Goal: Task Accomplishment & Management: Use online tool/utility

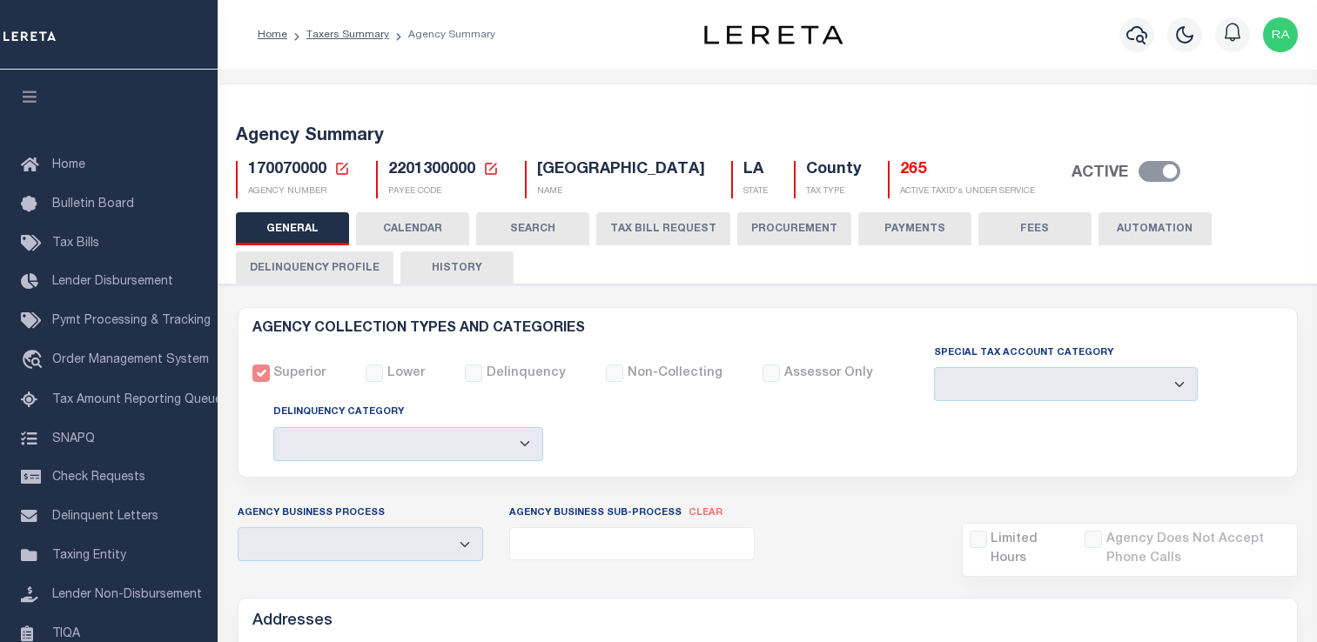
select select
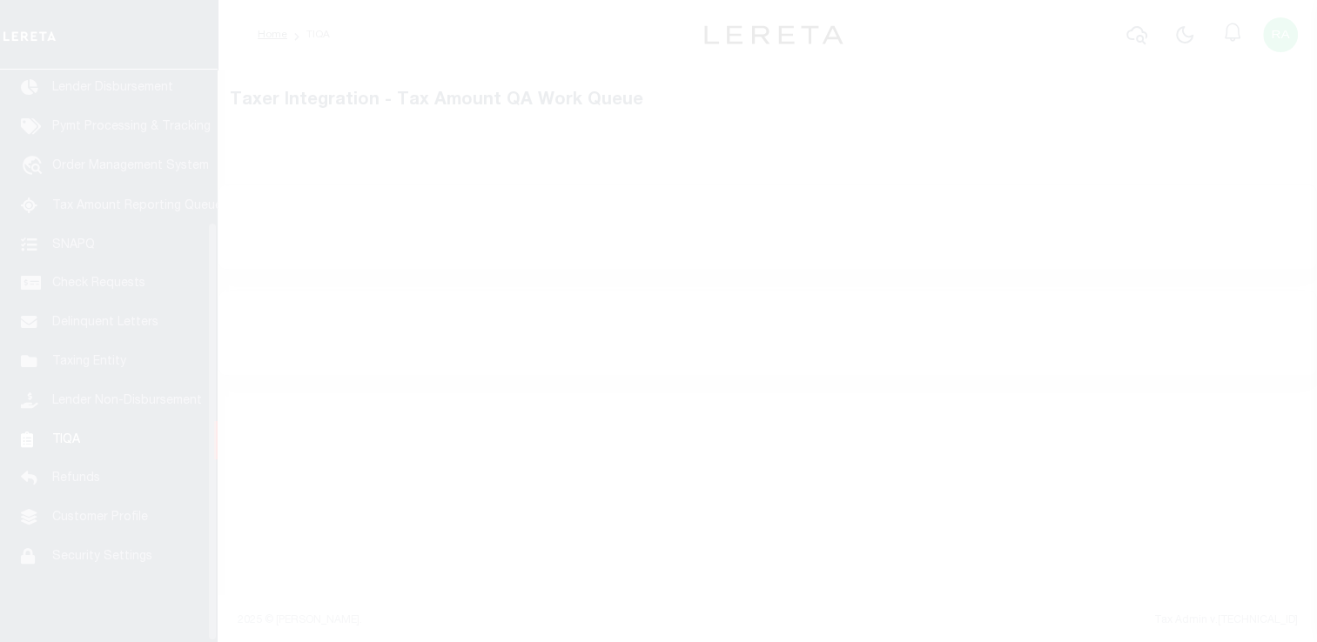
scroll to position [208, 0]
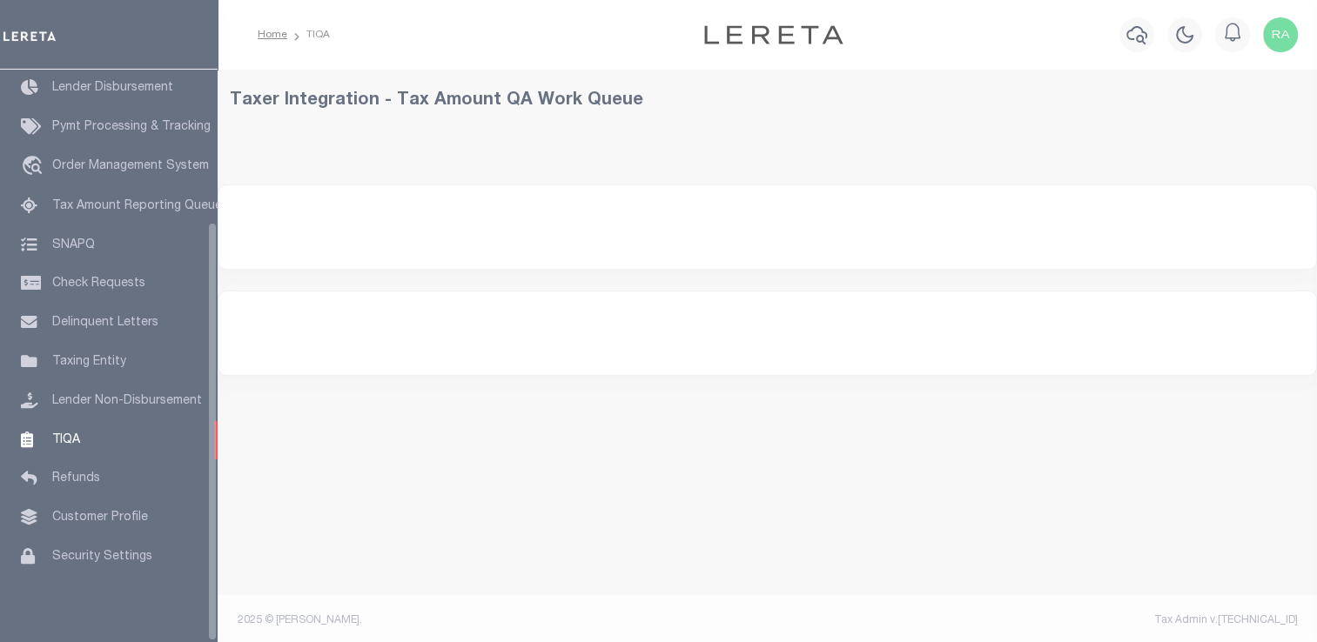
select select "200"
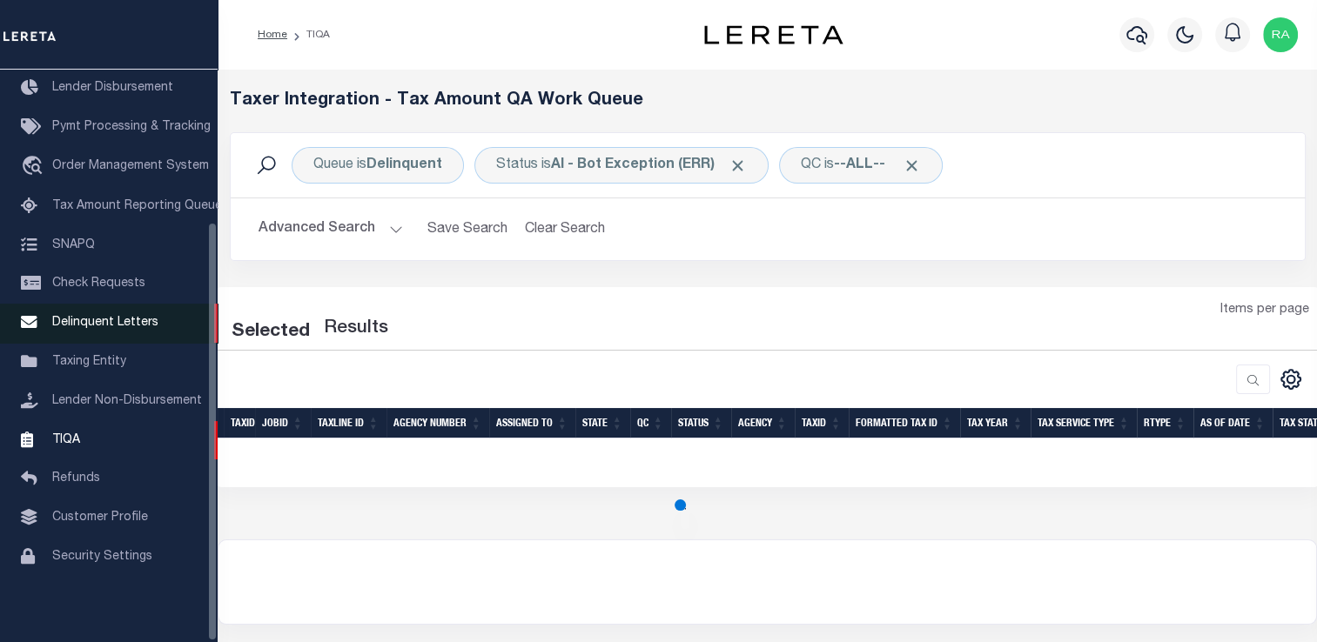
select select "200"
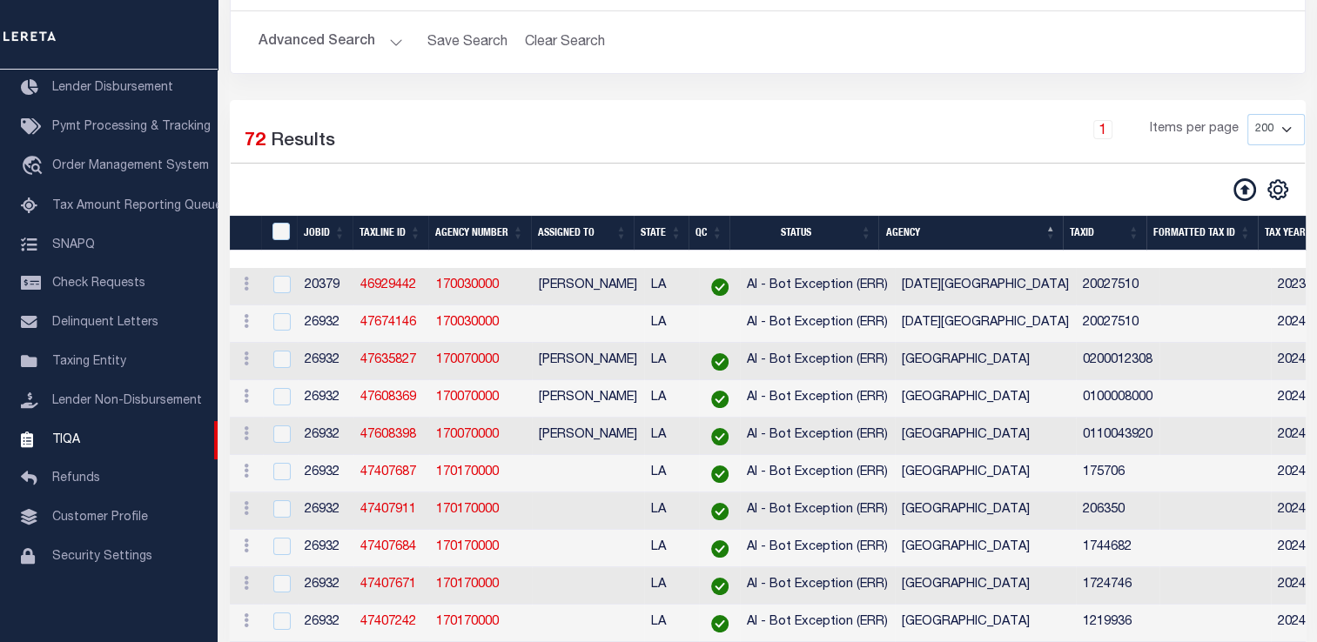
scroll to position [188, 0]
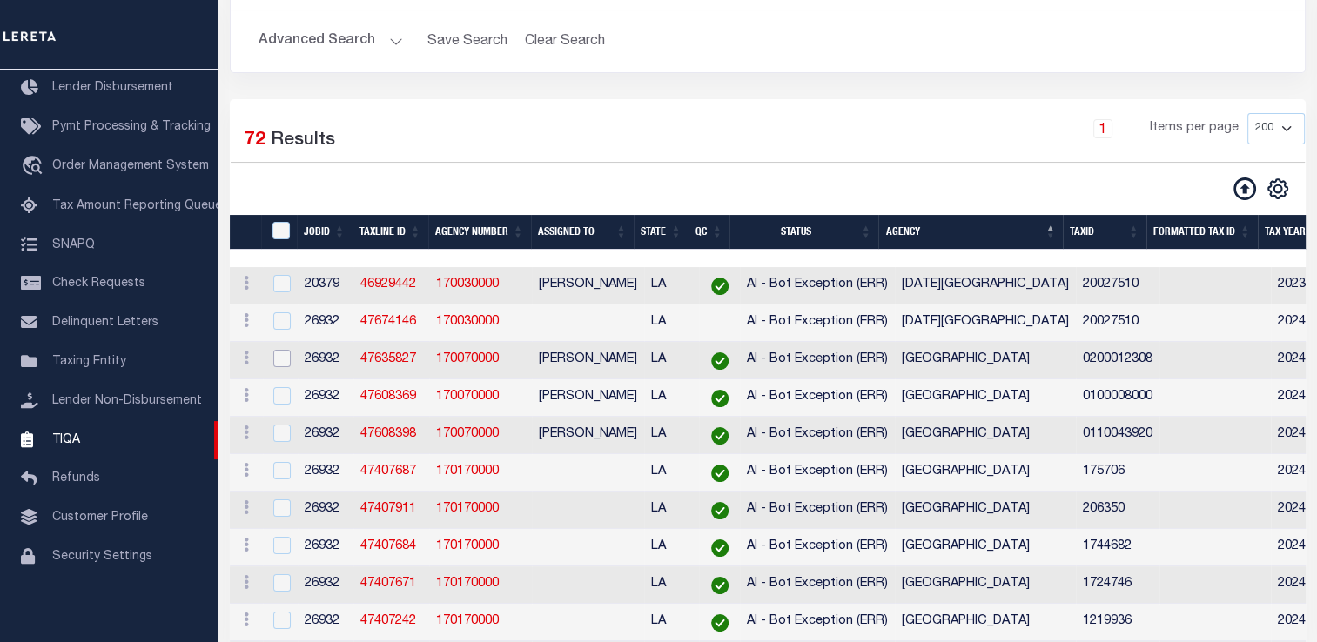
click at [278, 363] on input "checkbox" at bounding box center [281, 358] width 17 height 17
checkbox input "true"
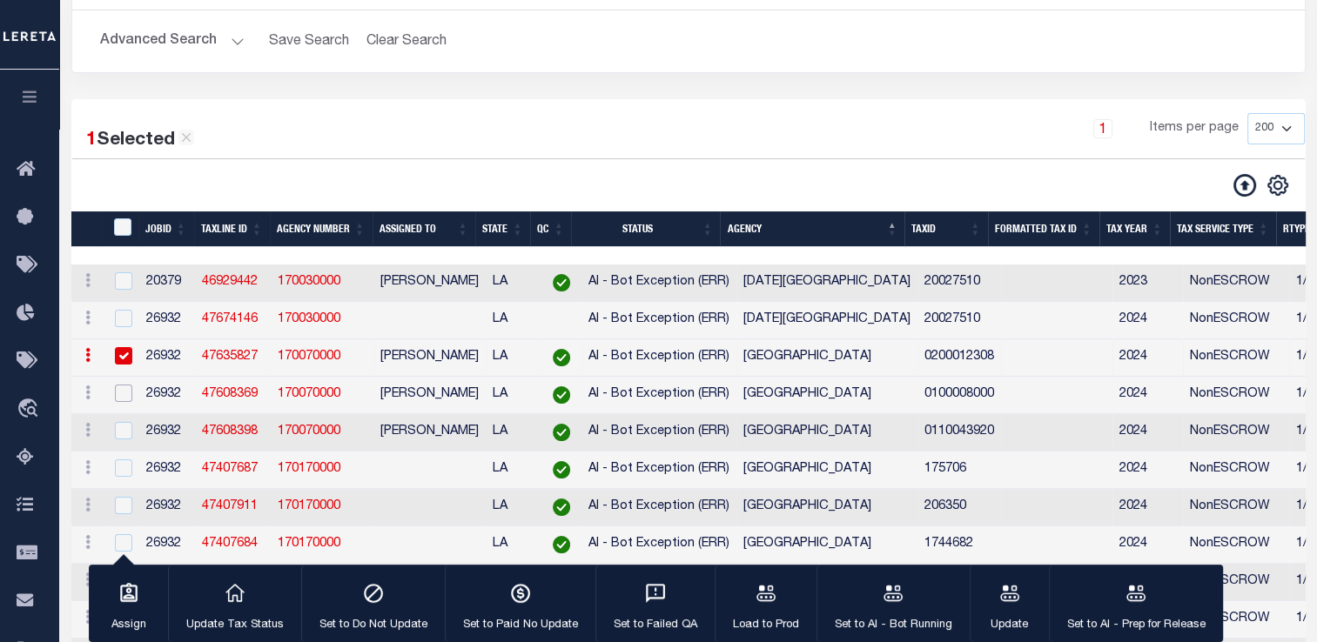
click at [117, 395] on input "checkbox" at bounding box center [123, 393] width 17 height 17
checkbox input "true"
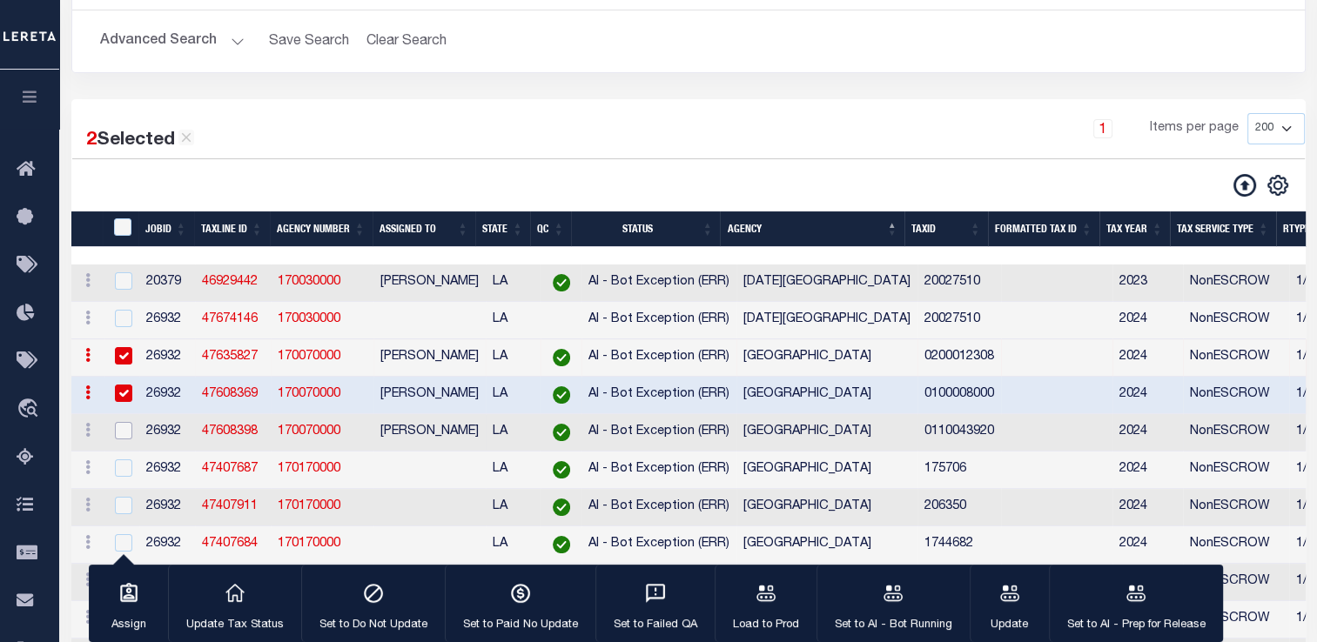
click at [118, 439] on input "checkbox" at bounding box center [123, 430] width 17 height 17
checkbox input "true"
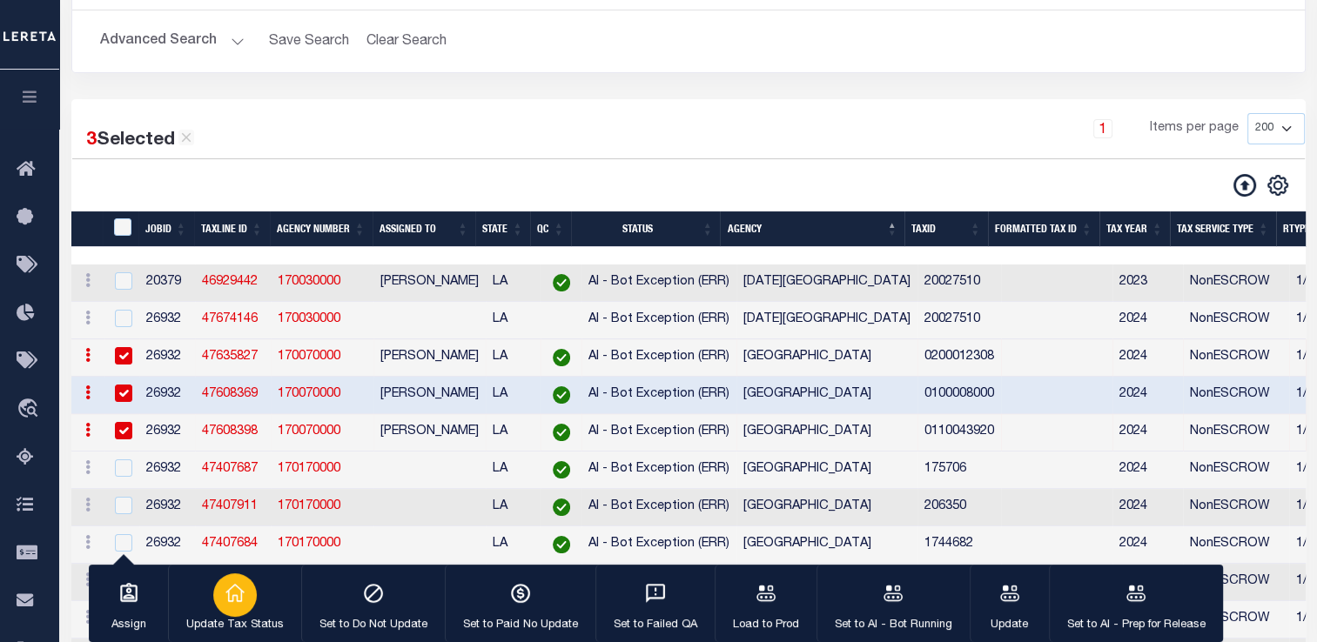
click at [224, 589] on icon "button" at bounding box center [235, 593] width 23 height 23
type input "[DATE]"
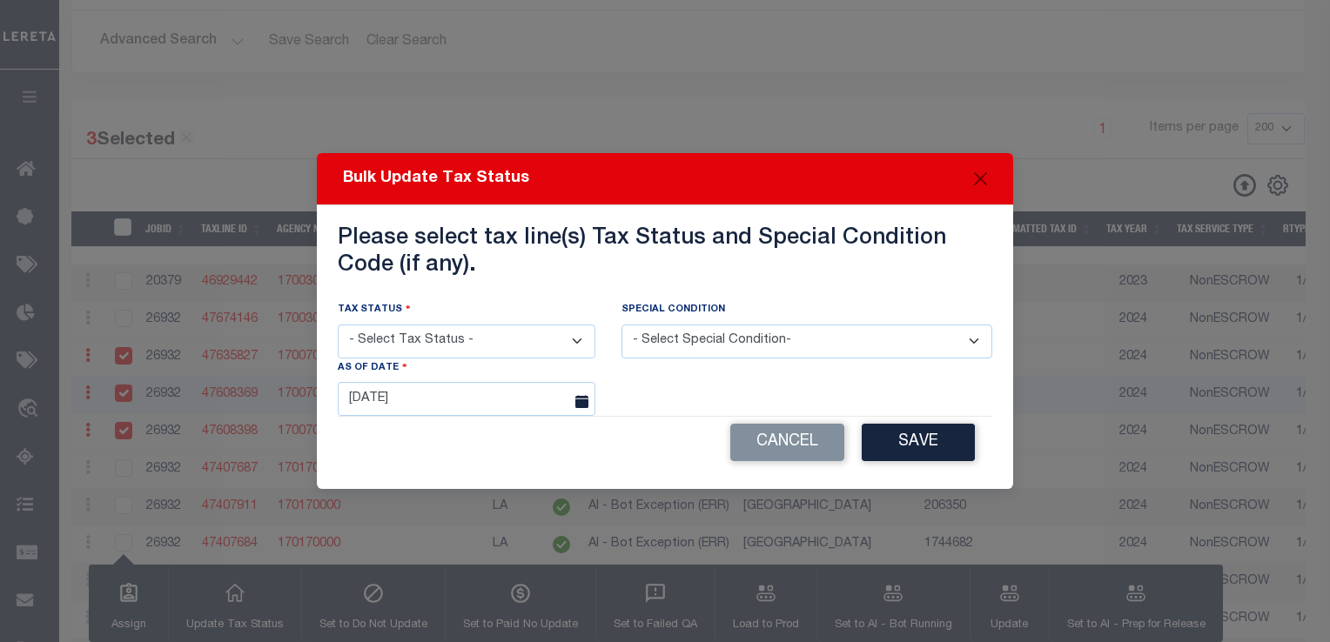
click at [534, 365] on div "As of Date [DATE]" at bounding box center [467, 387] width 258 height 57
click at [568, 341] on select "- Select Tax Status - Open Due/Unpaid Paid Incomplete No Tax Due Internal Refun…" at bounding box center [467, 342] width 258 height 34
click at [570, 343] on select "- Select Tax Status - Open Due/Unpaid Paid Incomplete No Tax Due Internal Refun…" at bounding box center [467, 342] width 258 height 34
click at [797, 451] on button "Cancel" at bounding box center [787, 442] width 114 height 37
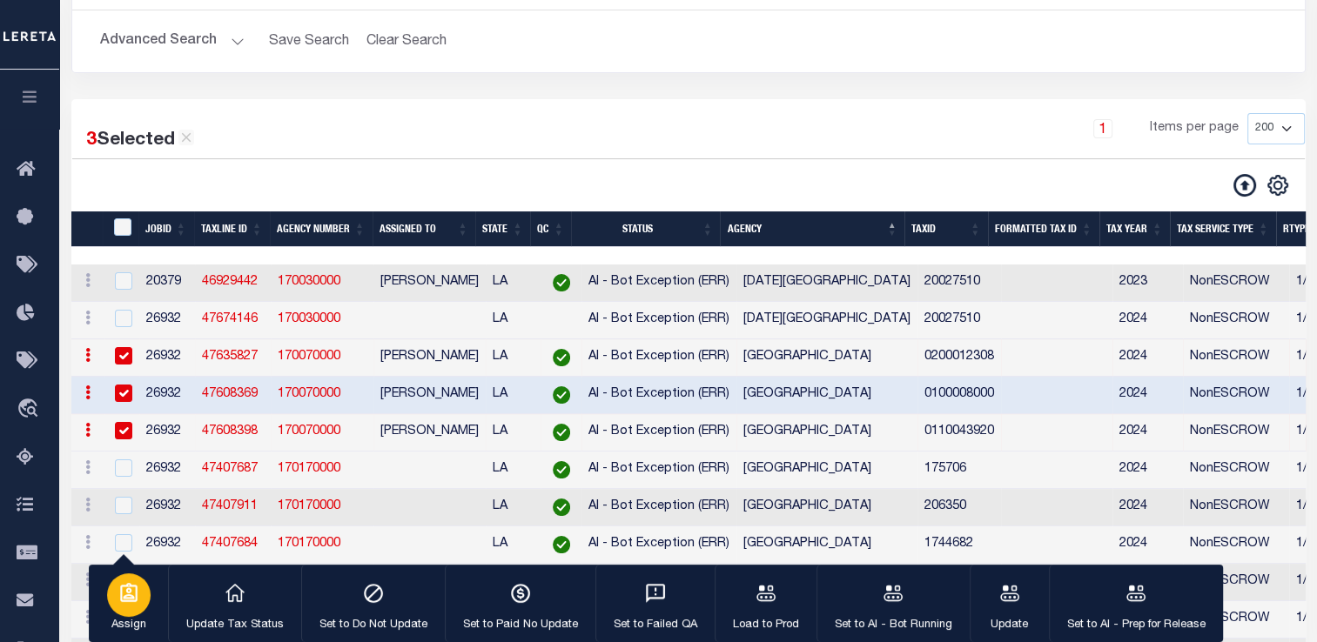
click at [131, 600] on icon "button" at bounding box center [128, 593] width 23 height 23
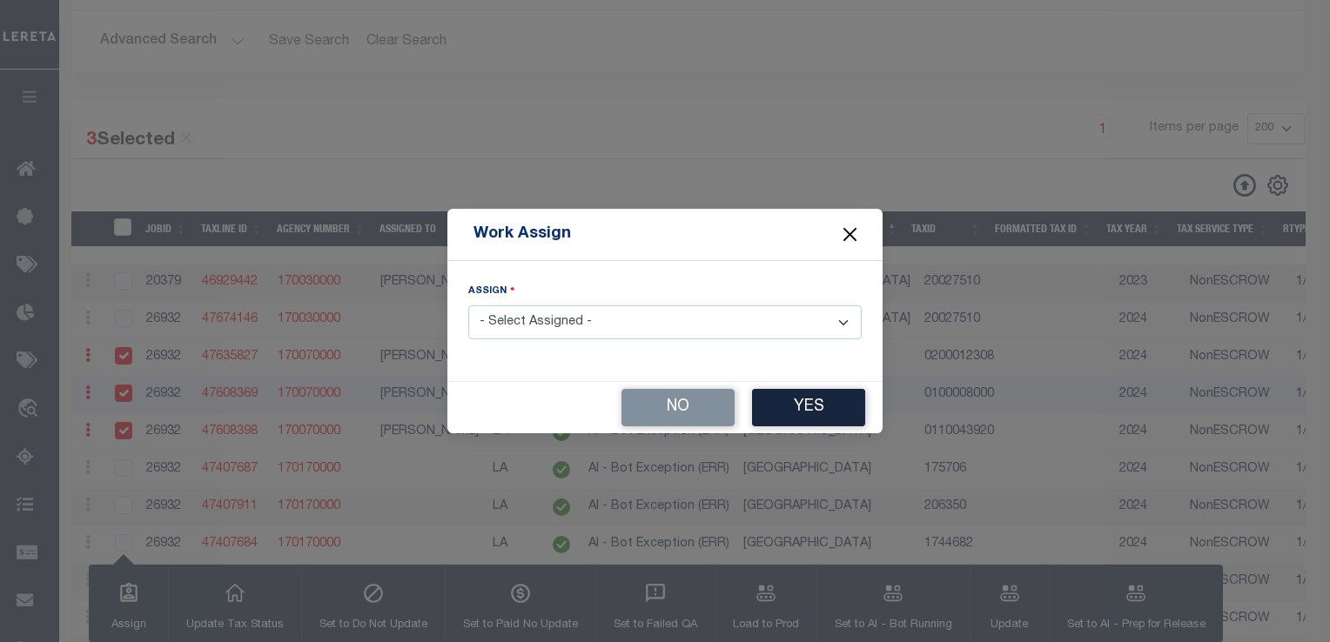
click at [844, 238] on button "Close" at bounding box center [850, 234] width 23 height 23
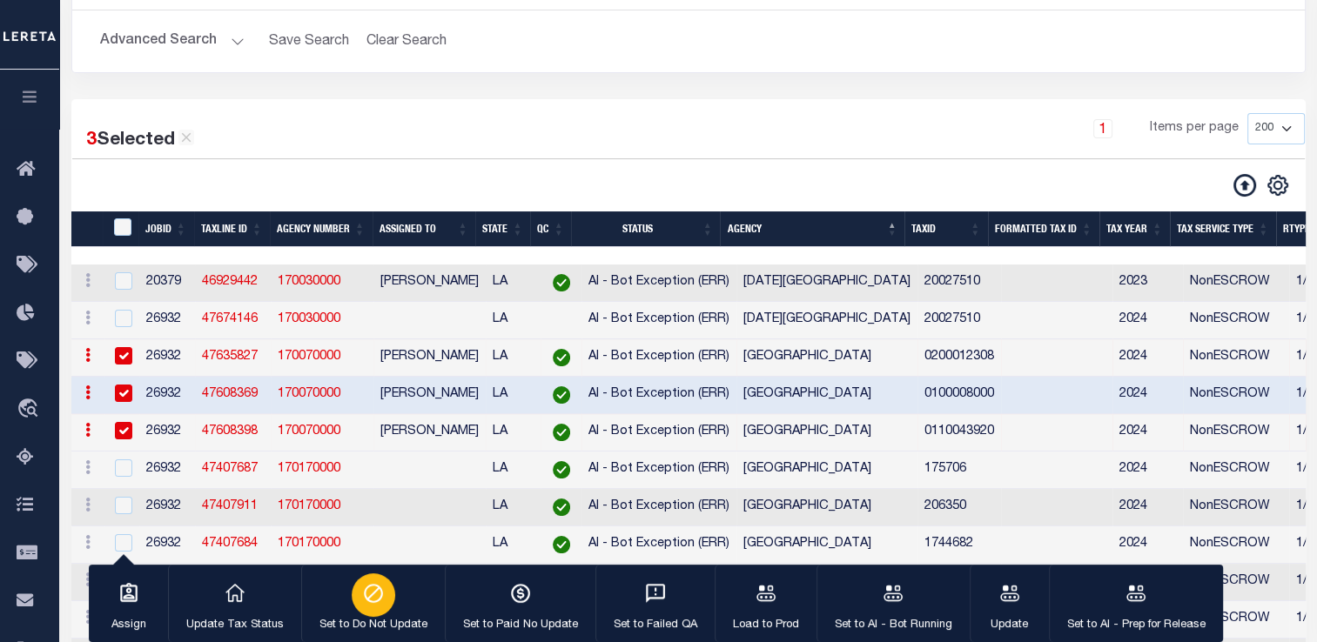
click at [375, 585] on icon "button" at bounding box center [373, 593] width 23 height 23
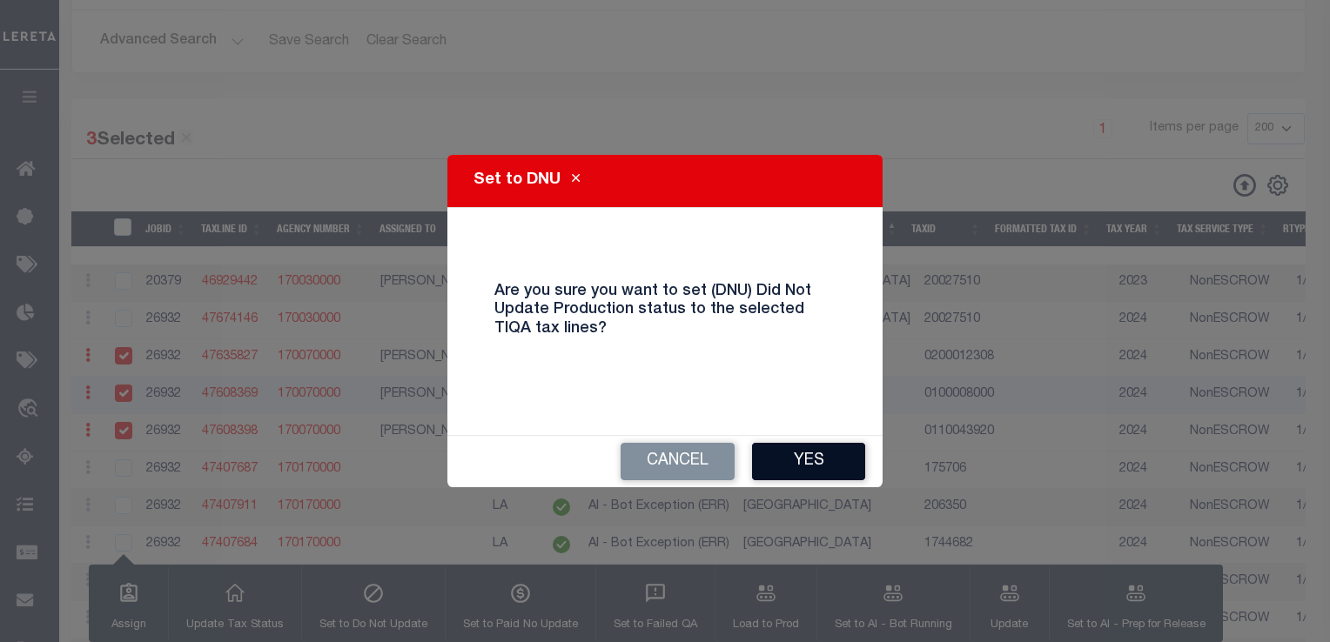
click at [798, 463] on button "Yes" at bounding box center [808, 461] width 113 height 37
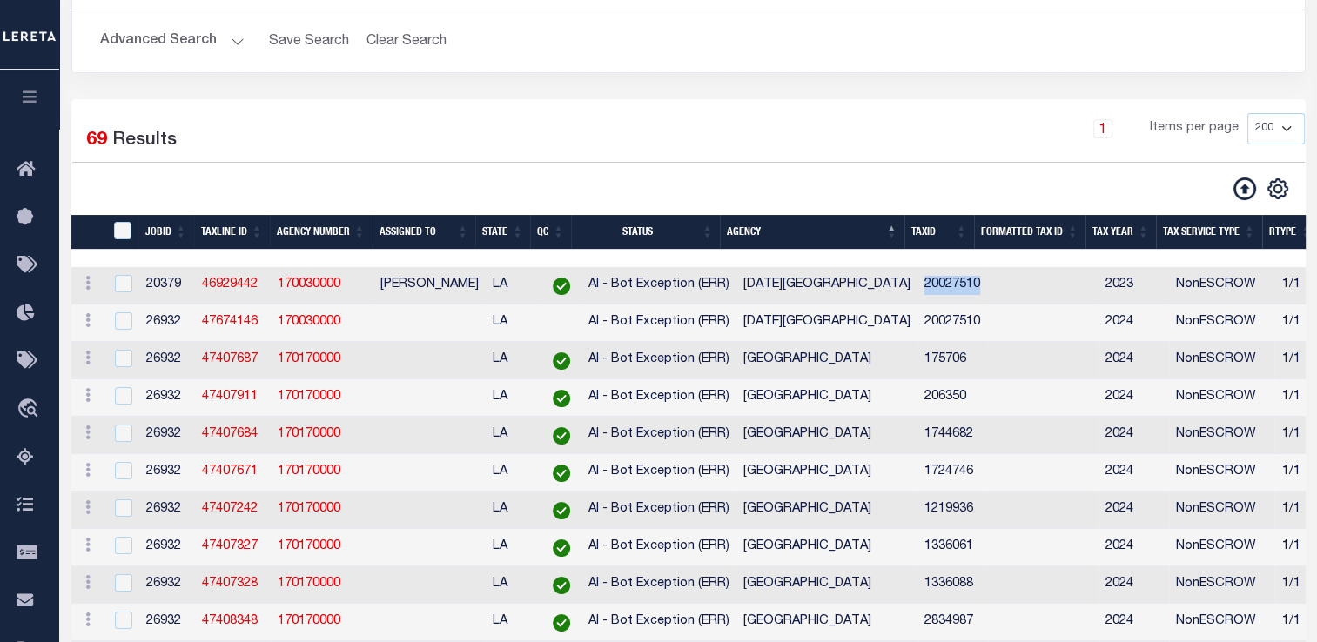
drag, startPoint x: 915, startPoint y: 298, endPoint x: 1058, endPoint y: 288, distance: 143.1
copy td "20027510"
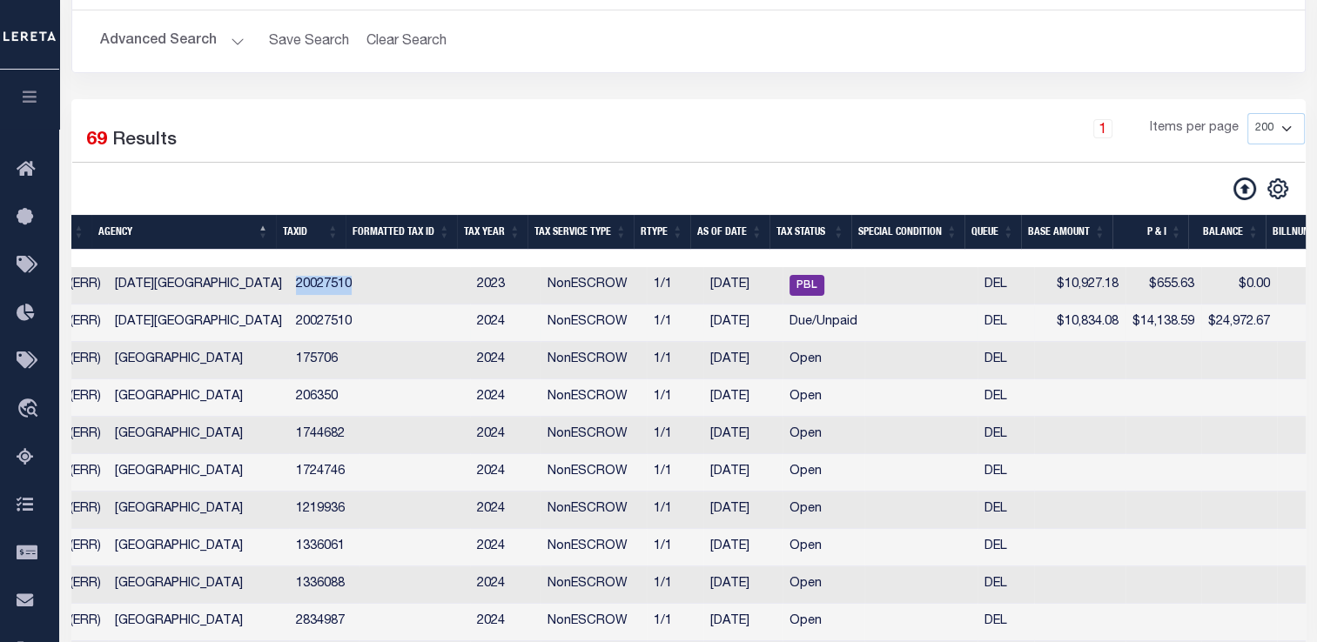
scroll to position [0, 629]
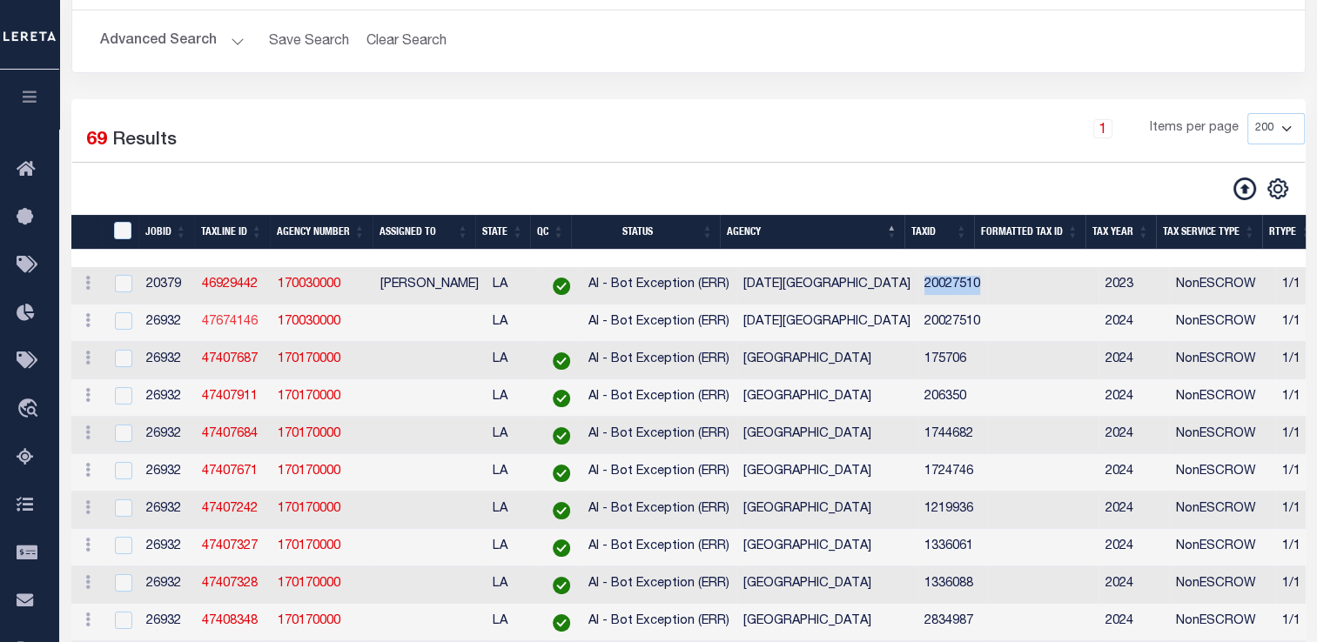
click at [225, 328] on link "47674146" at bounding box center [230, 322] width 56 height 12
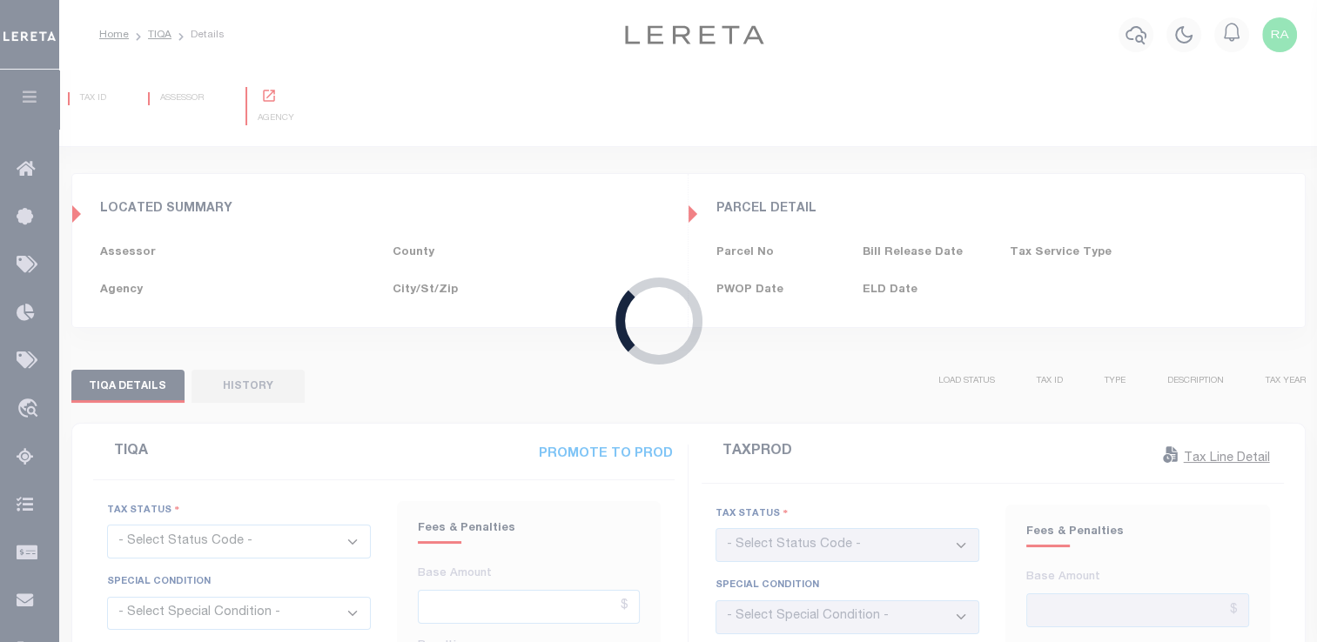
type input "[DATE]"
checkbox input "false"
type input "$10,834.08"
type input "$14,138.59"
type input "$24,972.67"
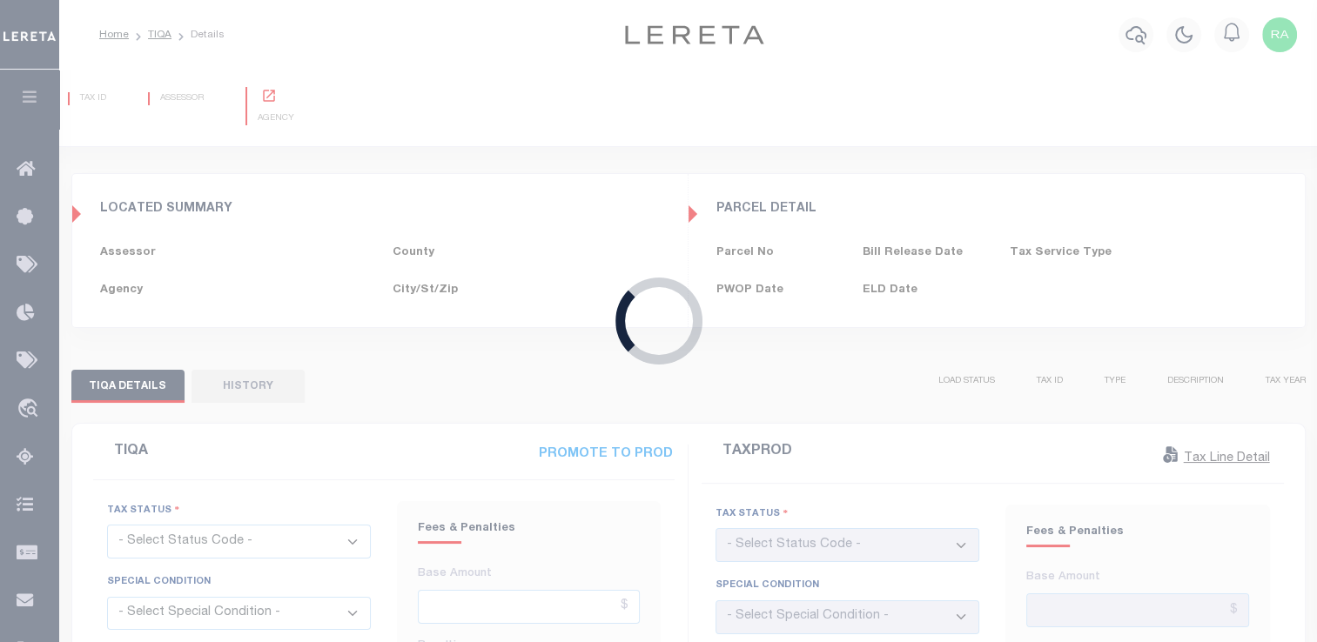
select select "20"
type input "[DATE]"
checkbox input "false"
type textarea "[PERSON_NAME] at the tax office this has not been redeemed -bj"
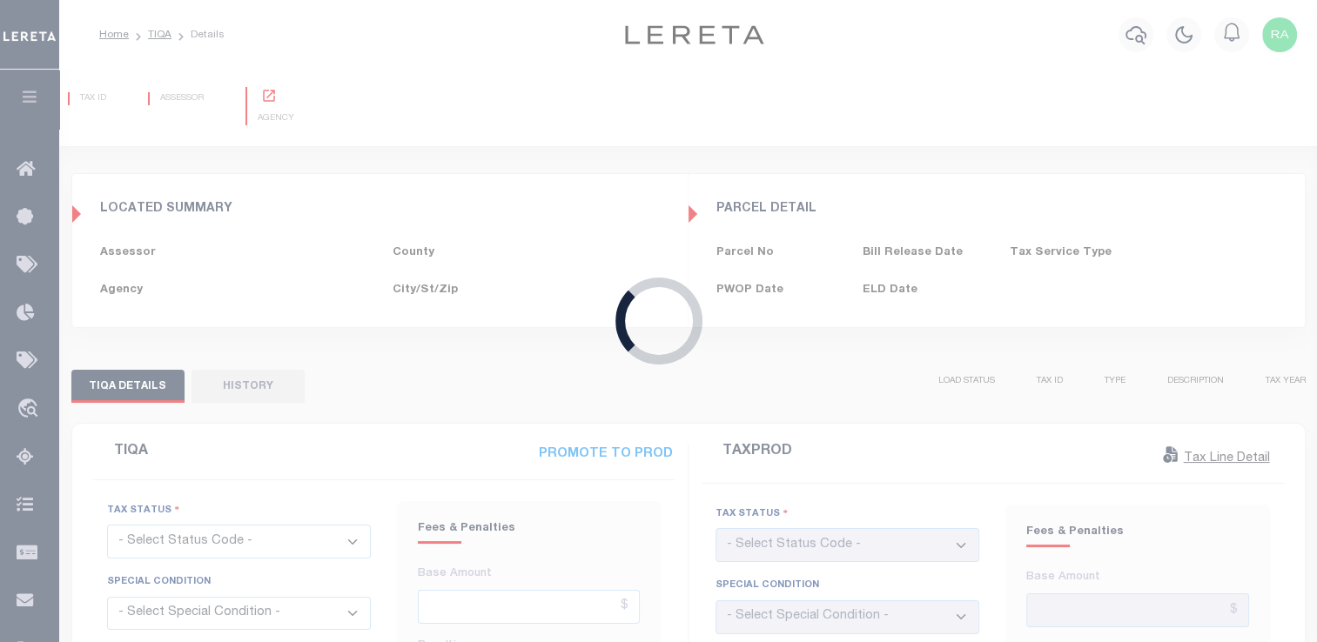
type input "$10,834.08"
type input "$14,138.59"
type input "$24,972.67"
select select "DUE"
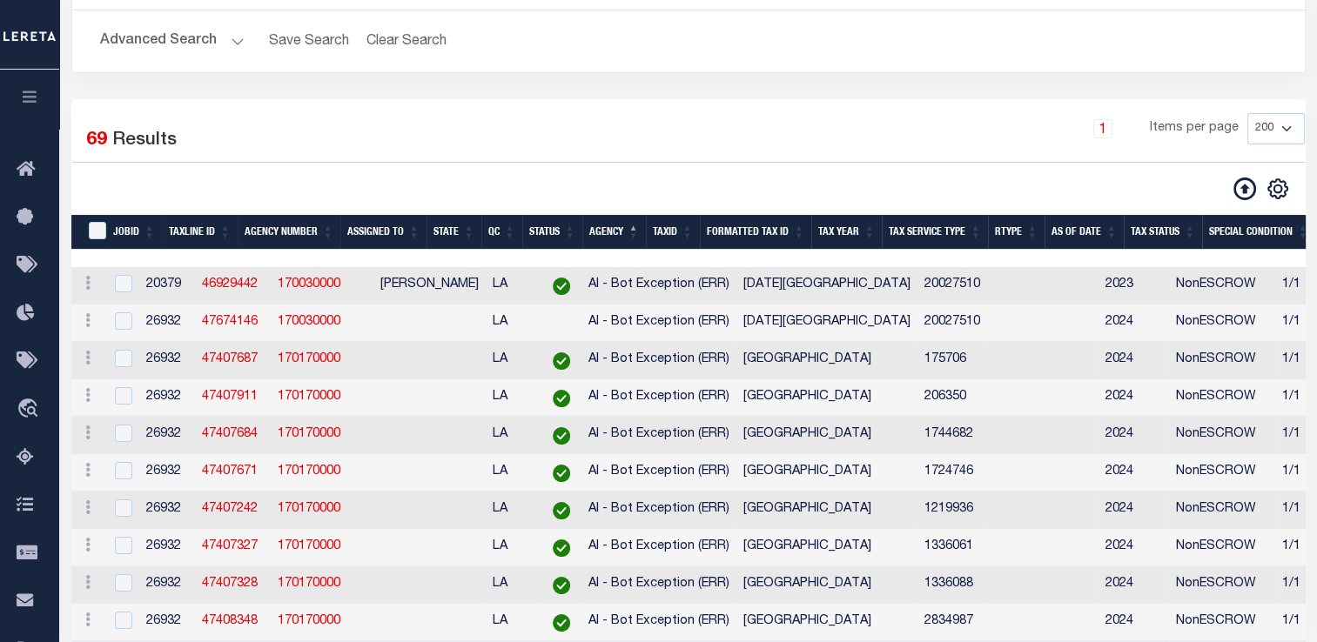
select select "200"
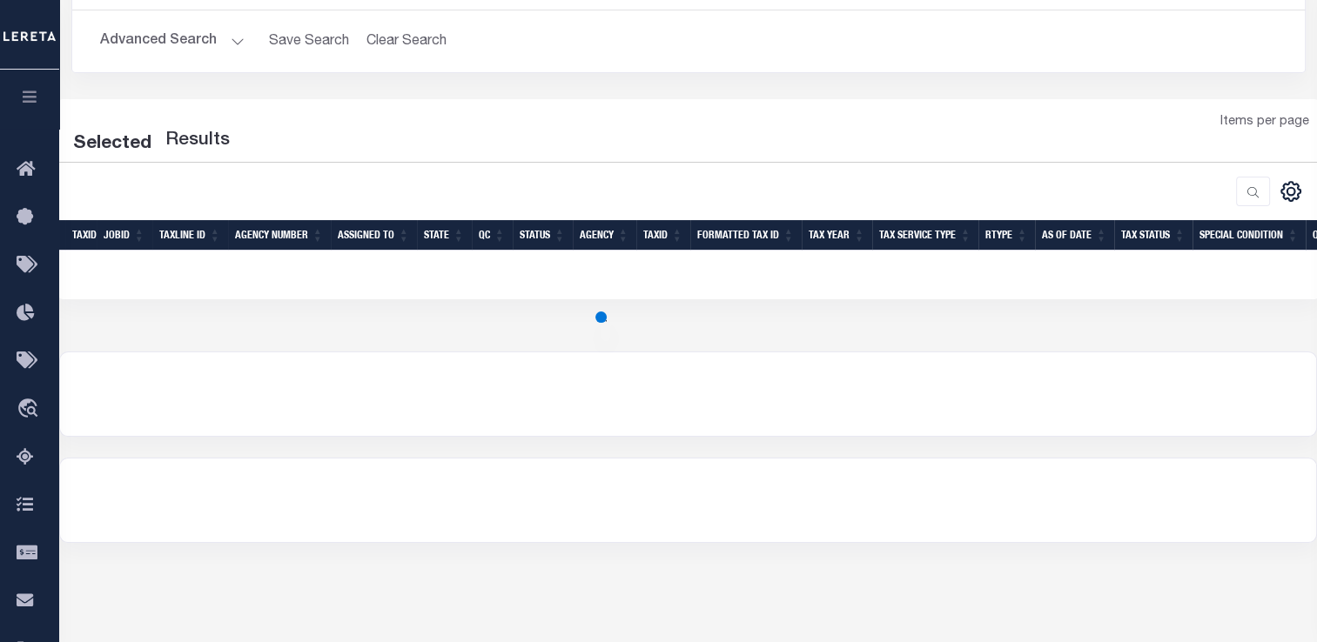
select select "200"
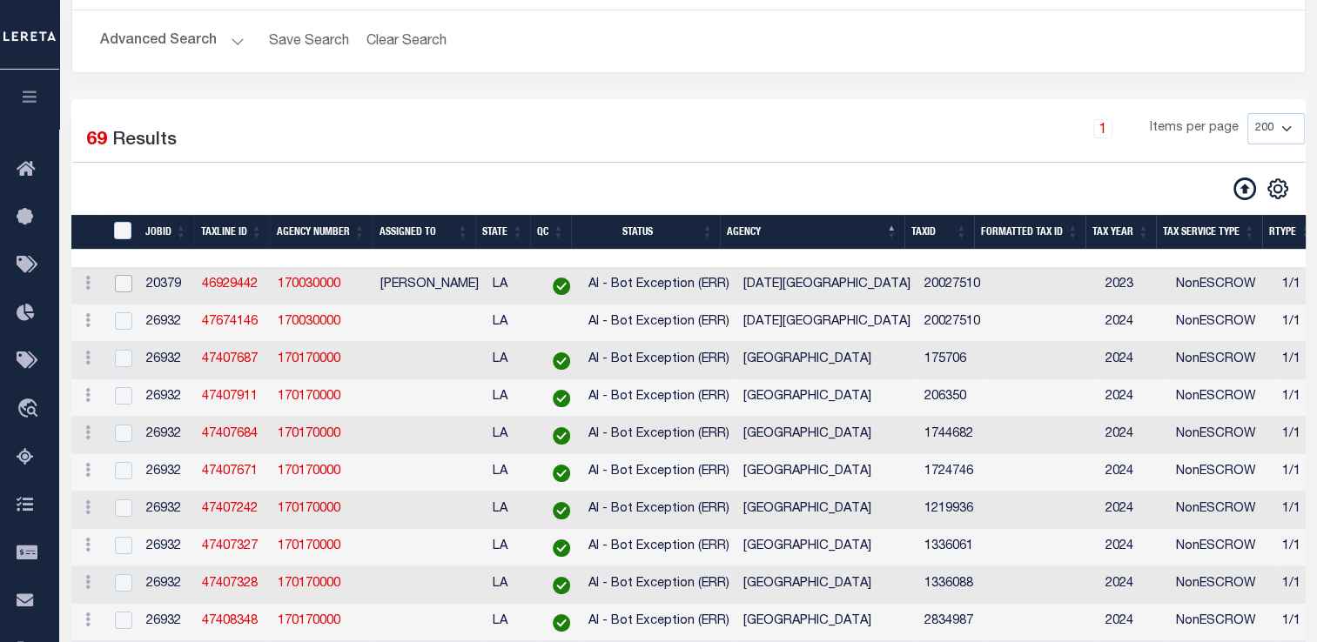
click at [116, 286] on input "checkbox" at bounding box center [123, 283] width 17 height 17
checkbox input "true"
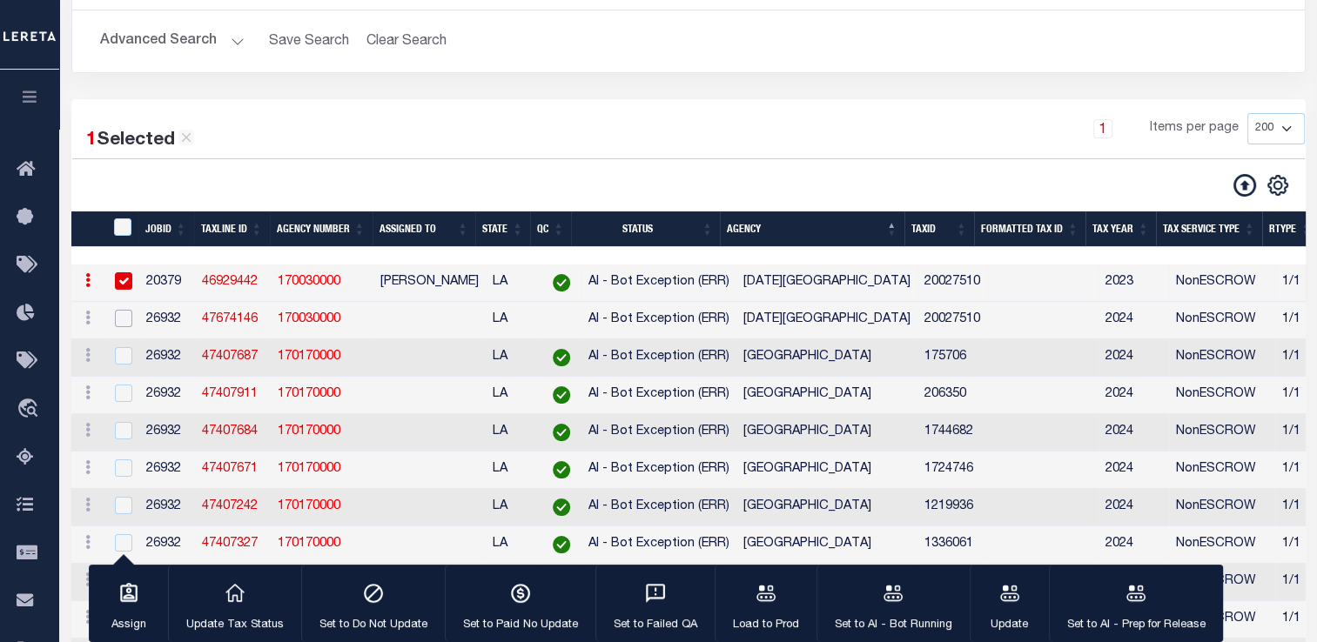
click at [130, 325] on input "checkbox" at bounding box center [123, 318] width 17 height 17
checkbox input "true"
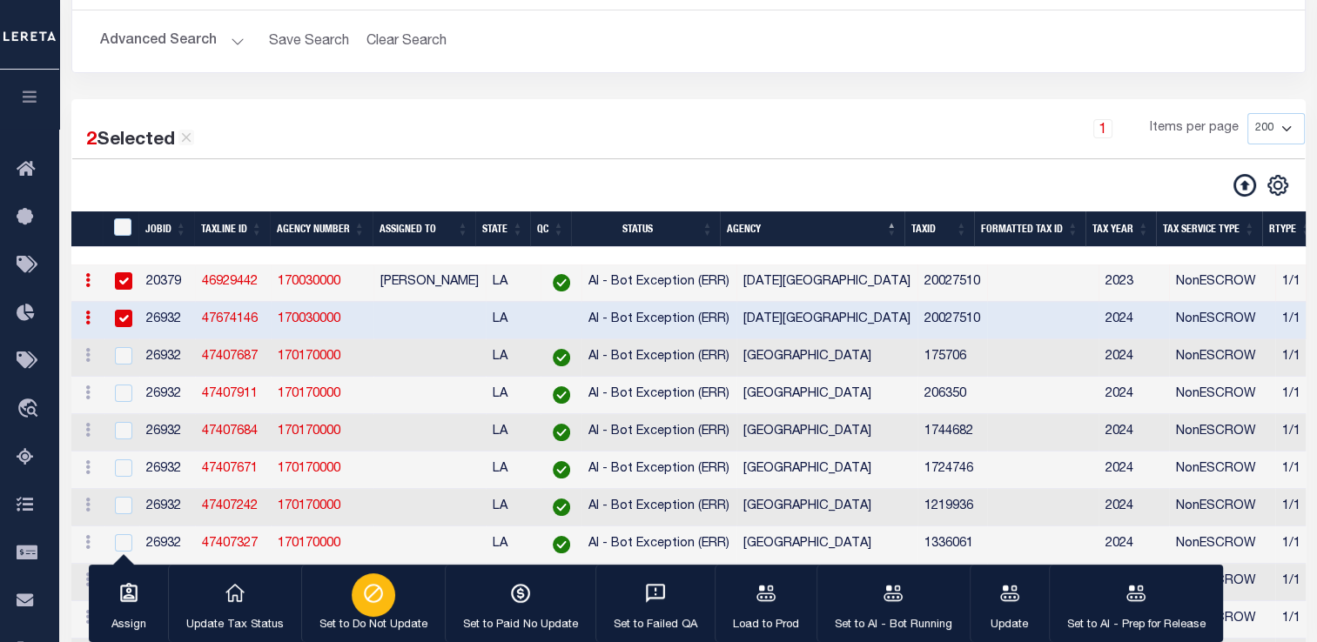
click at [365, 597] on icon "button" at bounding box center [373, 593] width 23 height 23
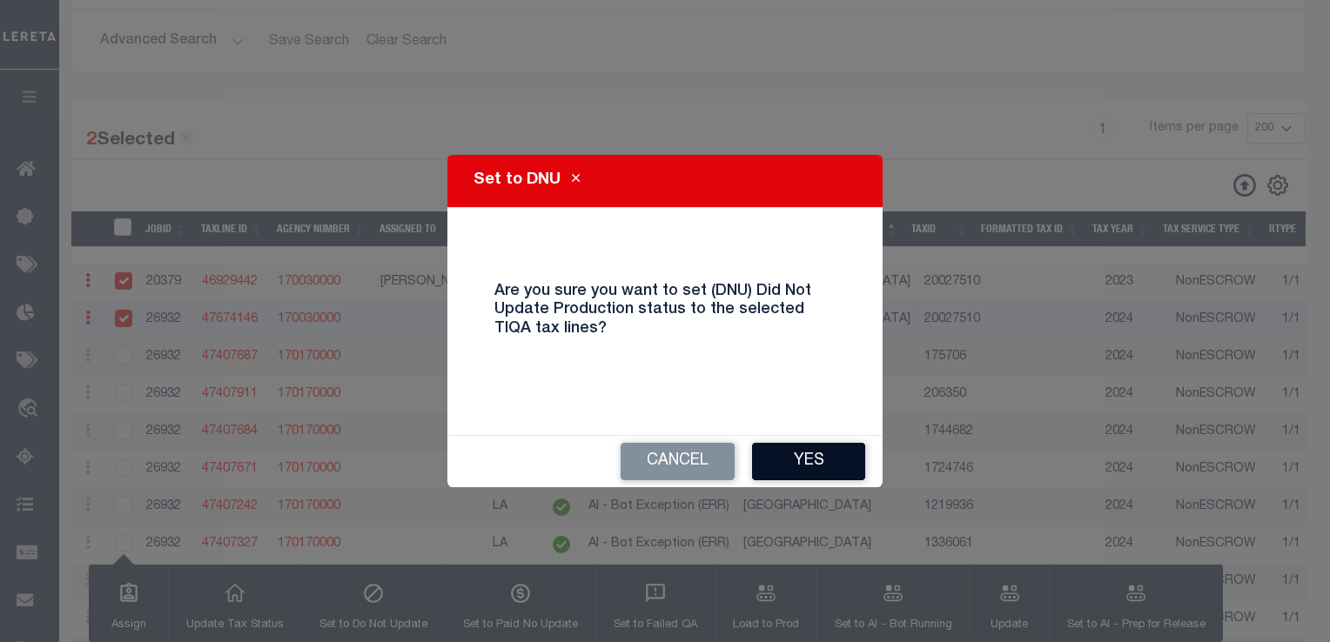
click at [784, 474] on button "Yes" at bounding box center [808, 461] width 113 height 37
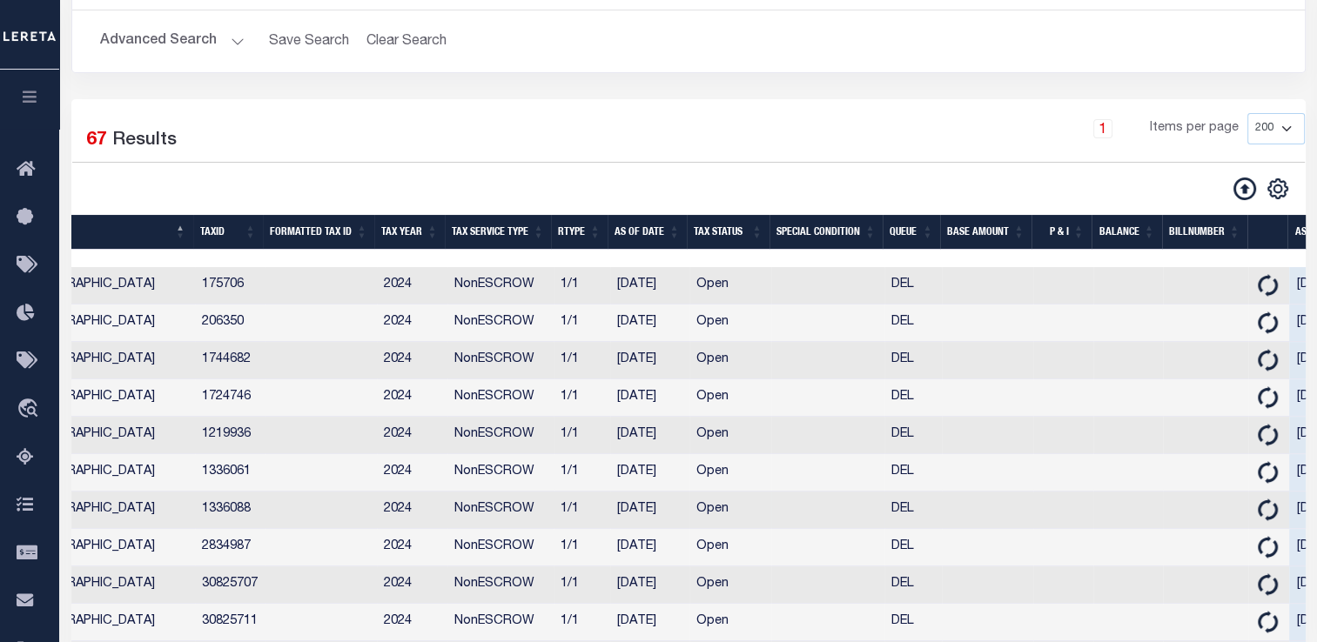
scroll to position [0, 707]
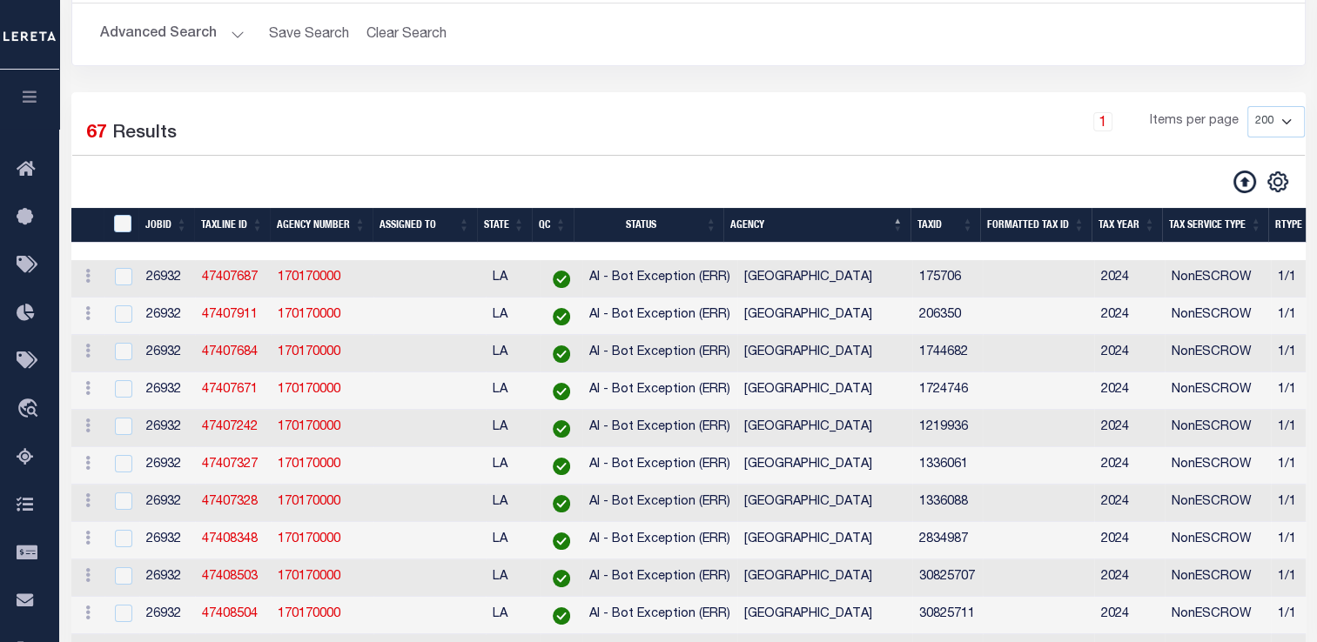
click at [762, 78] on div "Queue is Delinquent Status is AI - Bot Exception (ERR) QC is --ALL-- Search Adv…" at bounding box center [688, 14] width 1260 height 155
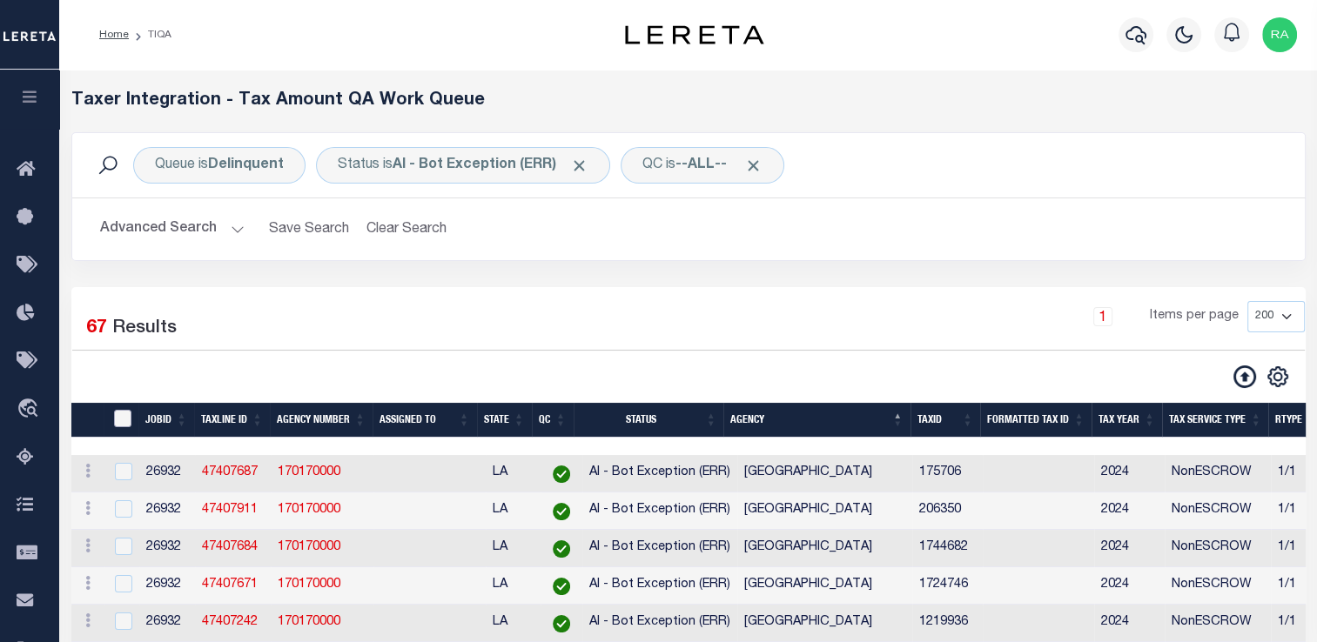
click at [124, 426] on input "TaxID" at bounding box center [122, 418] width 17 height 17
checkbox input "true"
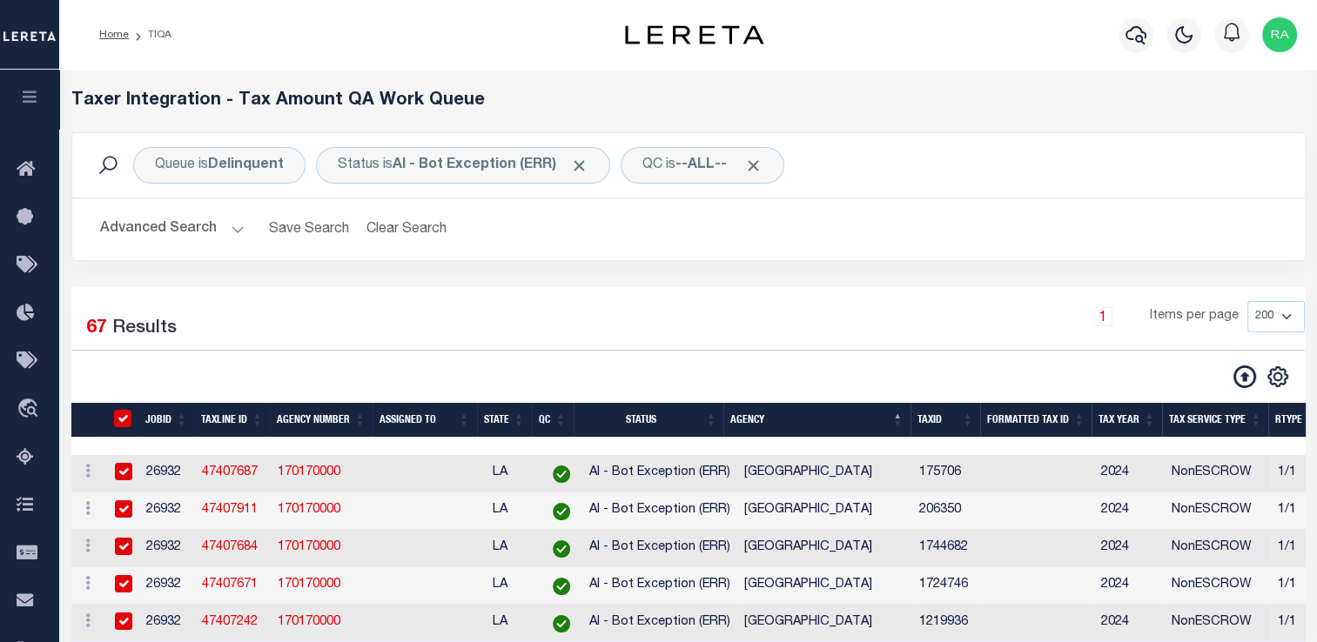
checkbox input "true"
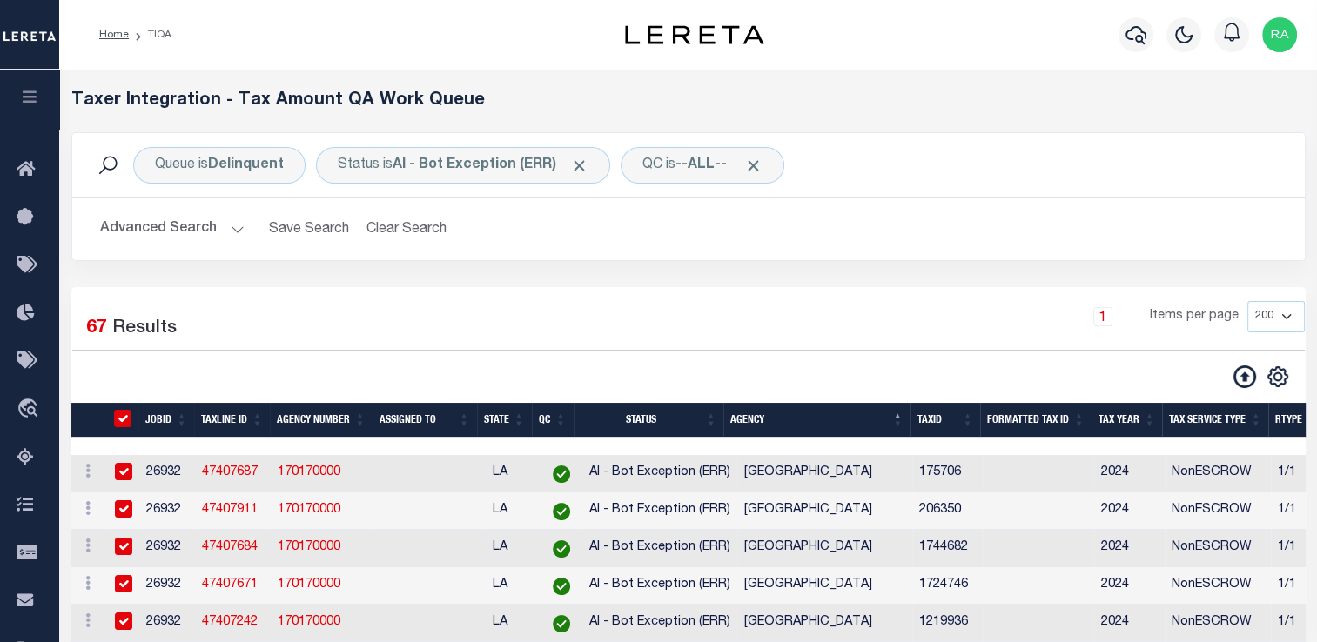
checkbox input "true"
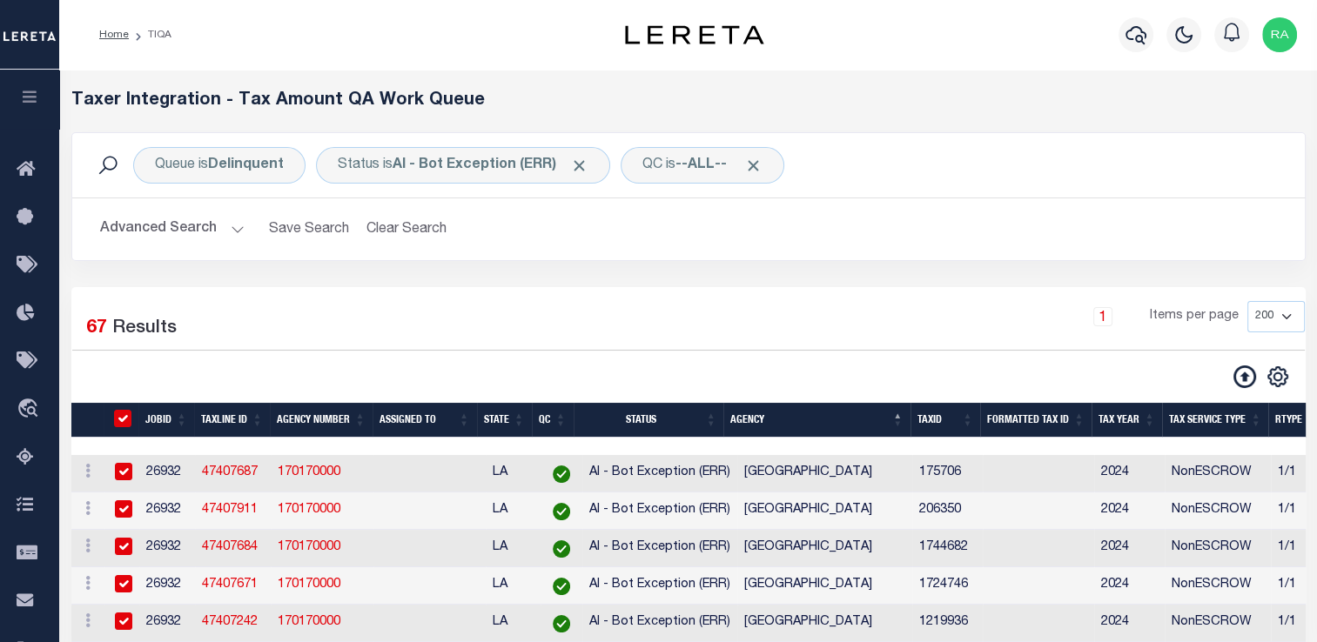
checkbox input "true"
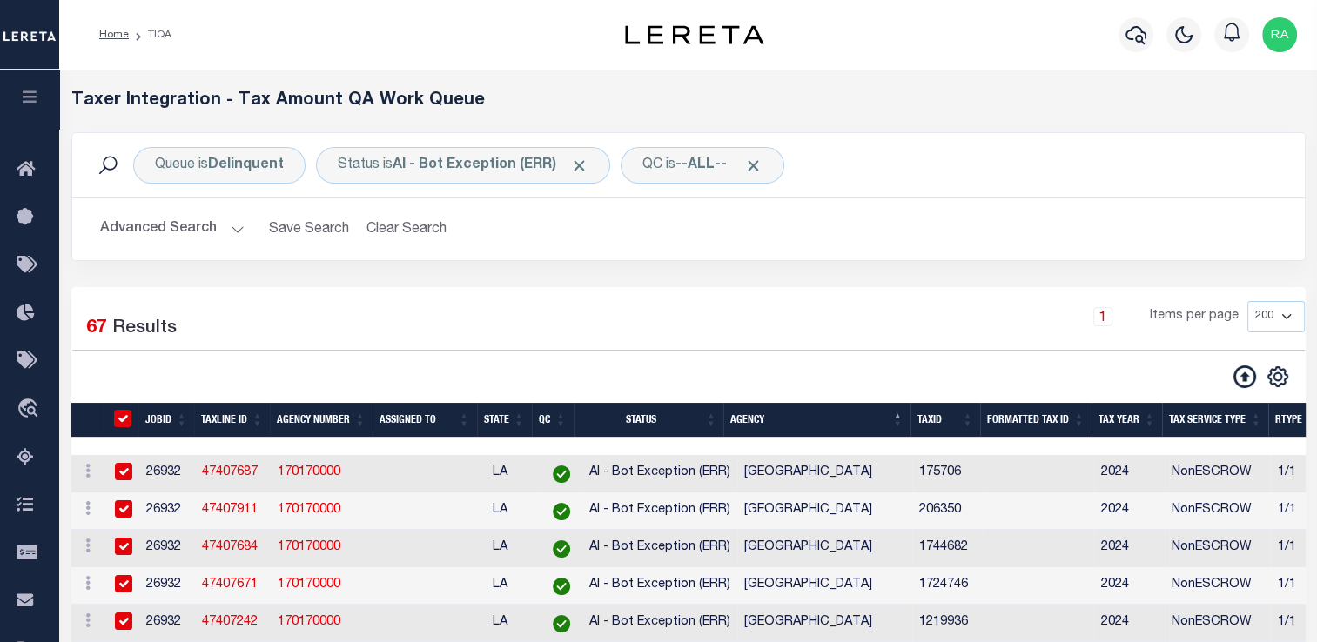
checkbox input "true"
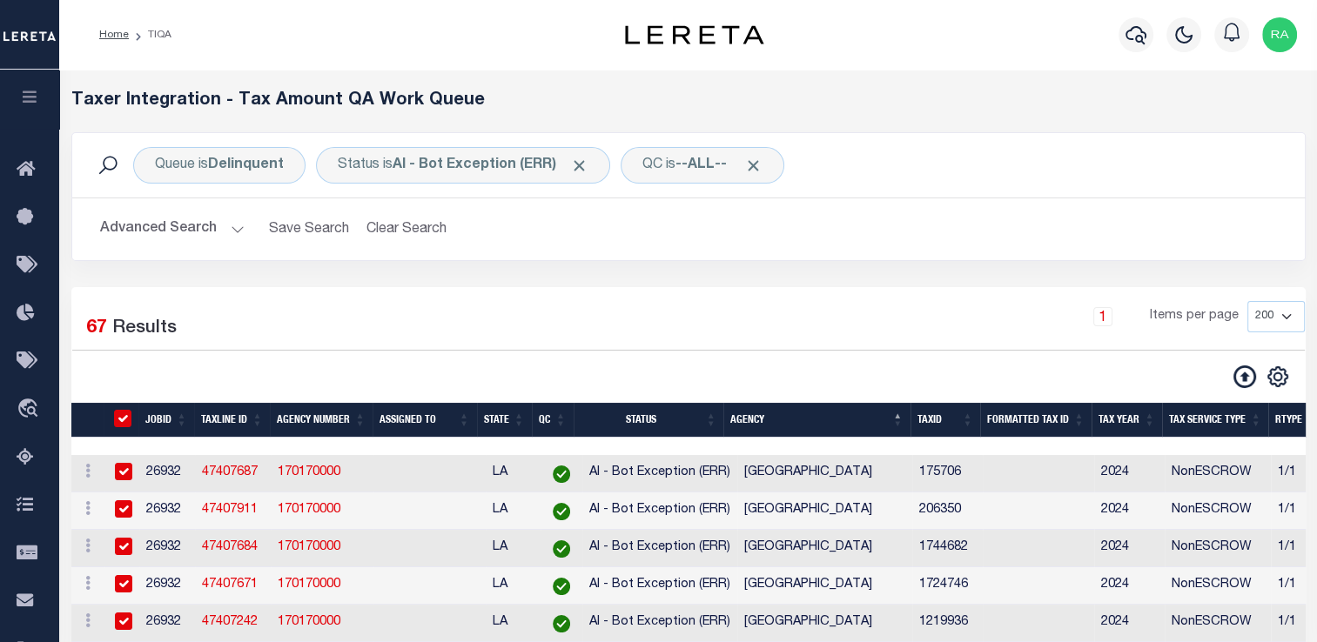
checkbox input "true"
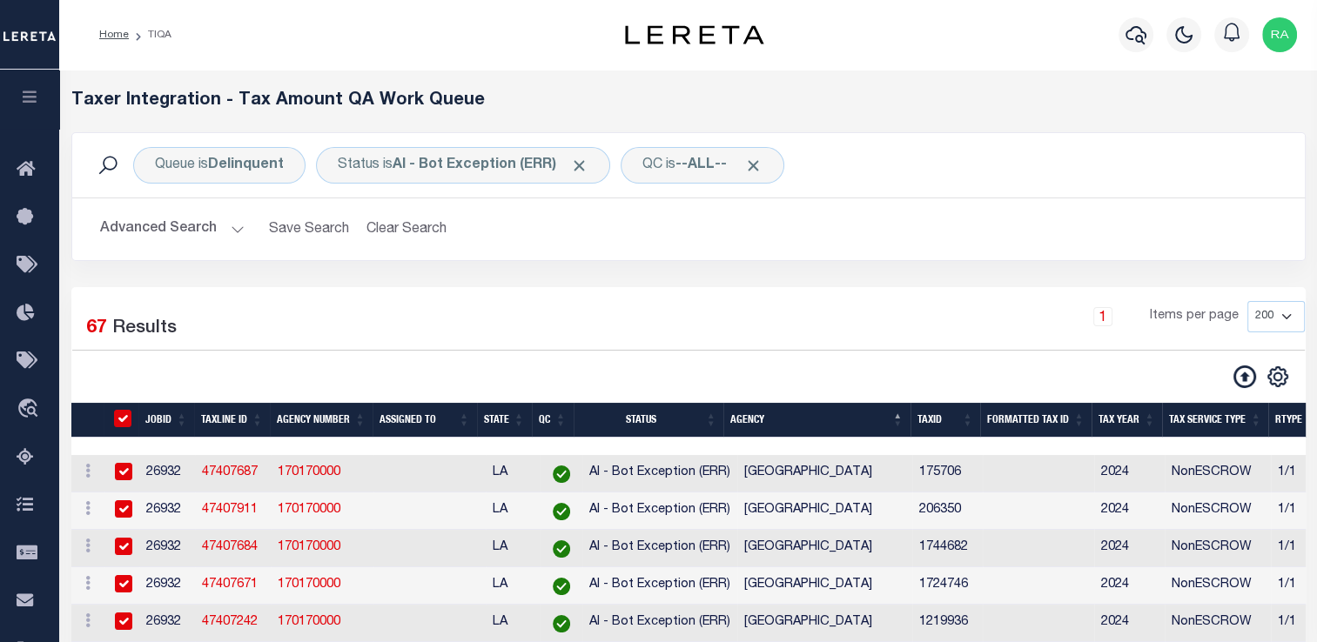
checkbox input "true"
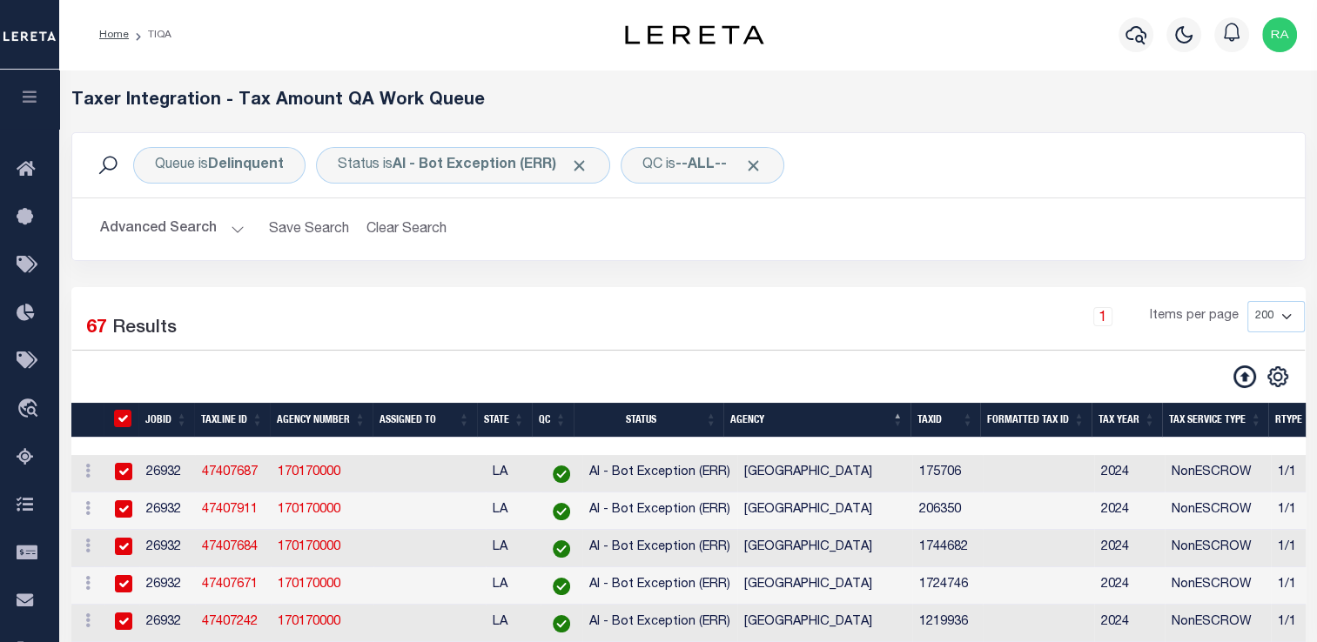
checkbox input "true"
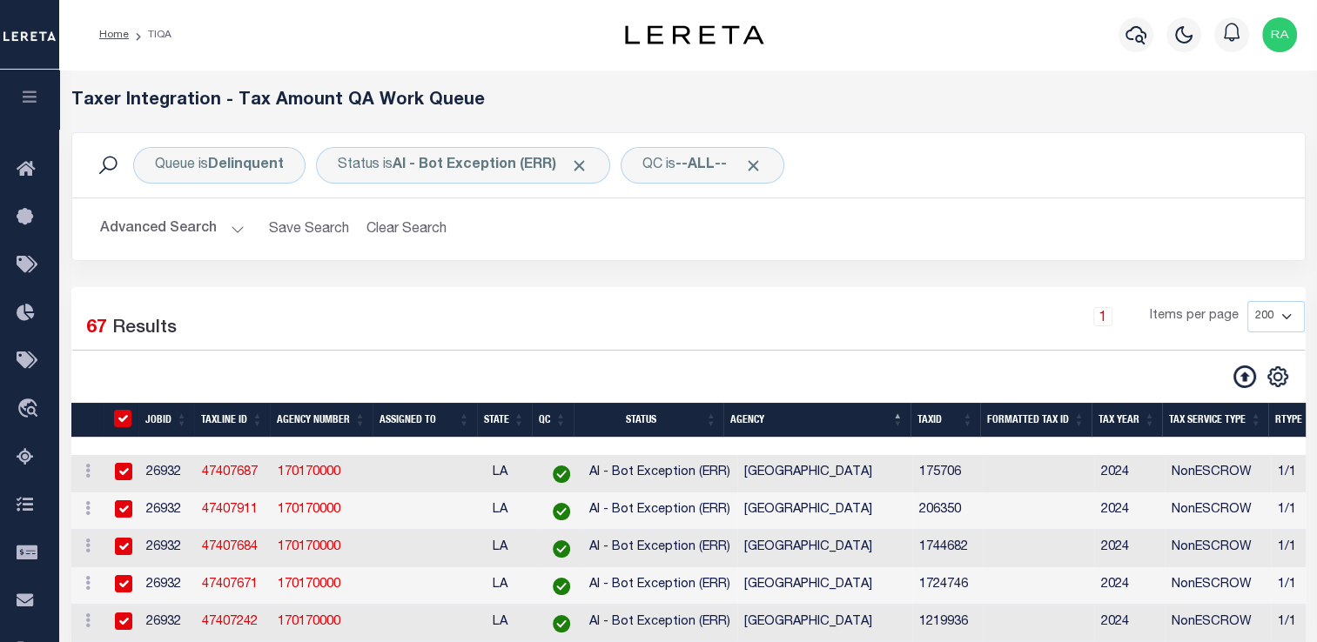
checkbox input "true"
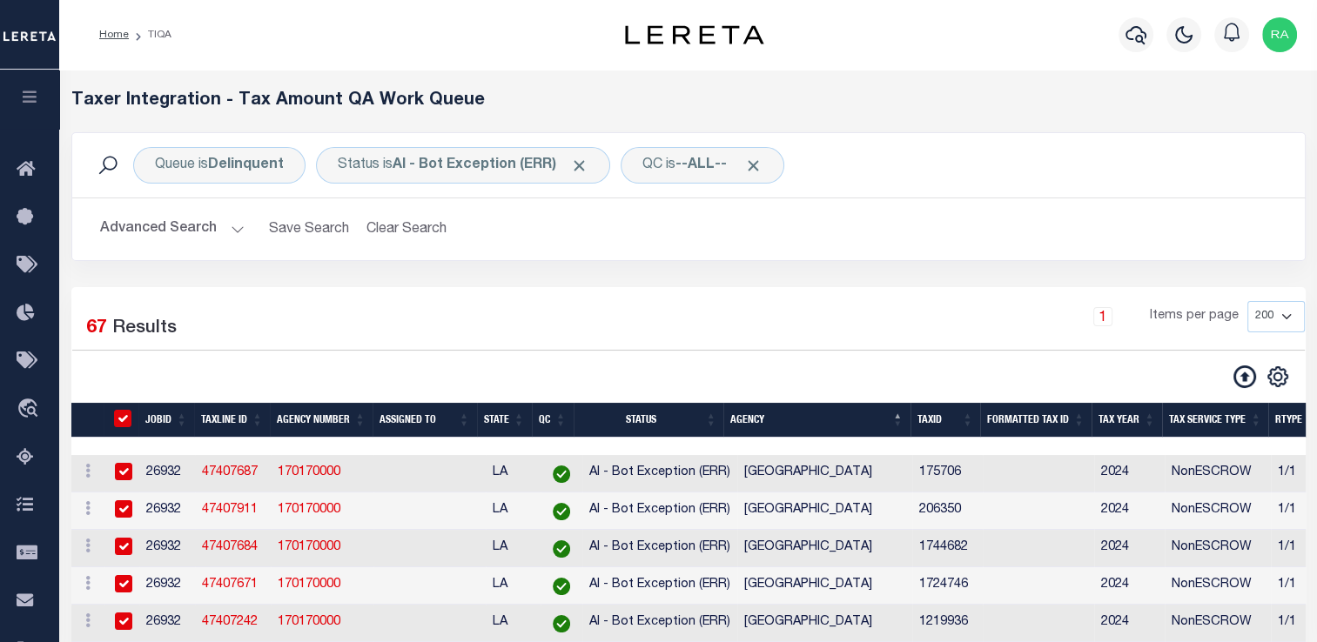
checkbox input "true"
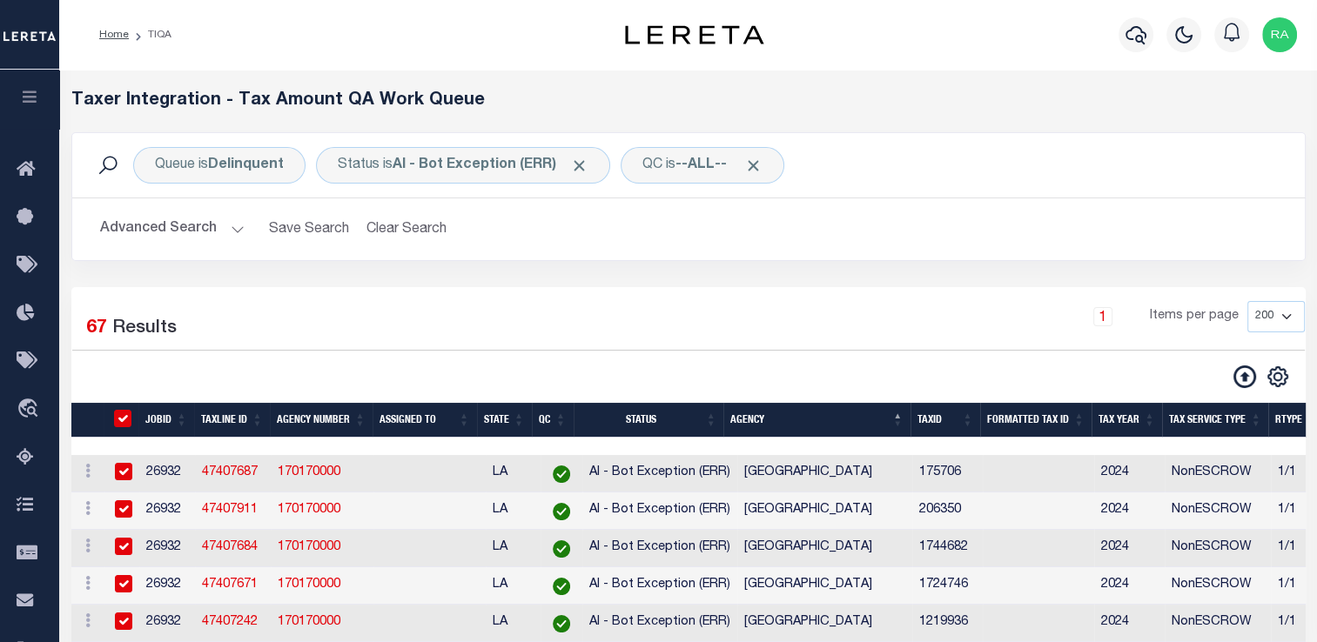
checkbox input "true"
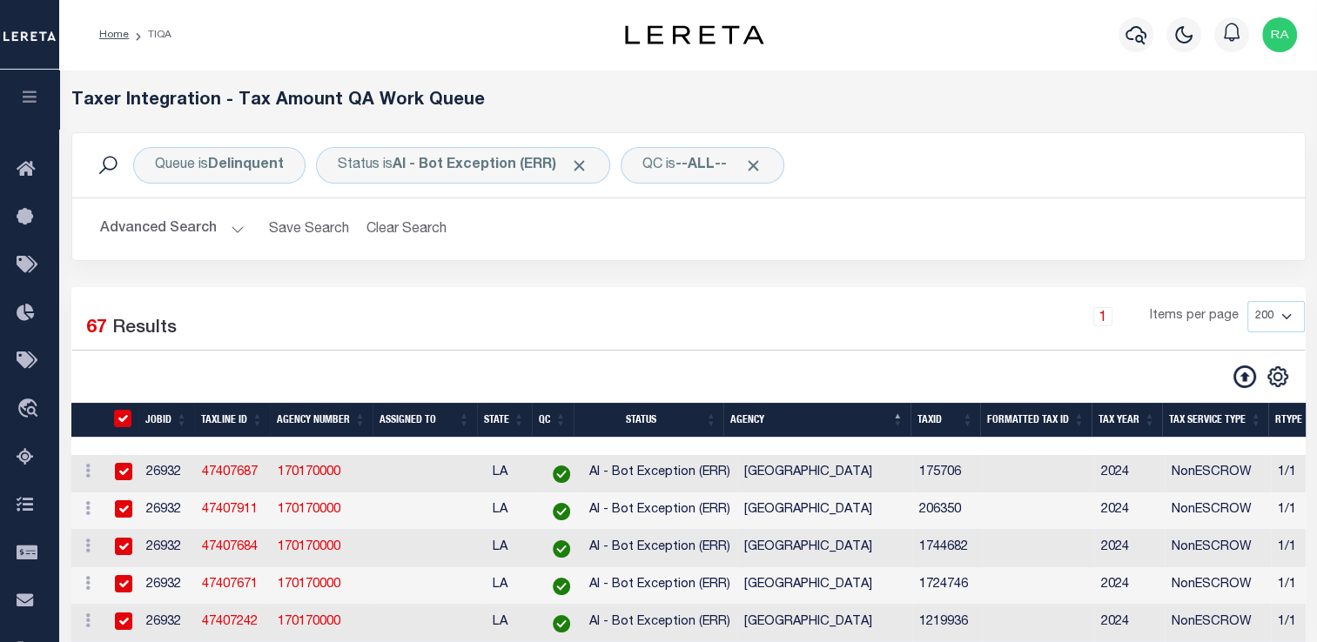
checkbox input "true"
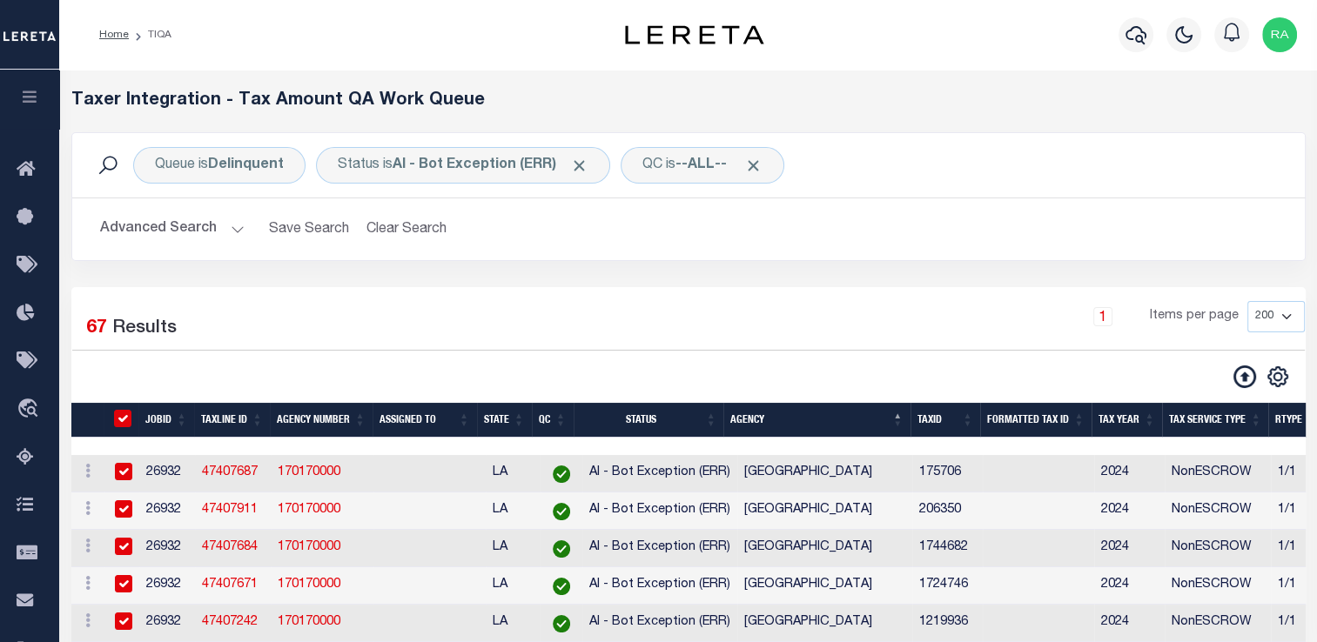
checkbox input "true"
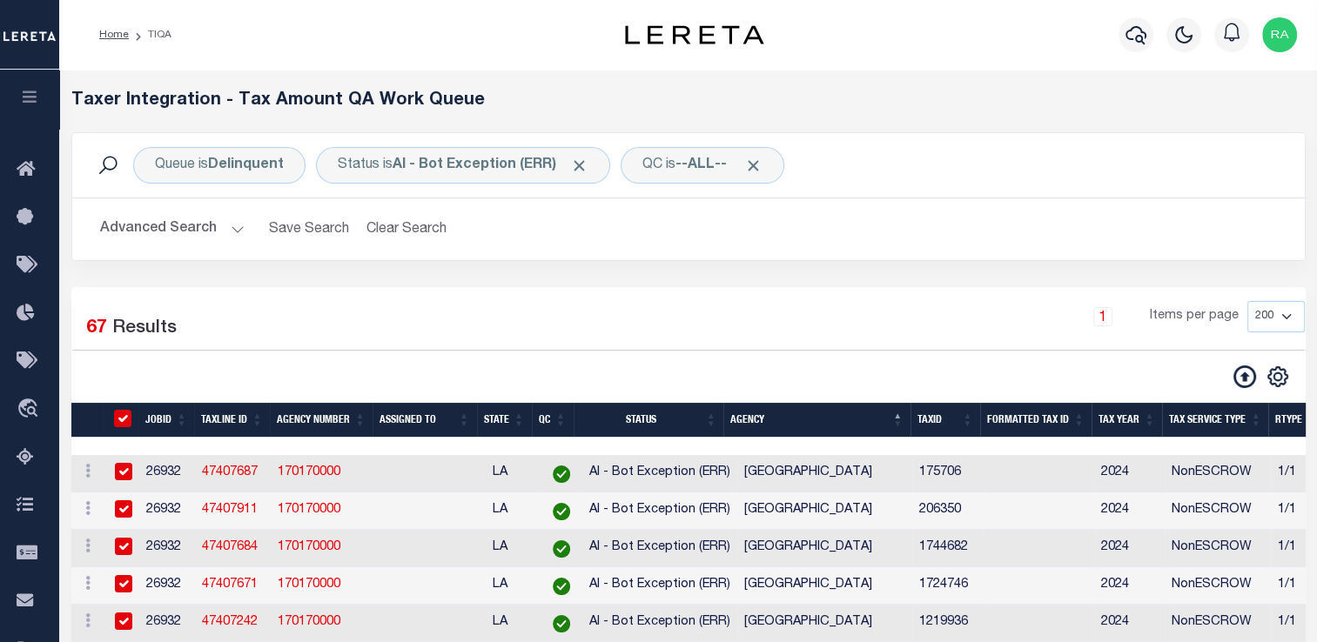
checkbox input "true"
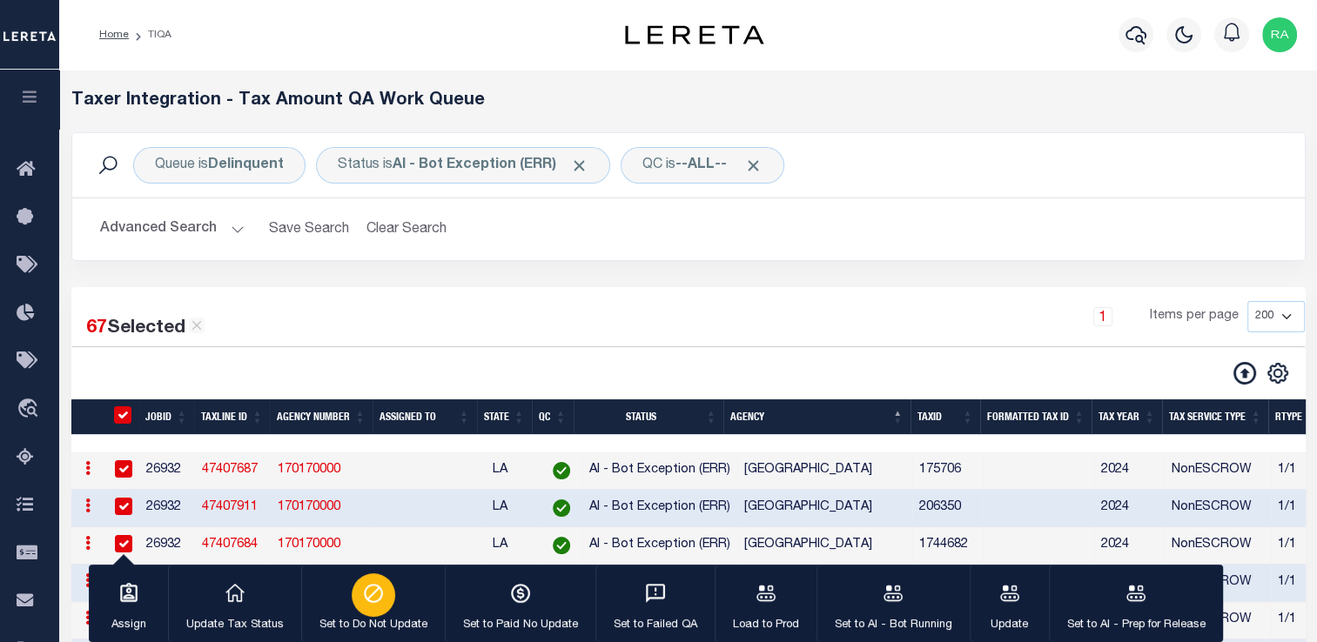
click at [358, 600] on div "button" at bounding box center [374, 595] width 44 height 44
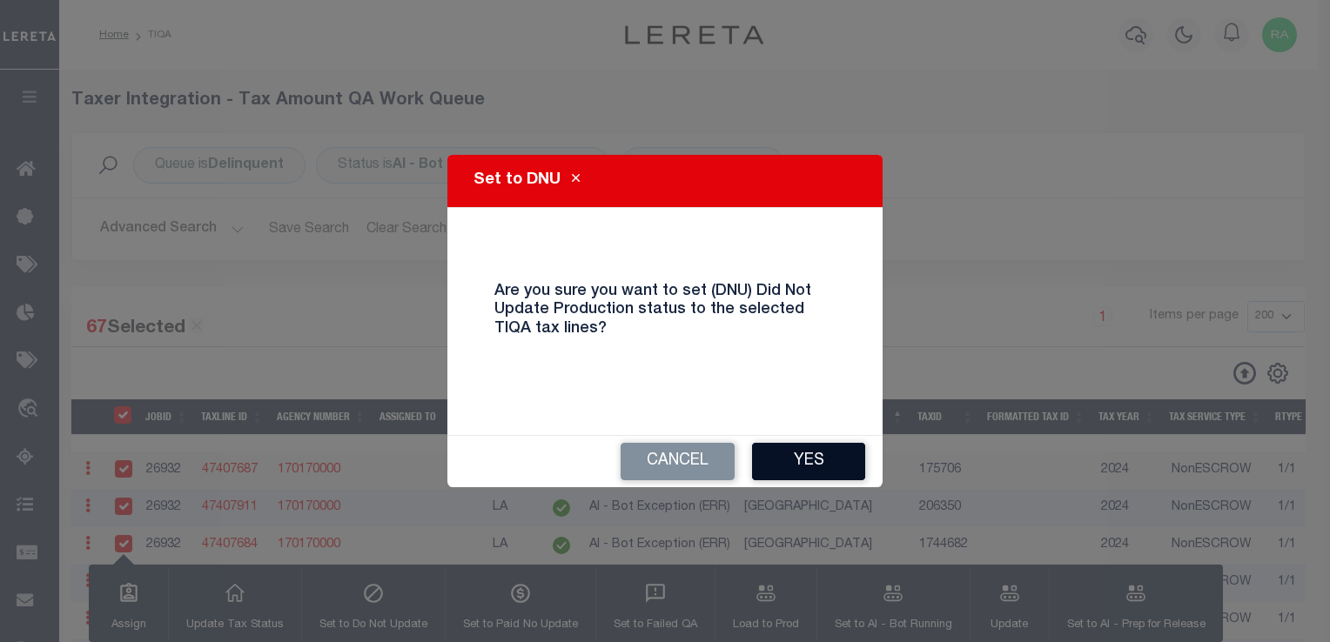
click at [778, 457] on button "Yes" at bounding box center [808, 461] width 113 height 37
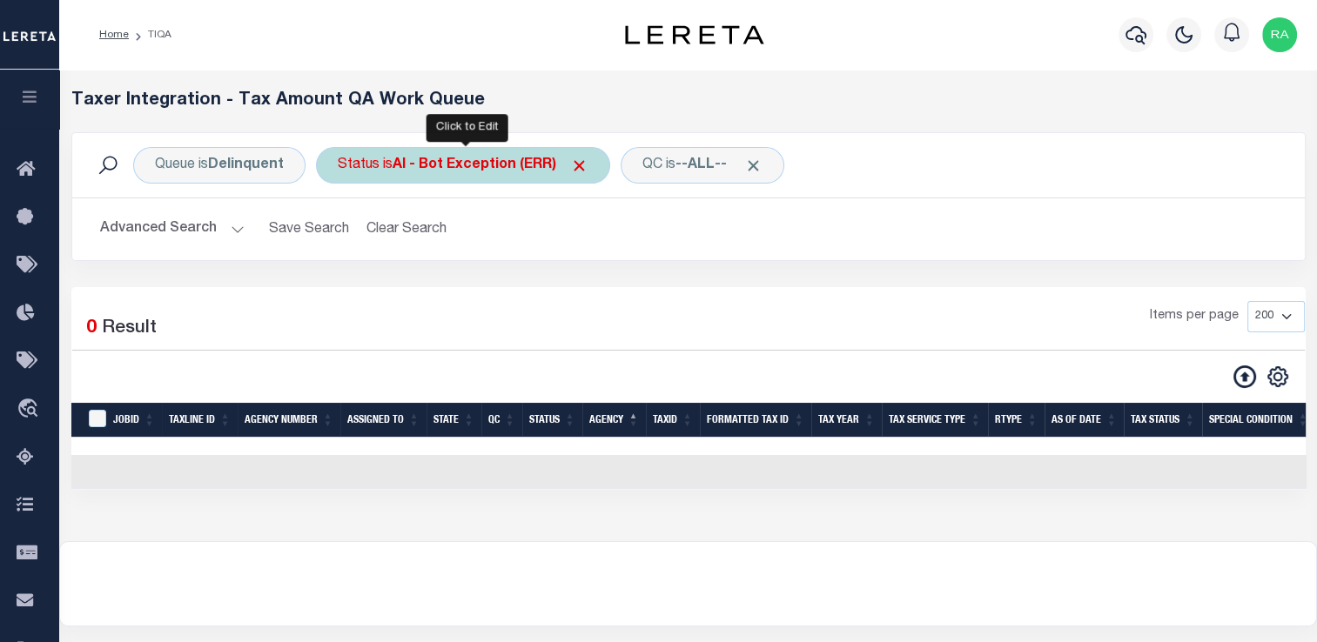
click at [463, 169] on b "AI - Bot Exception (ERR)" at bounding box center [490, 165] width 196 height 14
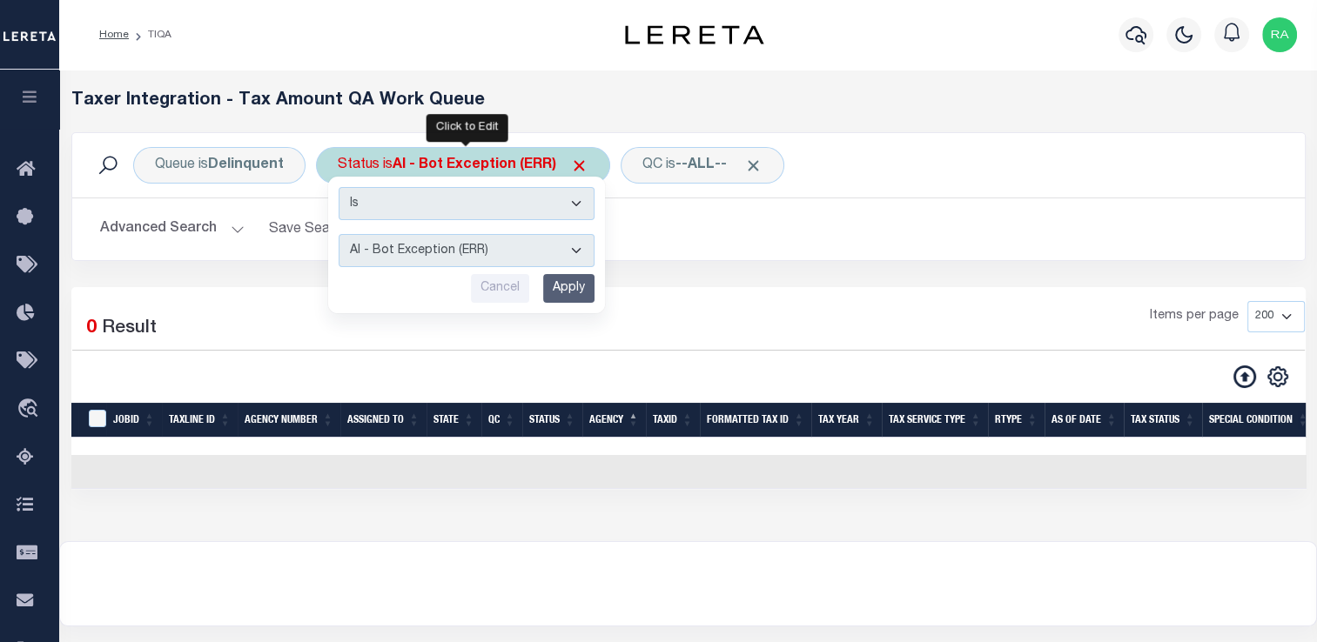
click at [464, 262] on select "AI - Bot Exception (ERR) AI - Bot Running (PLA) AI - Failed QA (FQA) AI - Prep …" at bounding box center [467, 250] width 256 height 33
select select "FQA"
click at [339, 234] on select "AI - Bot Exception (ERR) AI - Bot Running (PLA) AI - Failed QA (FQA) AI - Prep …" at bounding box center [467, 250] width 256 height 33
click at [573, 285] on input "Apply" at bounding box center [568, 288] width 51 height 29
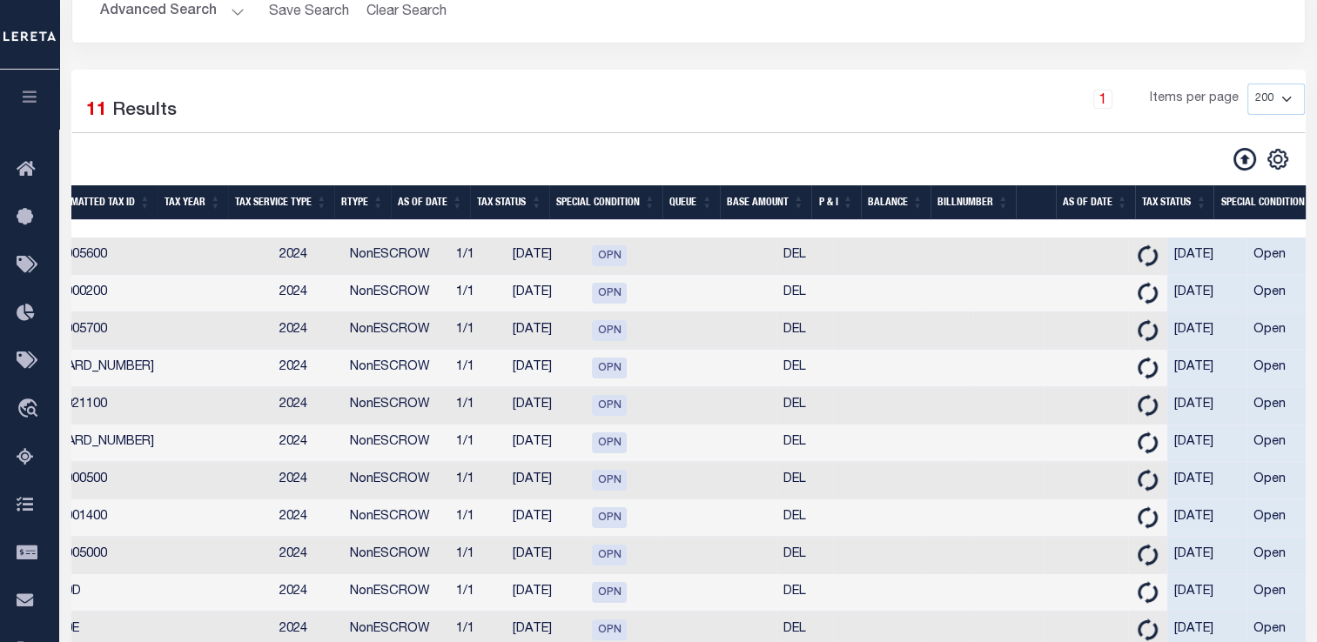
scroll to position [0, 855]
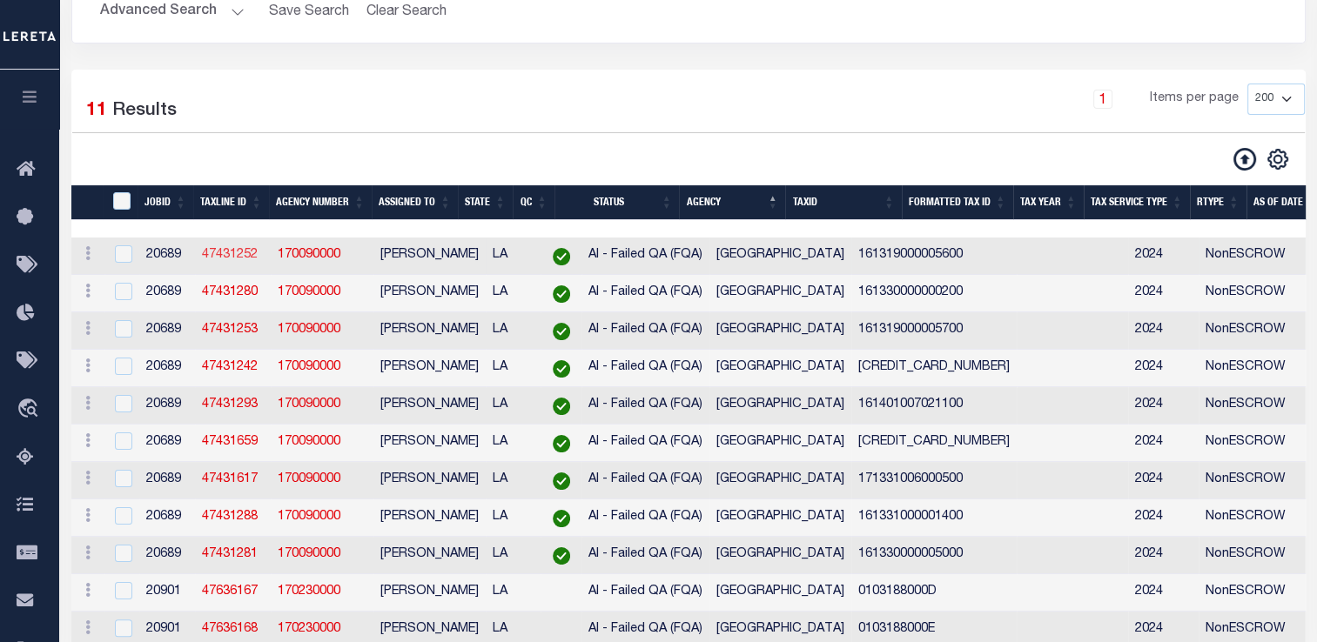
click at [239, 261] on link "47431252" at bounding box center [230, 255] width 56 height 12
checkbox input "false"
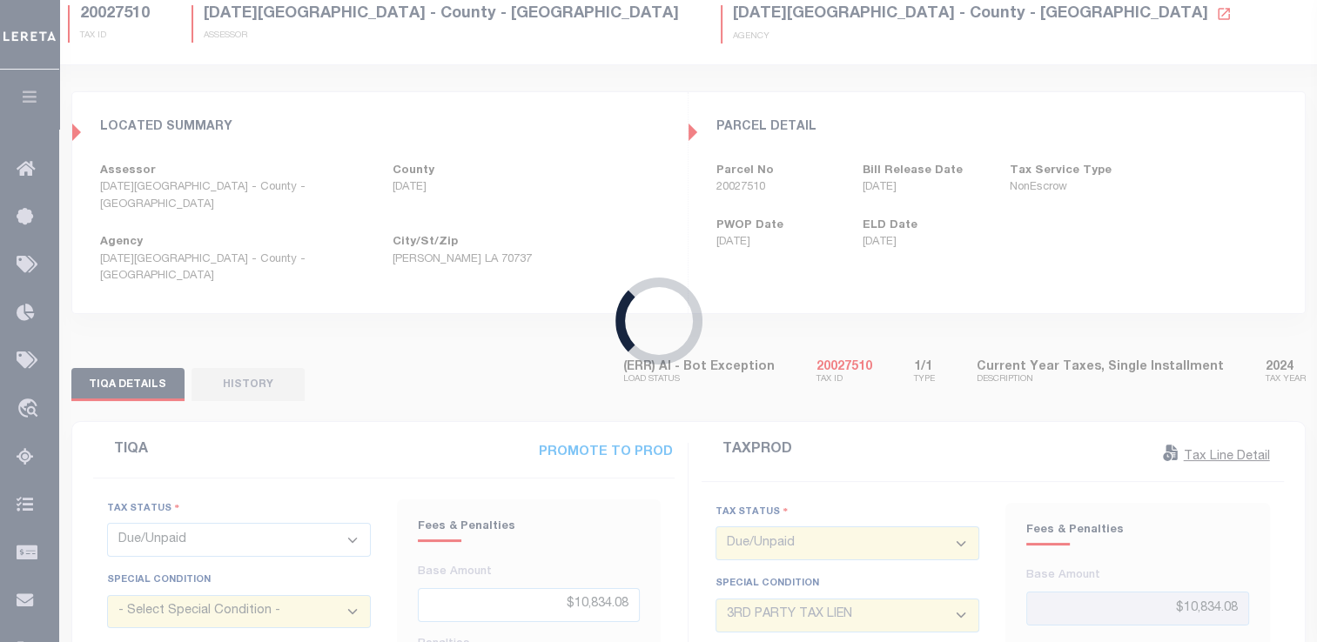
select select "200"
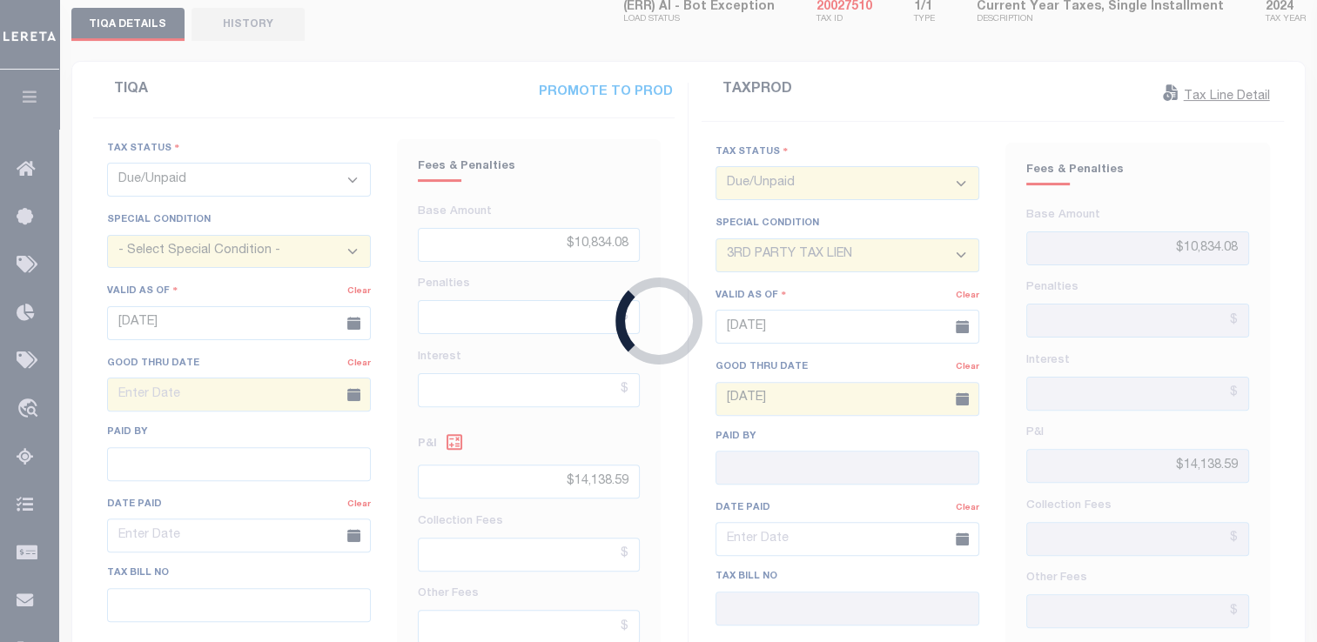
type input "[DATE]"
type textarea "Able to locate on Caddo Parish Assessor website, and on the Caddo Parish Tax Of…"
select select
type input "[DATE]"
select select "OPN"
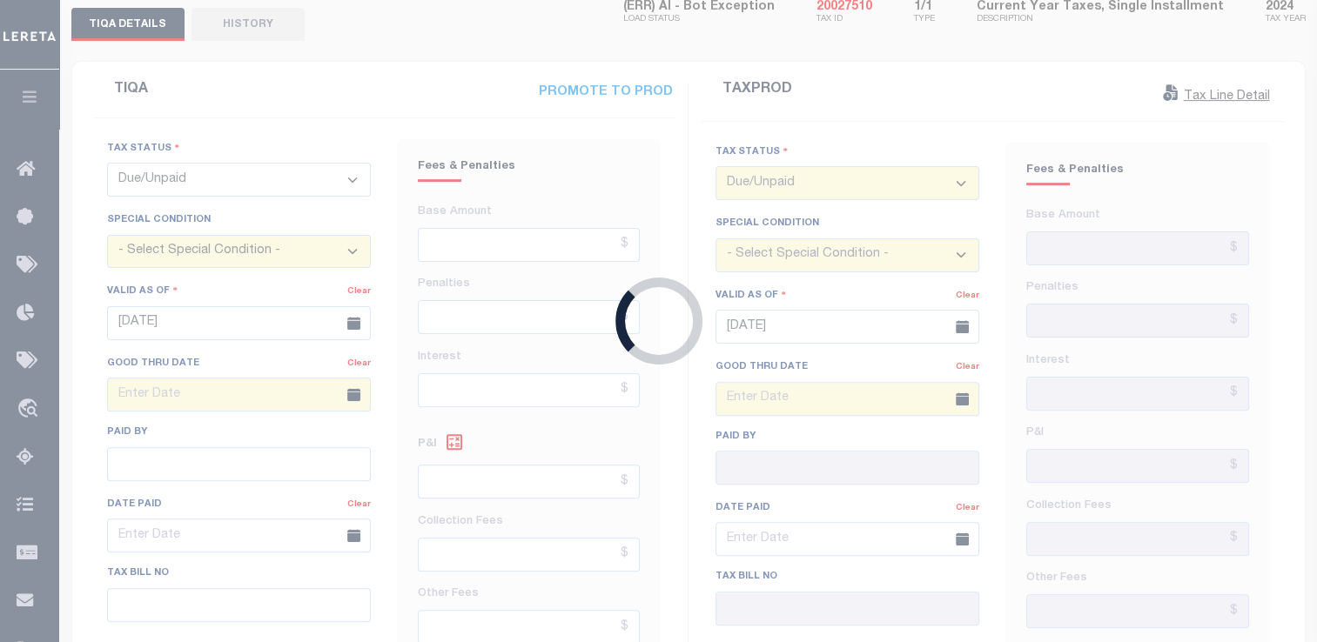
select select "OP2"
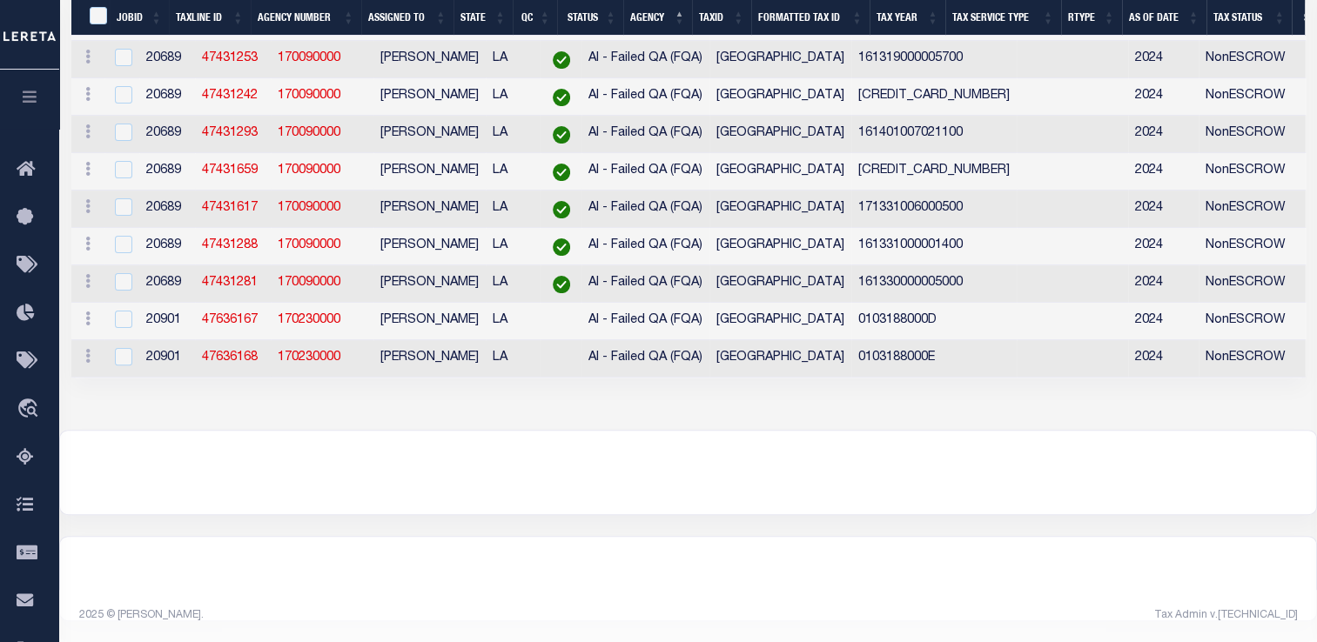
select select "200"
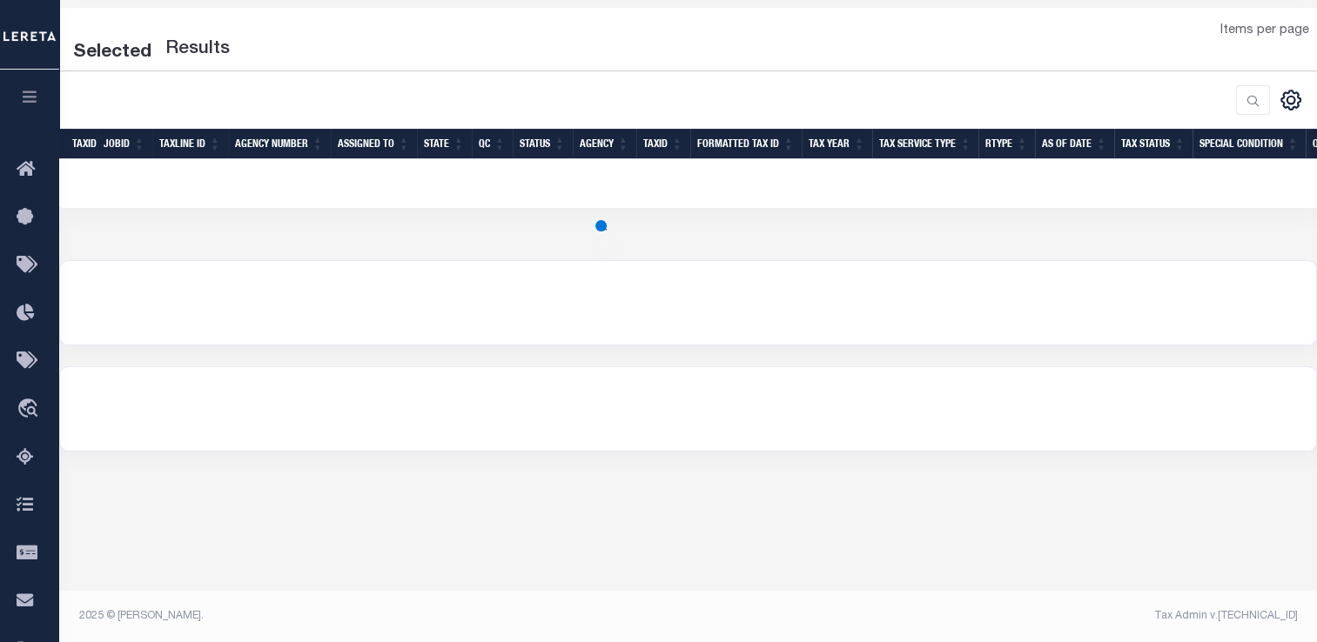
select select "200"
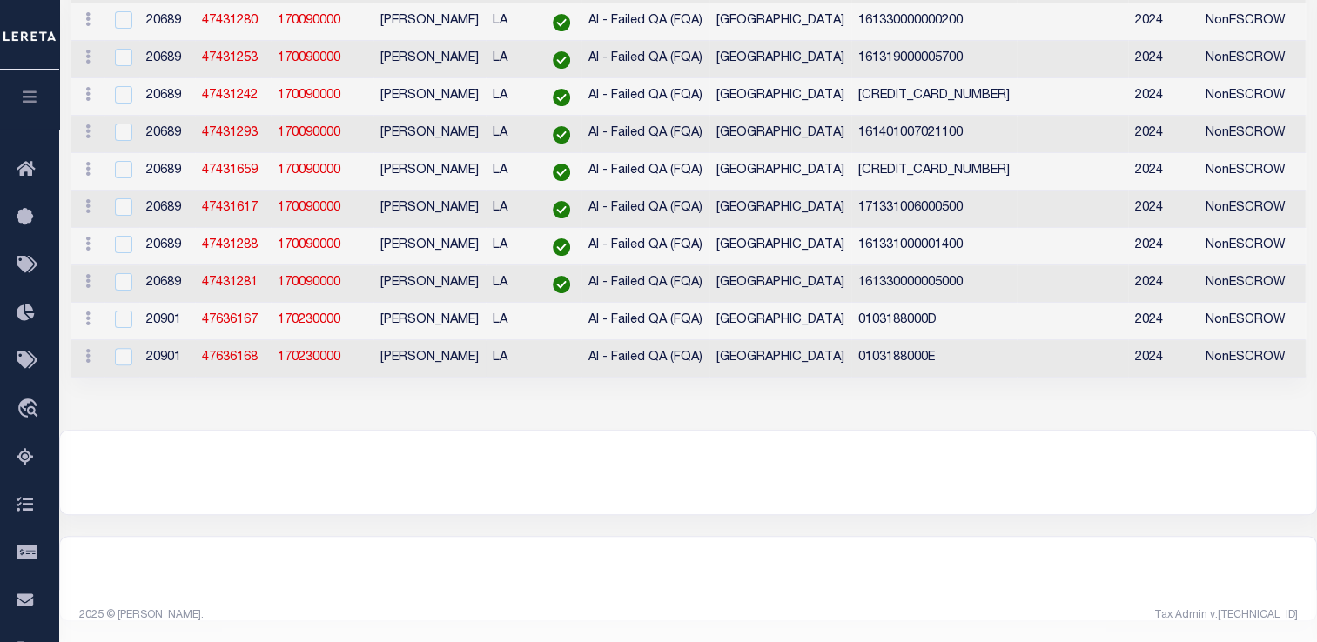
click at [230, 374] on td "47636168" at bounding box center [233, 358] width 76 height 37
checkbox input "true"
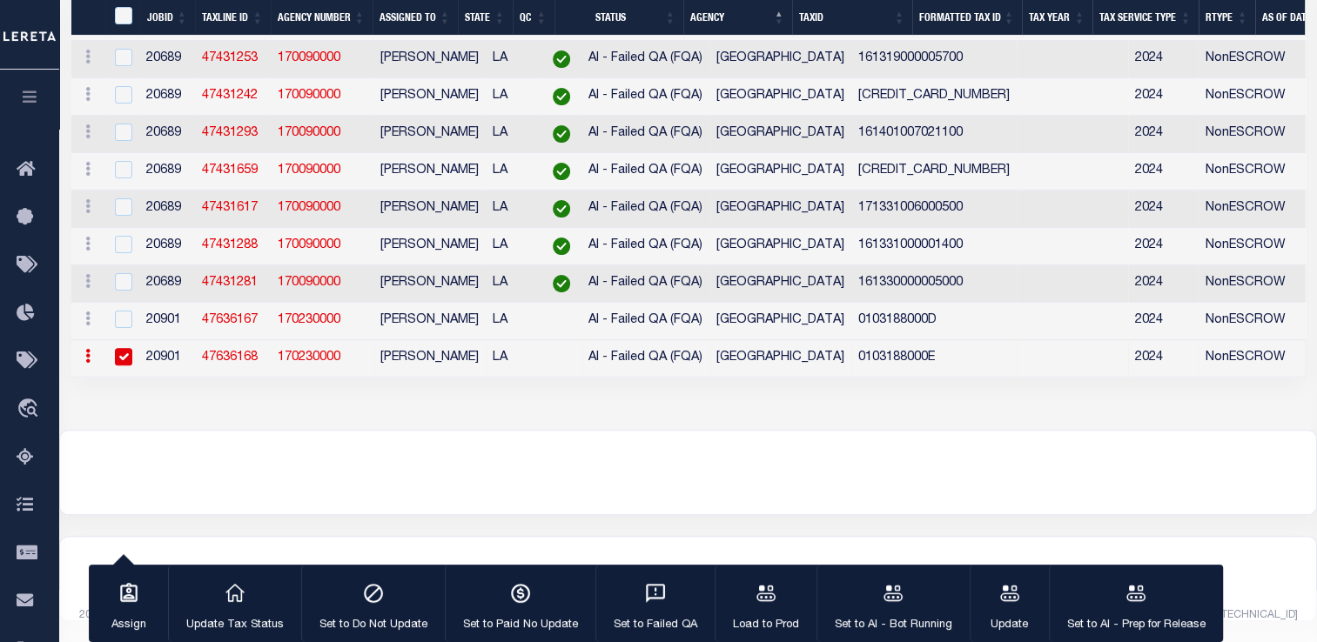
click at [233, 358] on link "47636168" at bounding box center [230, 358] width 56 height 12
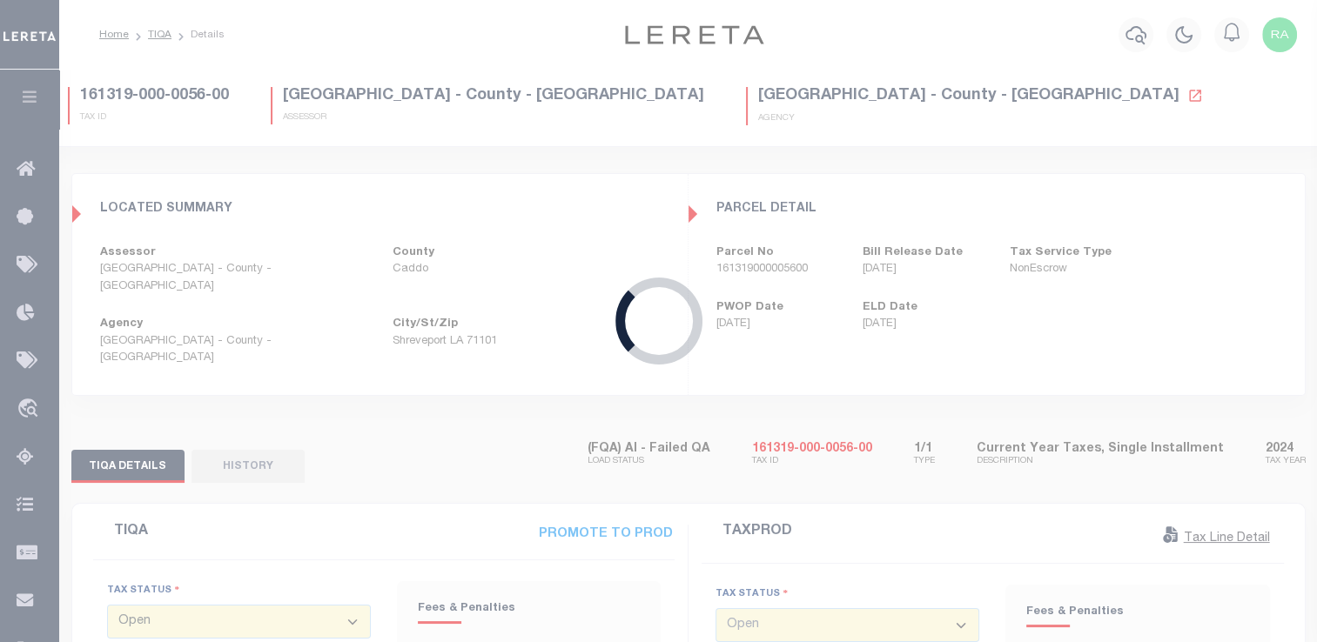
type input "[DATE]"
type textarea "Able to locate on Iberia parish Assessor website, and on the Iberia parish Asse…"
type input "[DATE]"
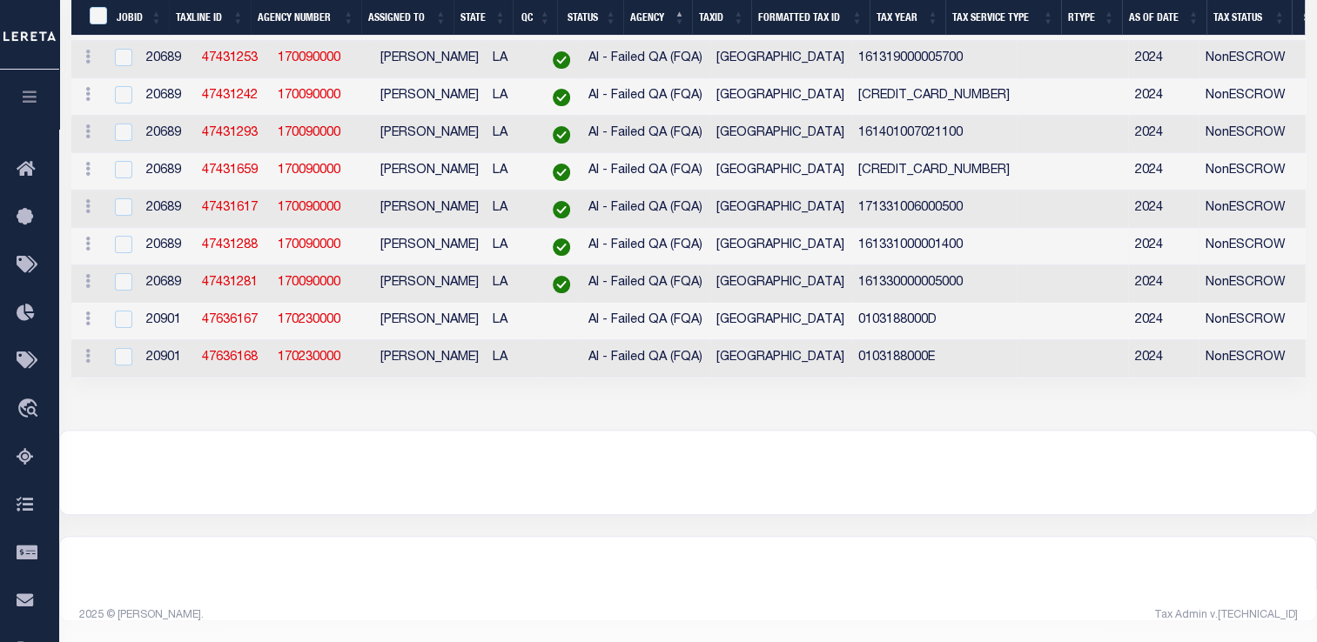
select select "200"
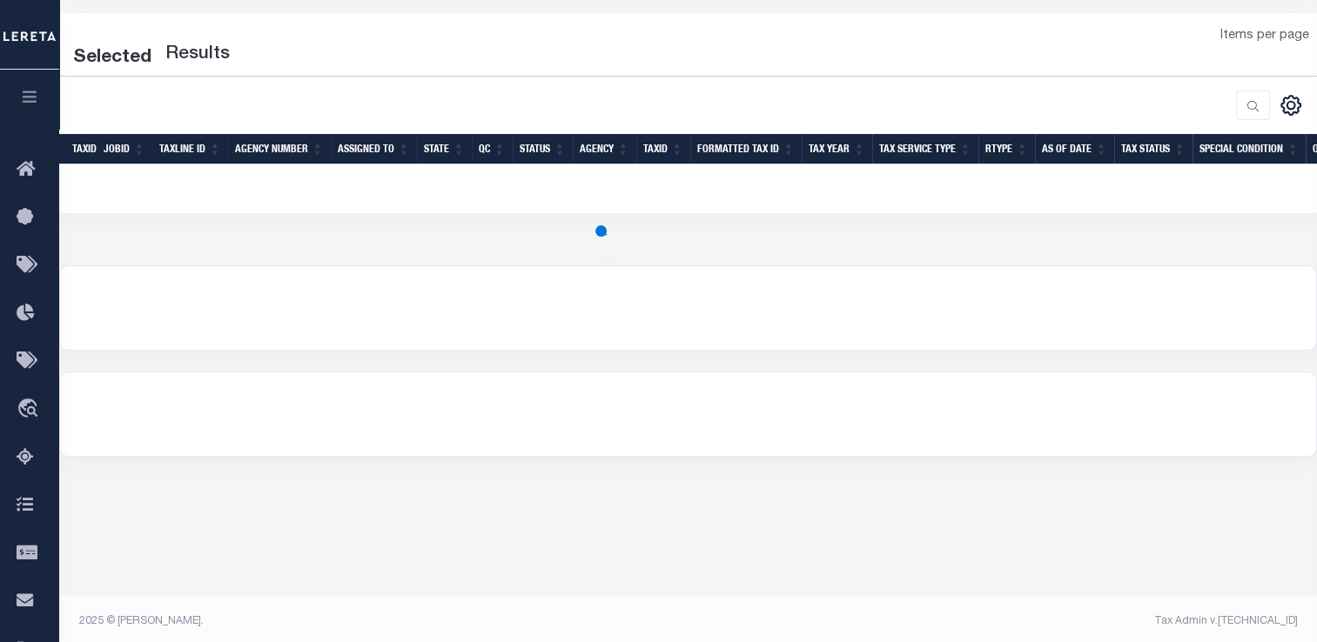
select select "200"
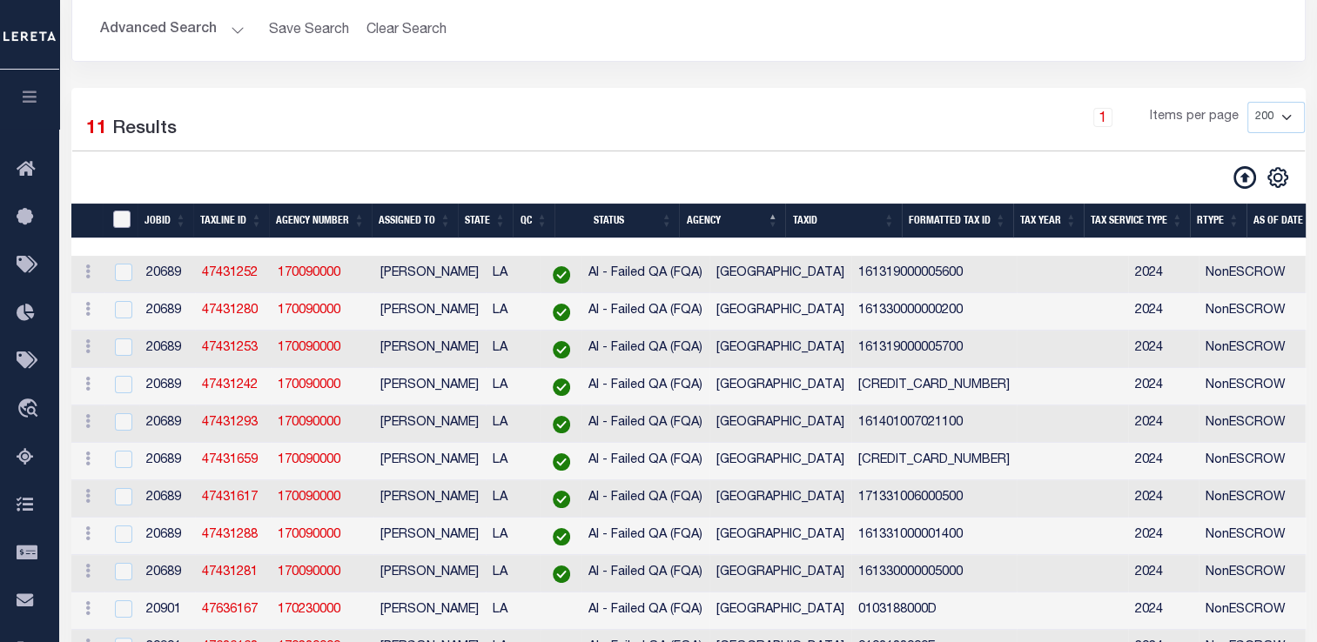
click at [125, 211] on input "TaxID" at bounding box center [121, 219] width 17 height 17
checkbox input "true"
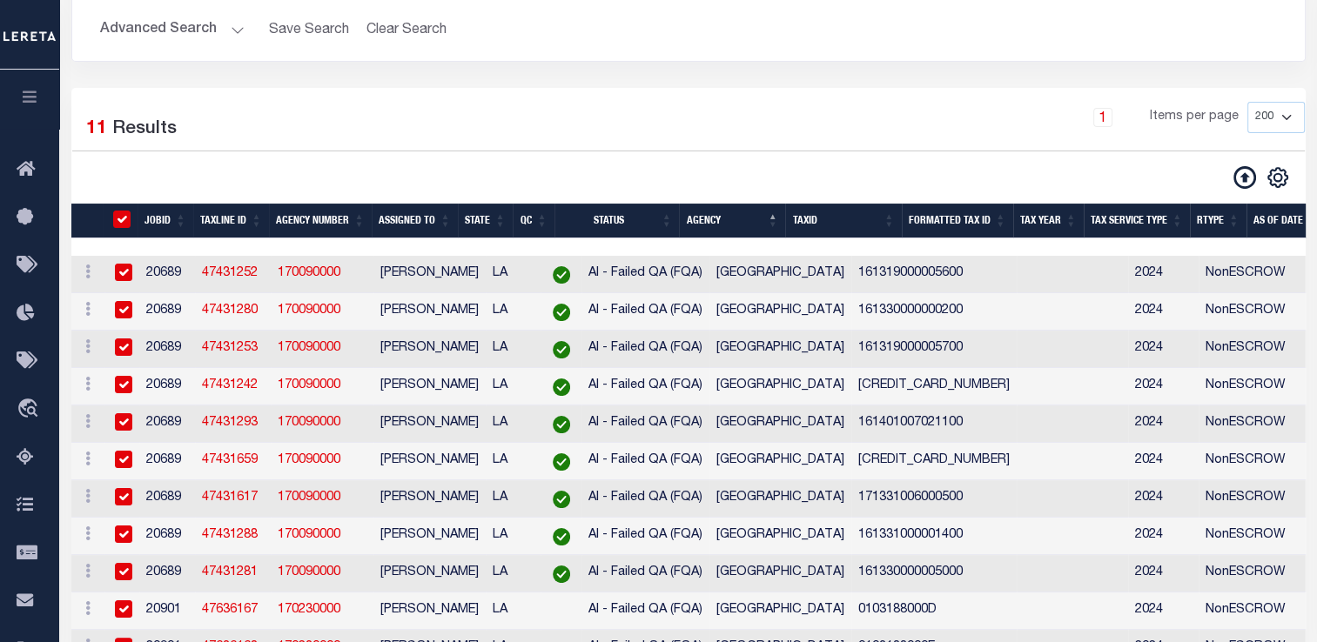
checkbox input "true"
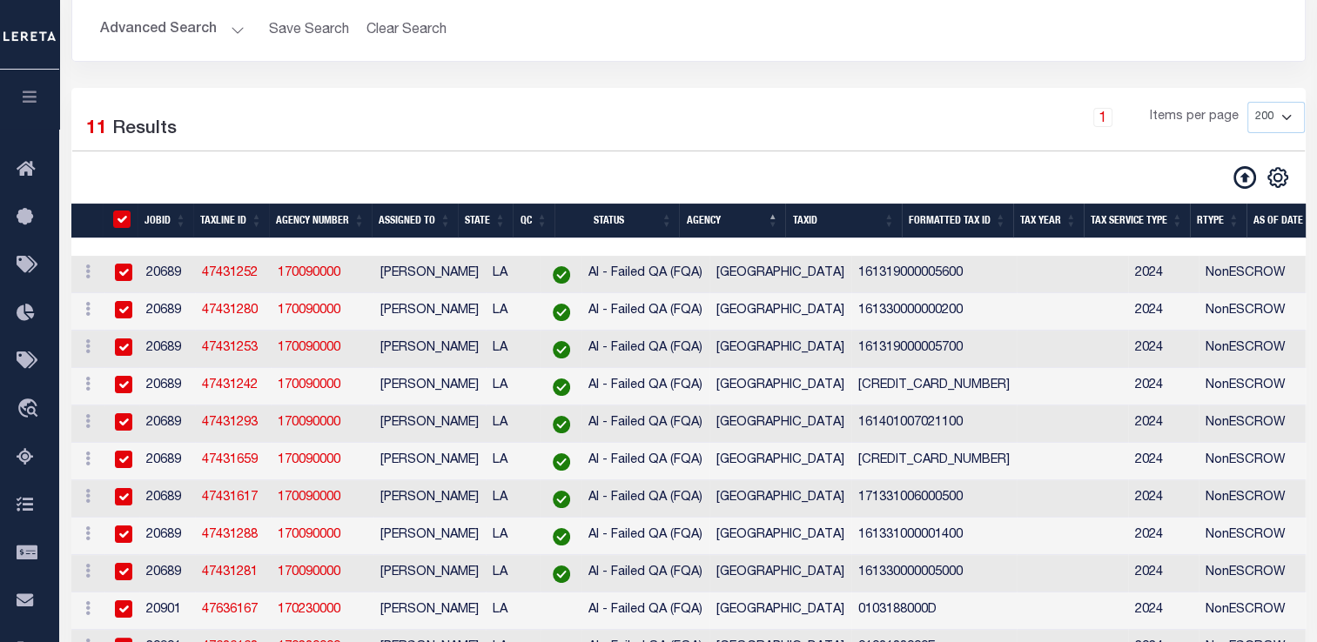
checkbox input "true"
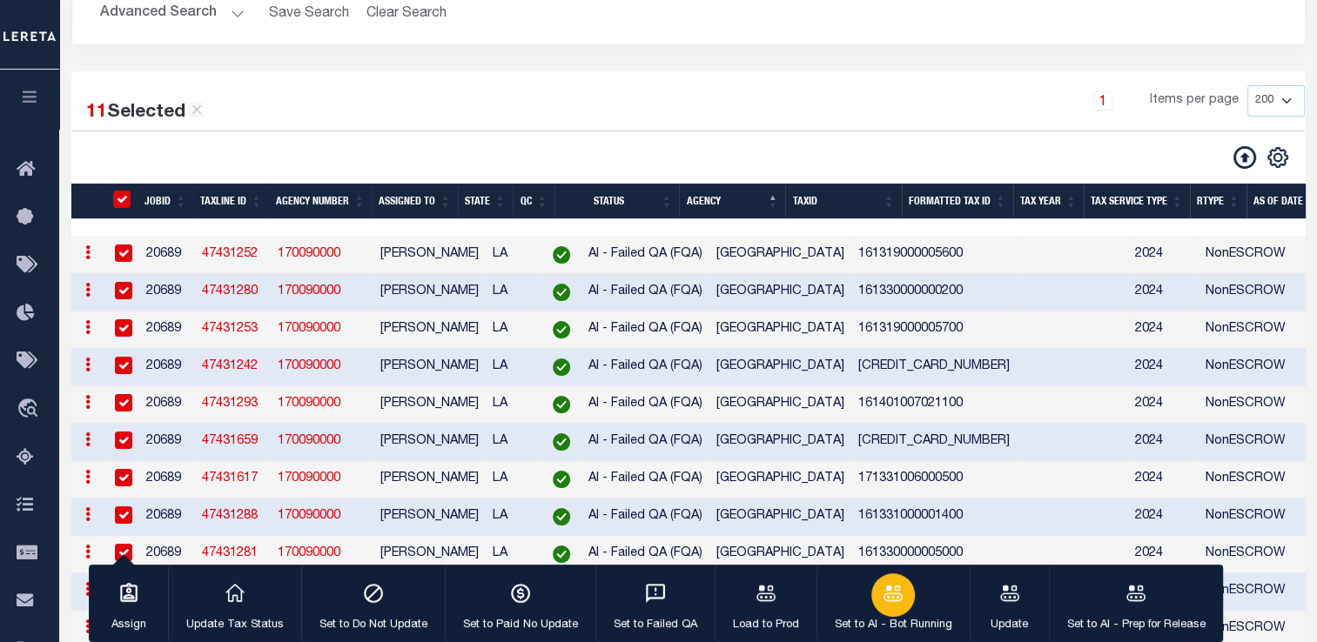
scroll to position [215, 0]
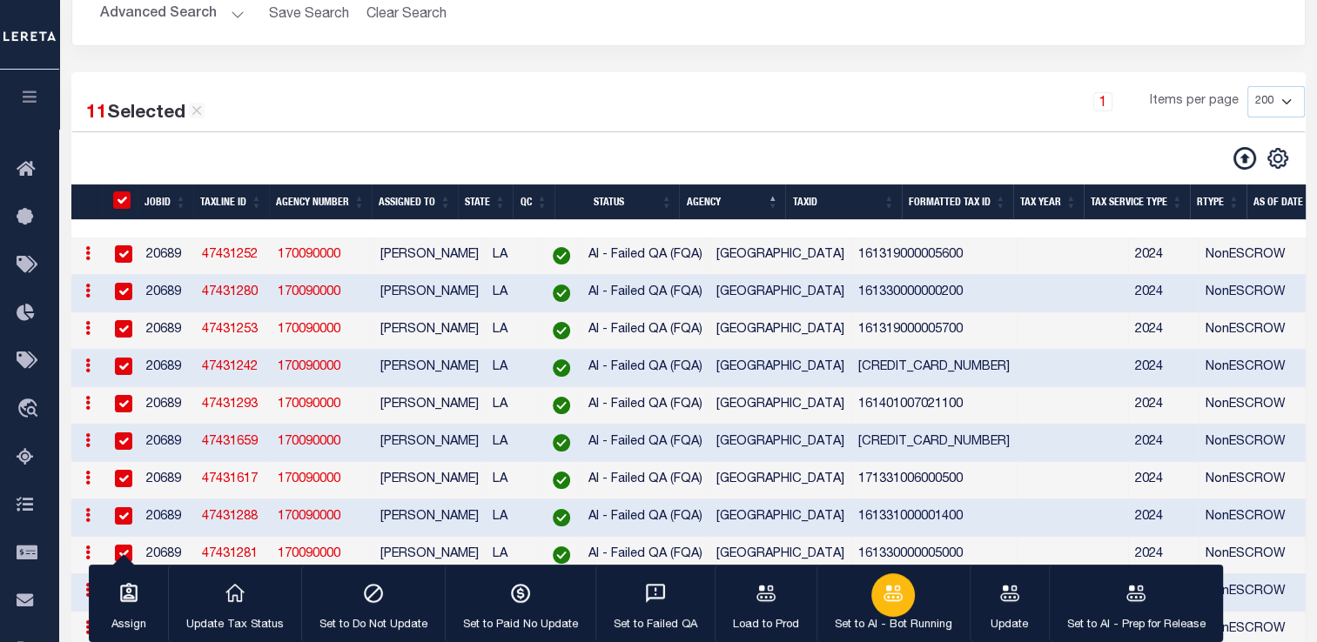
click at [882, 591] on icon "button" at bounding box center [893, 593] width 23 height 23
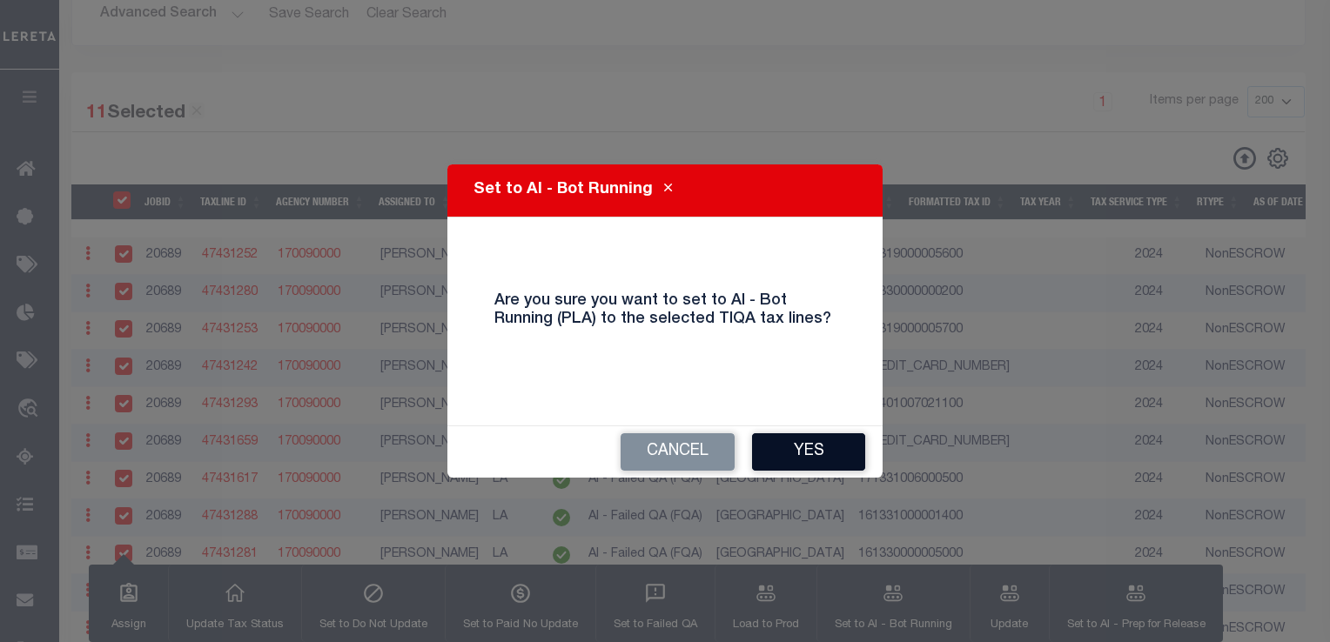
click at [813, 456] on button "Yes" at bounding box center [808, 451] width 113 height 37
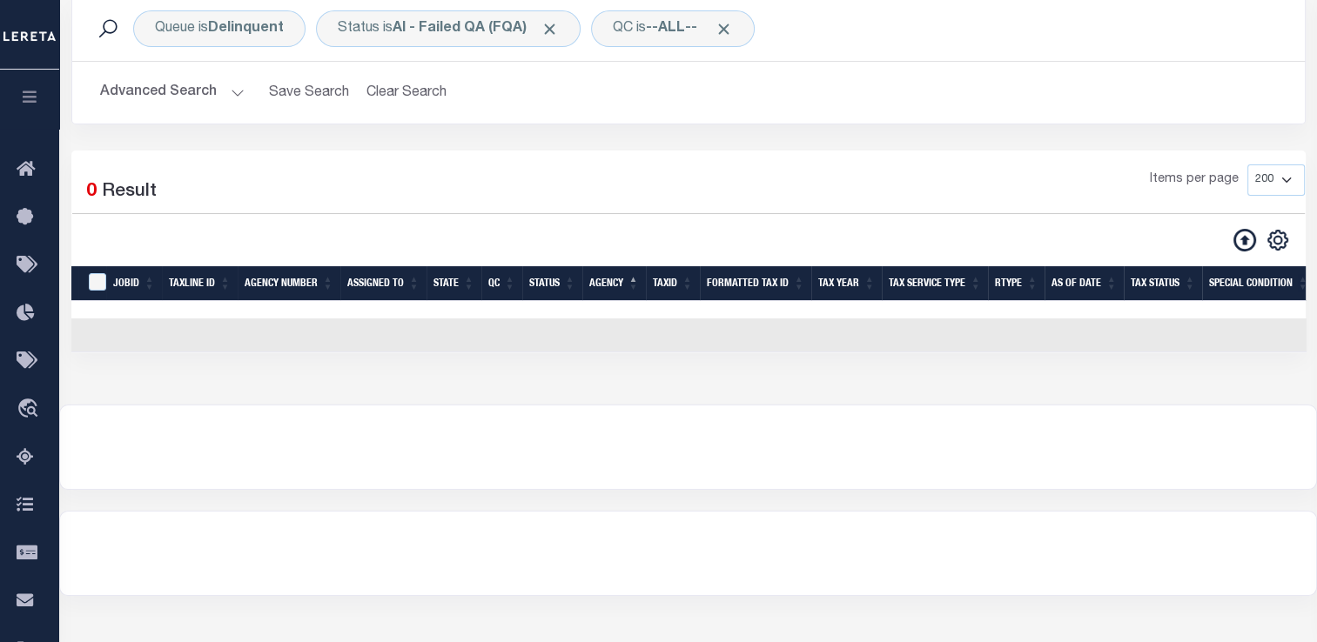
scroll to position [136, 0]
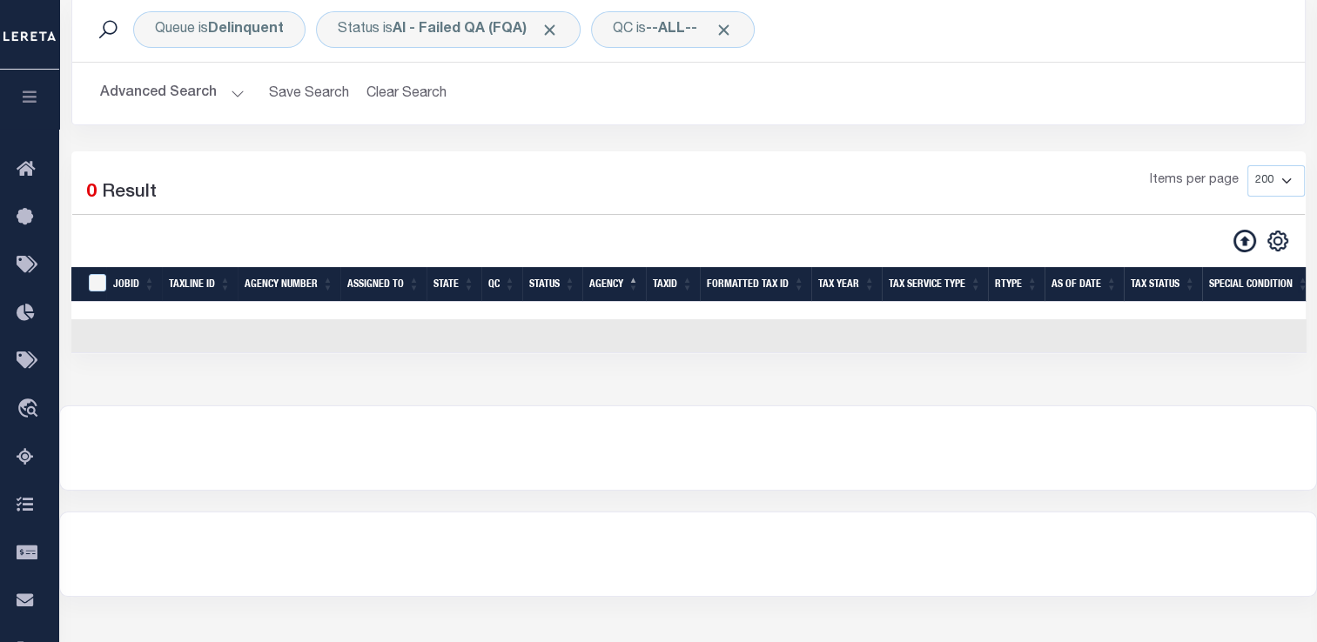
click at [191, 96] on button "Advanced Search" at bounding box center [172, 94] width 144 height 34
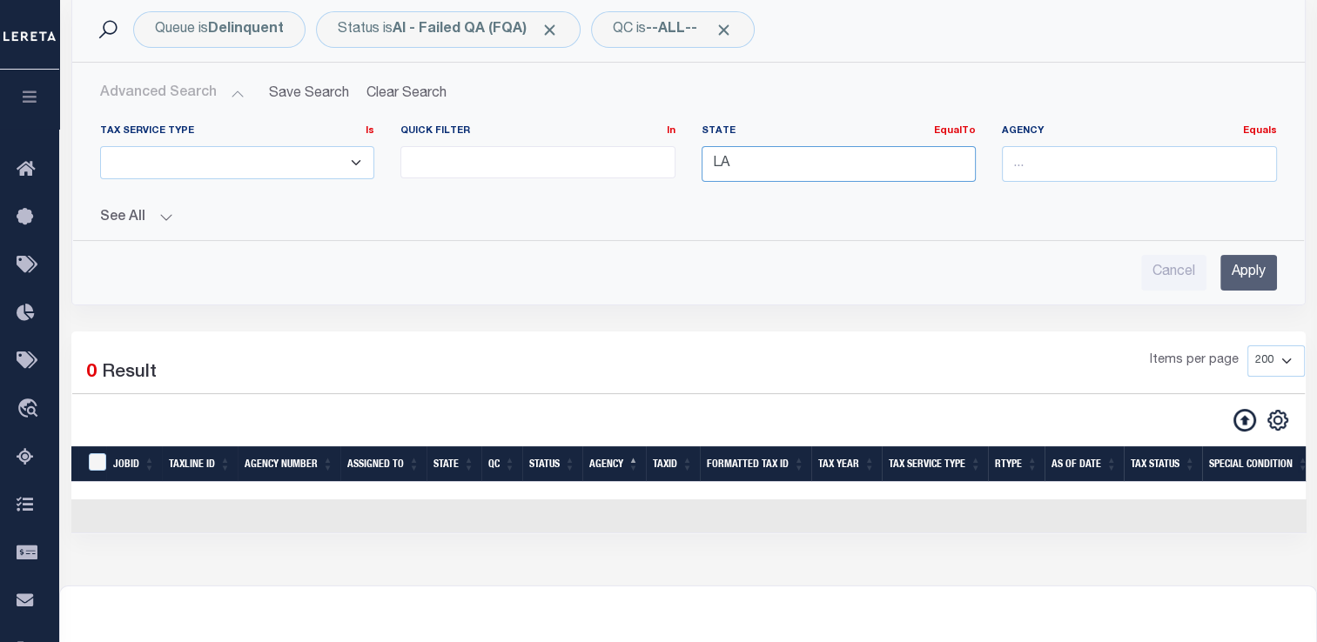
drag, startPoint x: 739, startPoint y: 179, endPoint x: 645, endPoint y: 171, distance: 94.3
click at [645, 171] on div "Tax Service Type Is Is Contains ESCROW NonESCROW Quick Filter In In View Only L…" at bounding box center [688, 159] width 1203 height 71
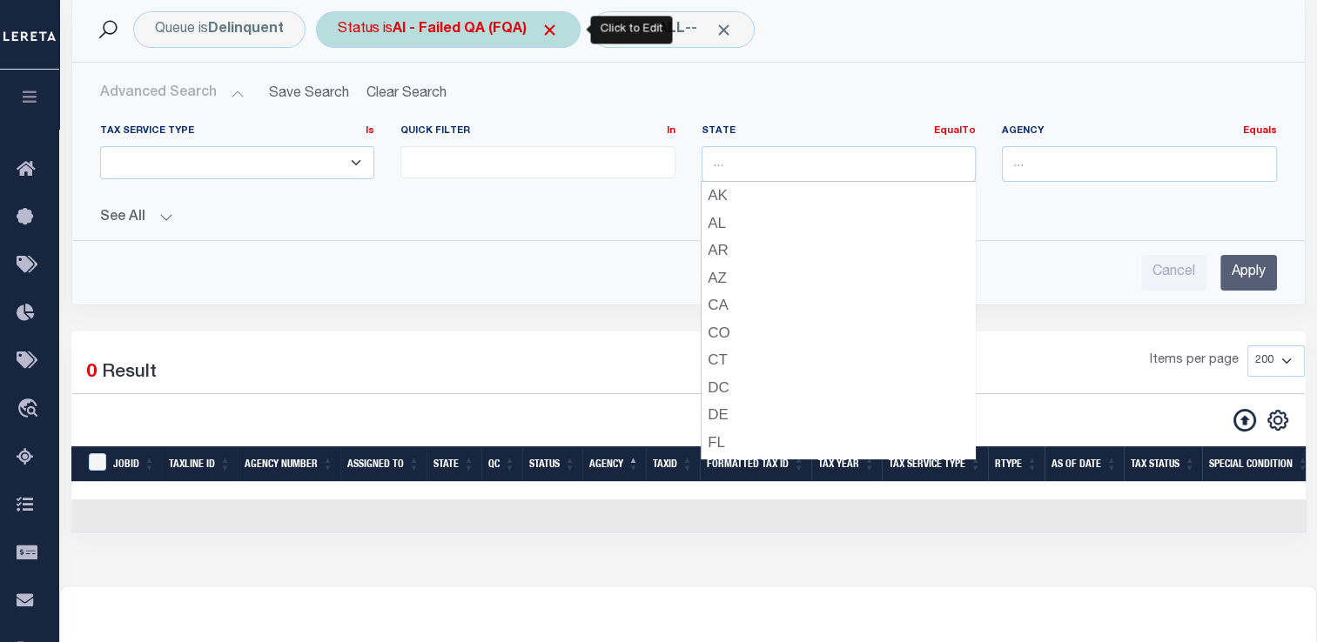
click at [478, 34] on b "AI - Failed QA (FQA)" at bounding box center [475, 30] width 166 height 14
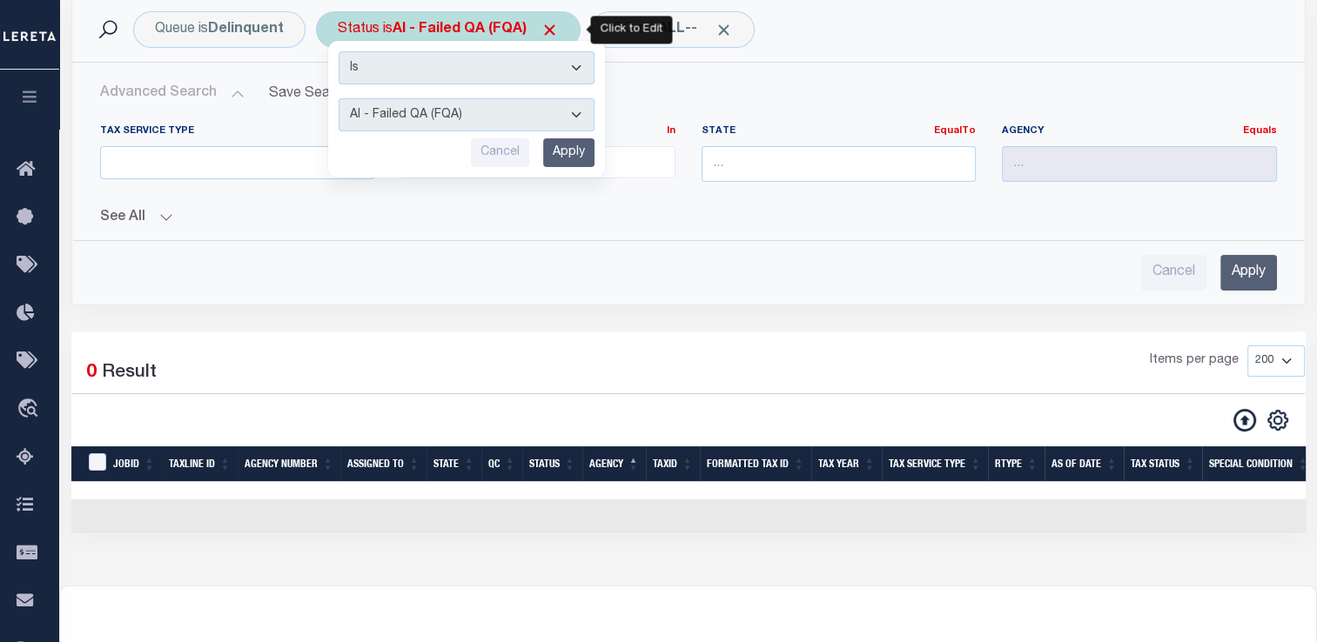
click at [466, 113] on select "AI - Bot Exception (ERR) AI - Bot Running (PLA) AI - Failed QA (FQA) AI - Prep …" at bounding box center [467, 114] width 256 height 33
select select "PLA"
click at [339, 98] on select "AI - Bot Exception (ERR) AI - Bot Running (PLA) AI - Failed QA (FQA) AI - Prep …" at bounding box center [467, 114] width 256 height 33
click at [562, 158] on input "Apply" at bounding box center [568, 152] width 51 height 29
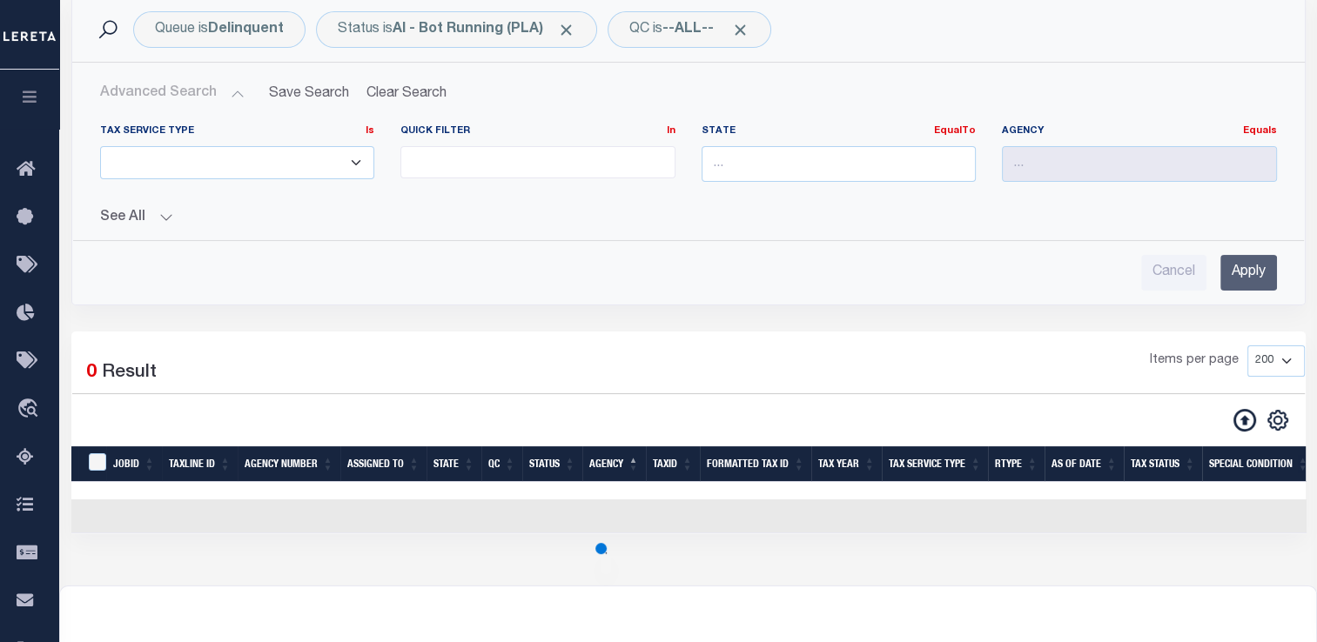
click at [1249, 266] on input "Apply" at bounding box center [1248, 273] width 57 height 36
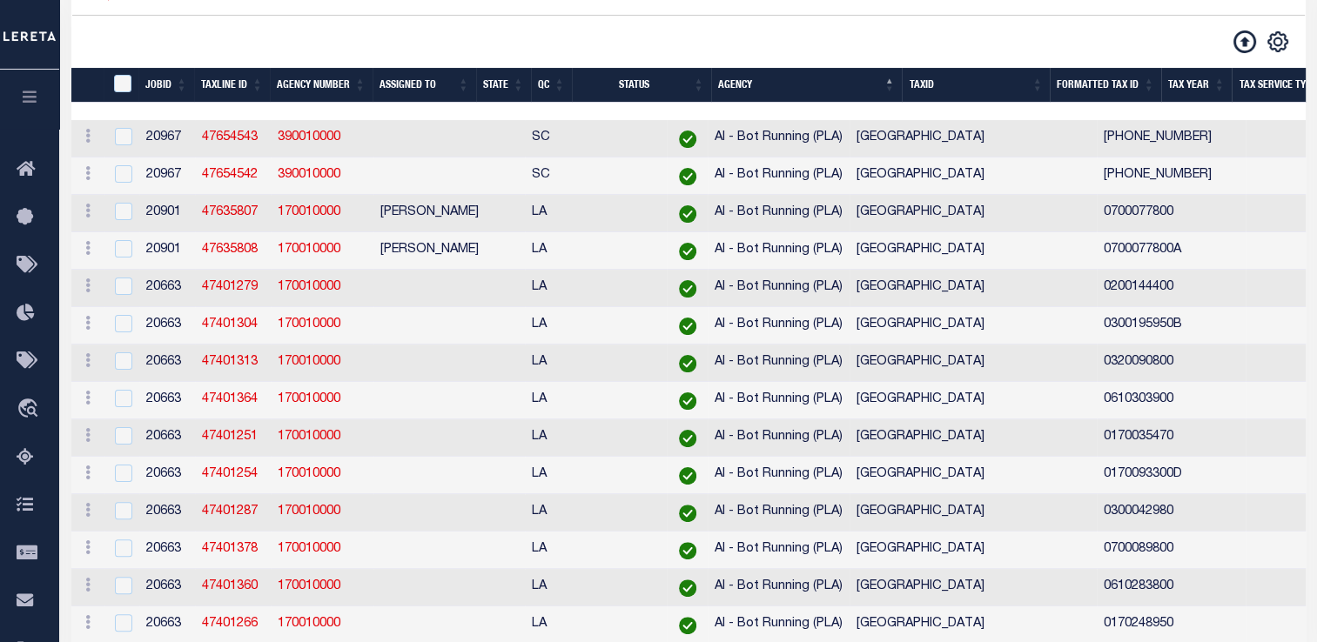
scroll to position [0, 0]
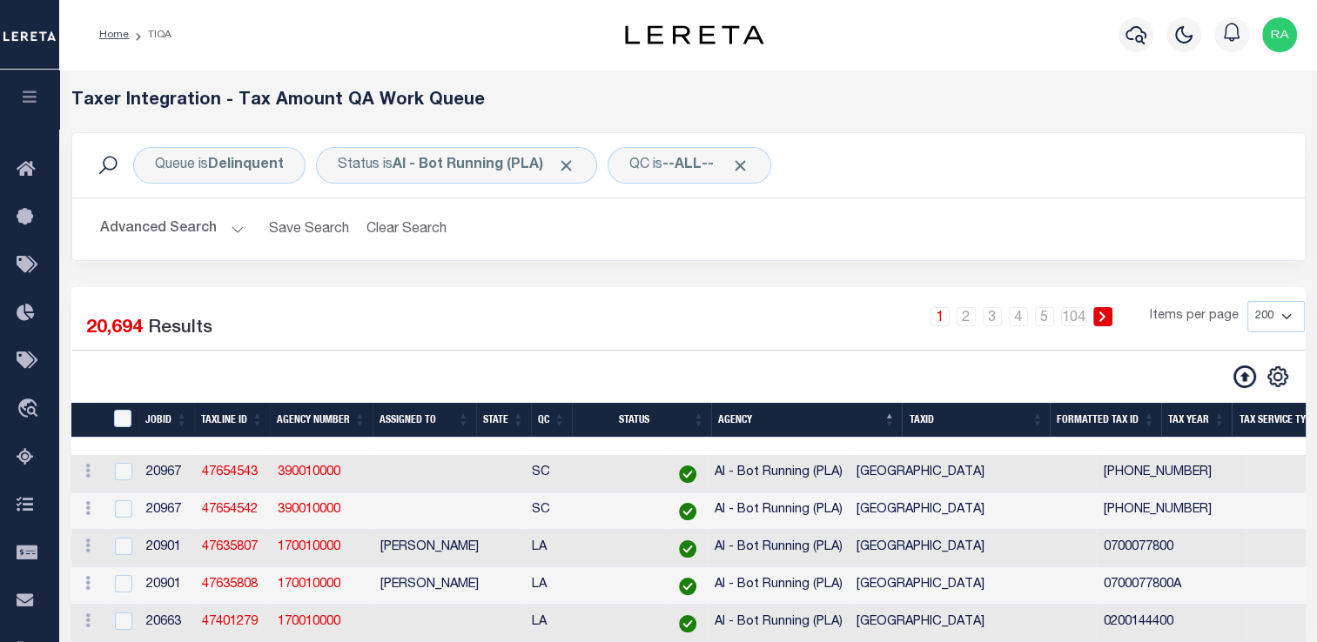
click at [202, 219] on button "Advanced Search" at bounding box center [172, 229] width 144 height 34
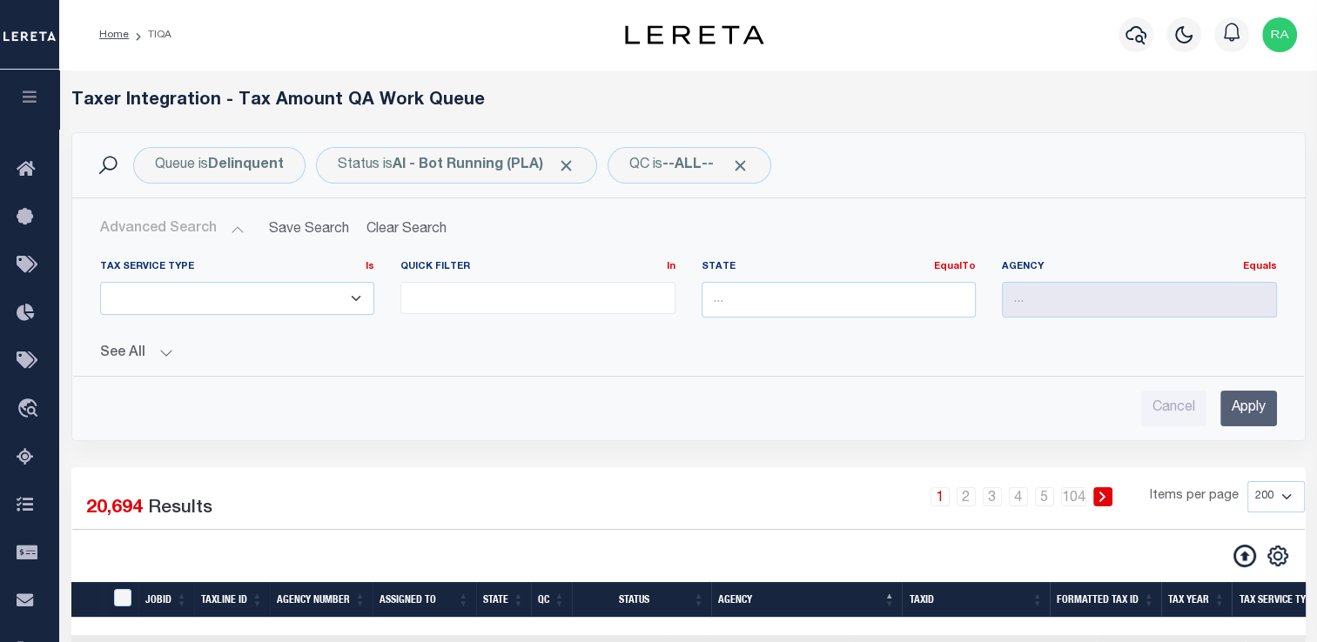
click at [202, 219] on button "Advanced Search" at bounding box center [172, 229] width 144 height 34
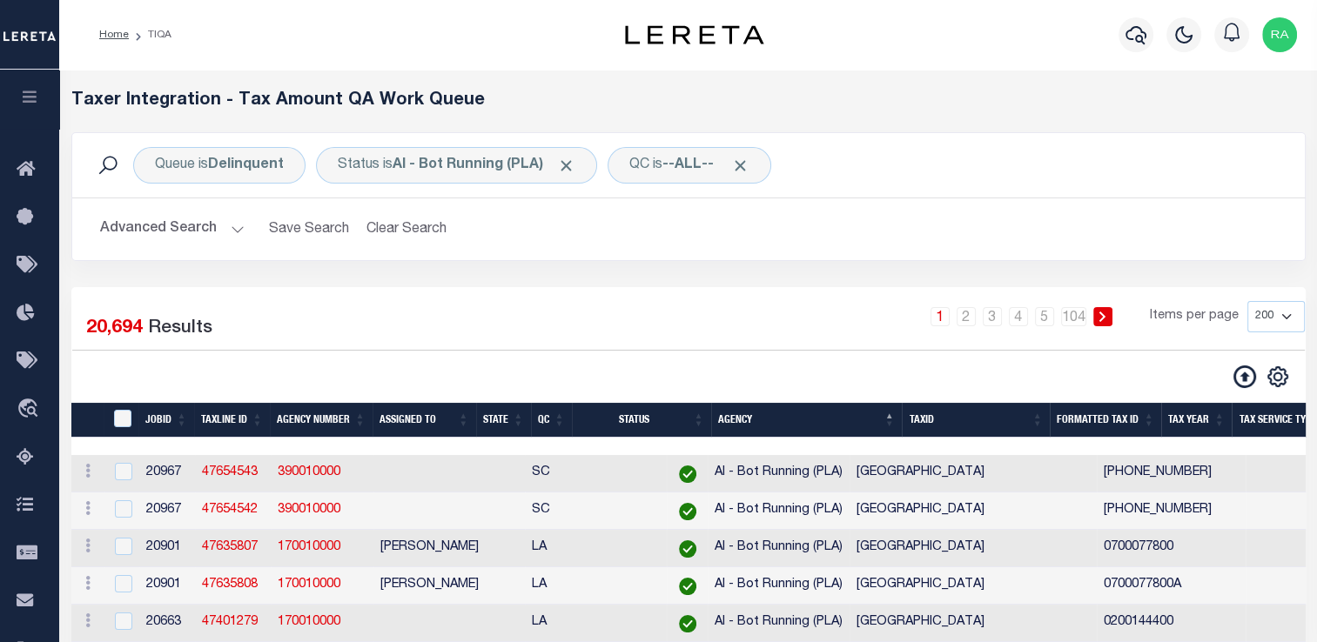
click at [240, 231] on button "Advanced Search" at bounding box center [172, 229] width 144 height 34
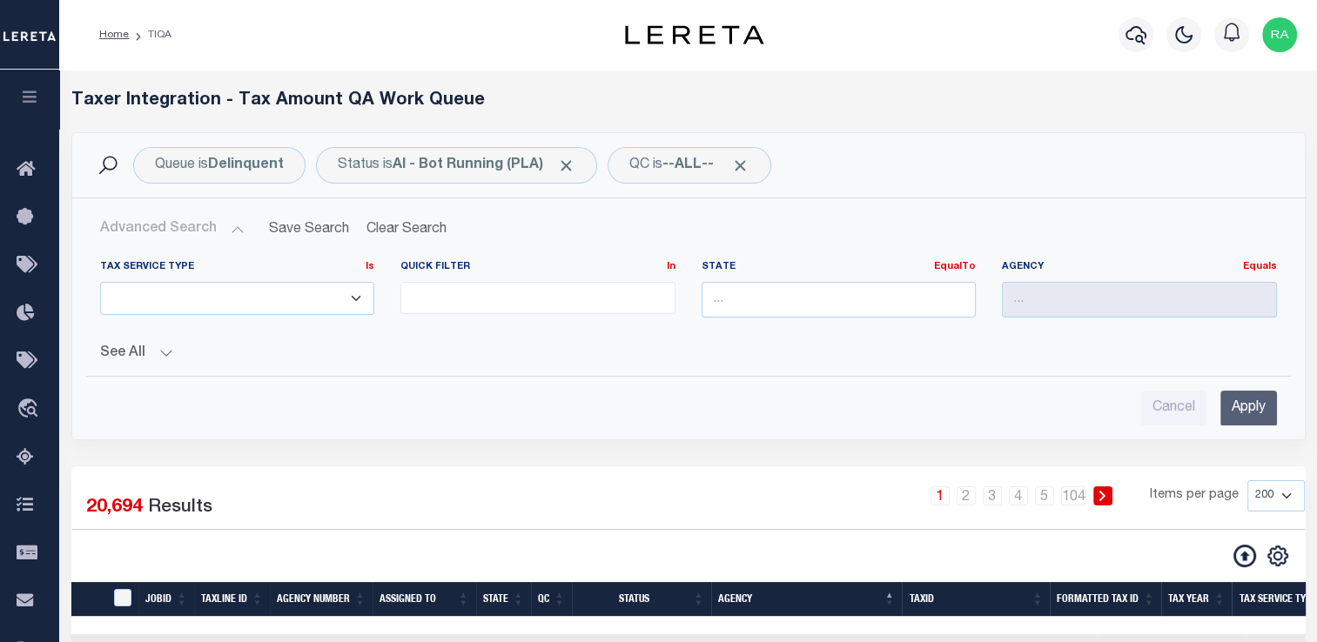
click at [241, 238] on h2 "Advanced Search Save Search Clear Search TIQATaxLineSearchTable_dynamictable___…" at bounding box center [688, 229] width 1204 height 34
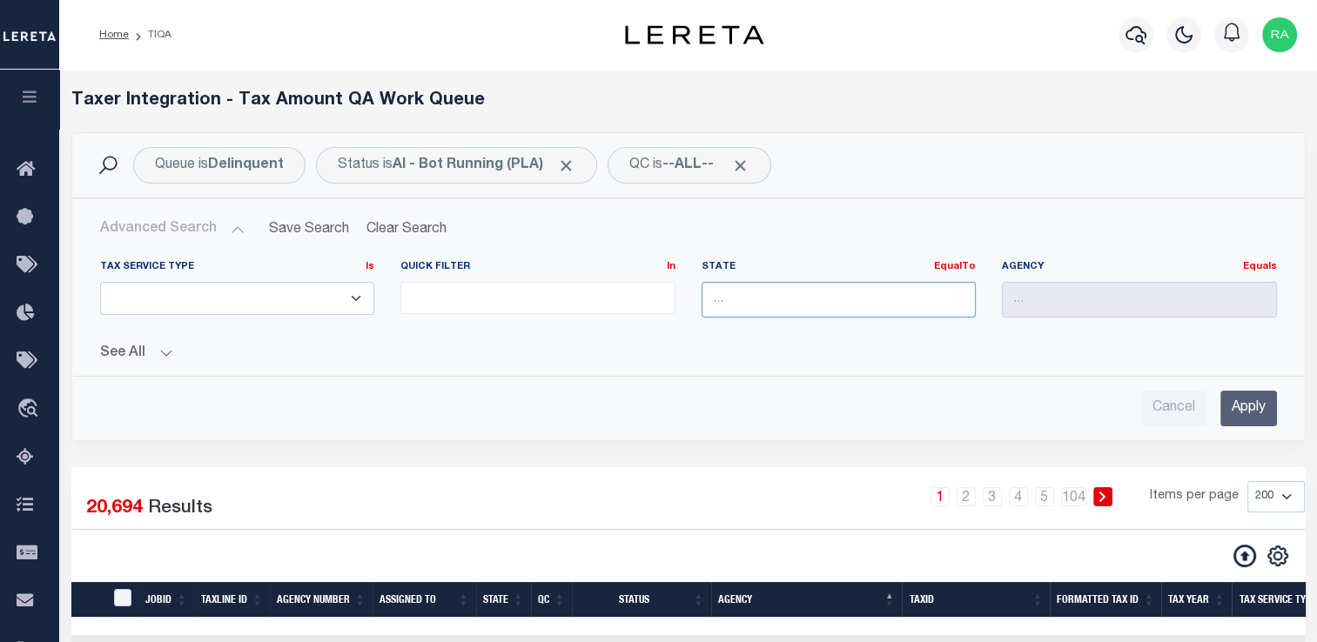
click at [805, 316] on input "text" at bounding box center [838, 300] width 275 height 36
click at [806, 329] on div "LA" at bounding box center [837, 332] width 273 height 28
type input "LA"
click at [1253, 419] on input "Apply" at bounding box center [1248, 409] width 57 height 36
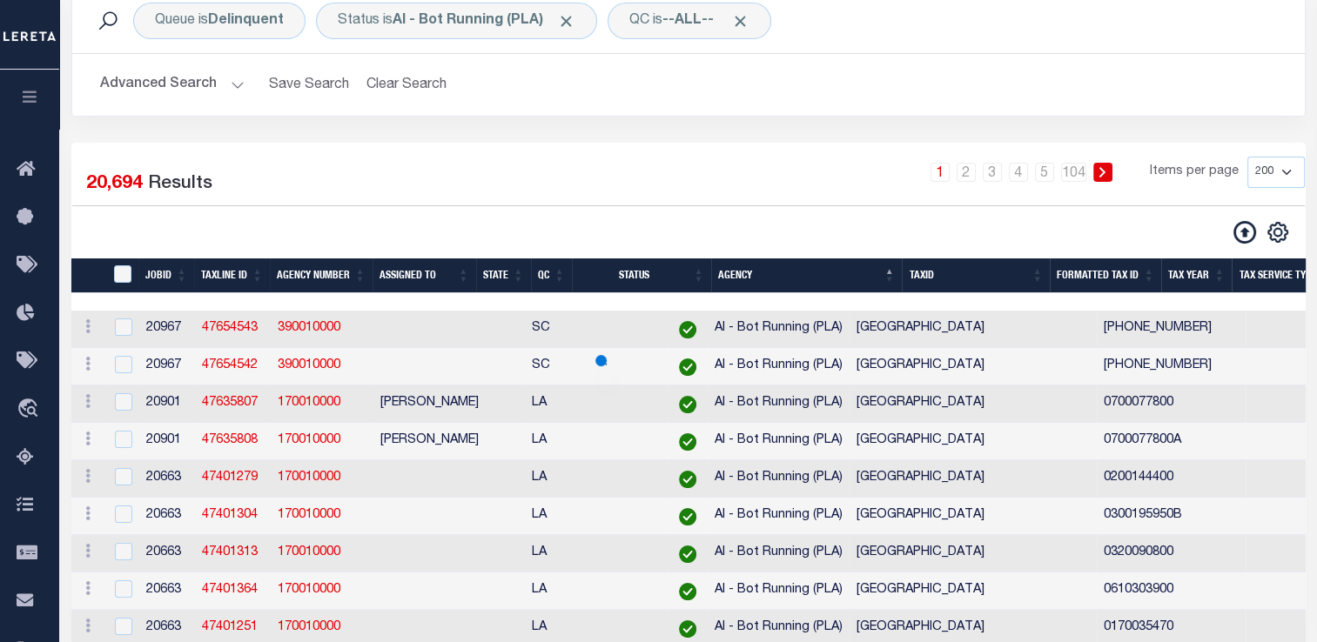
scroll to position [146, 0]
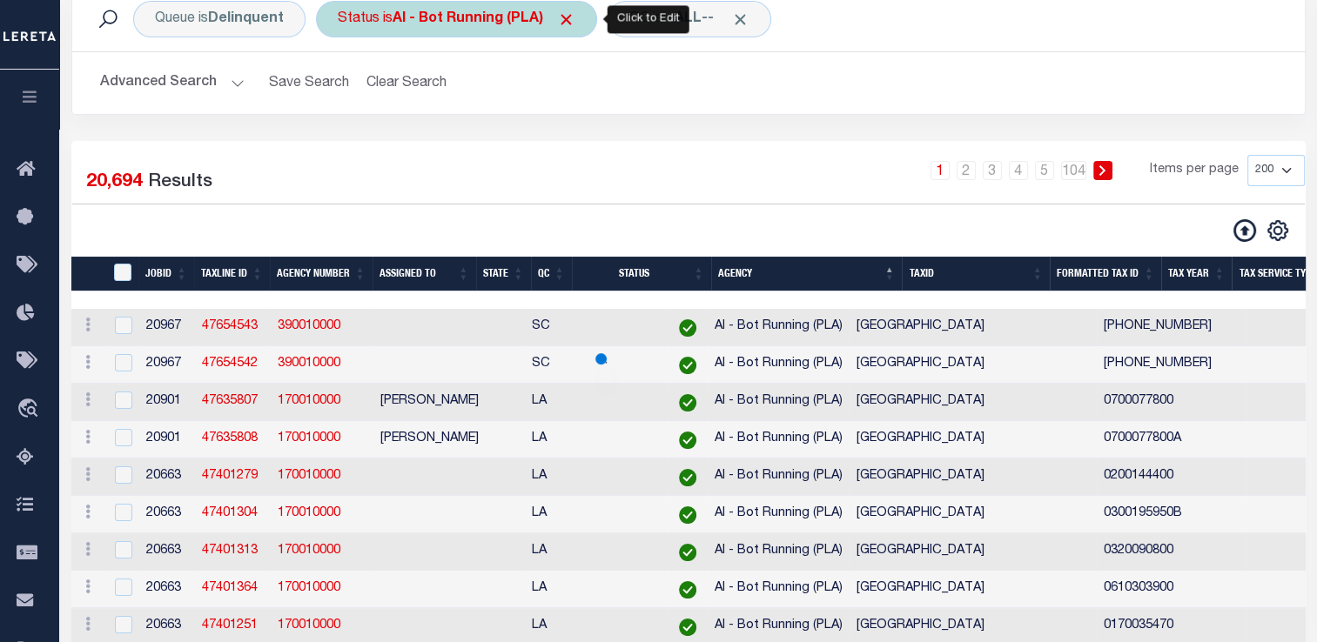
click at [432, 29] on div "Status is AI - Bot Running (PLA)" at bounding box center [456, 19] width 281 height 37
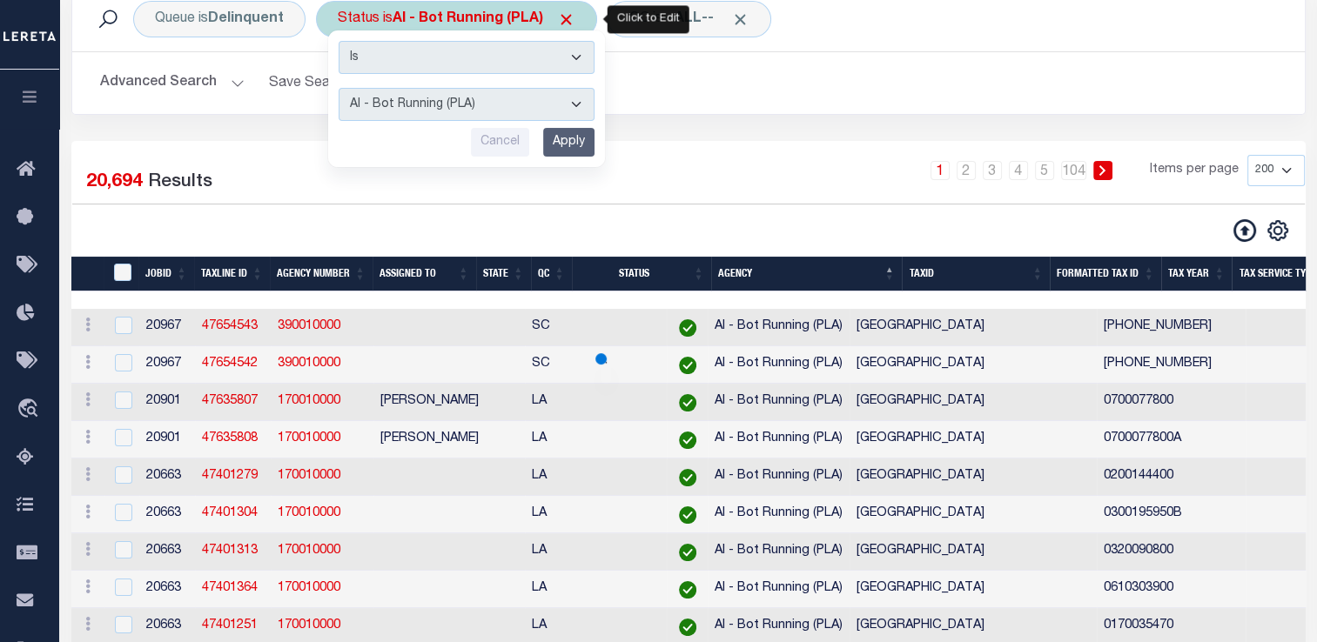
click at [432, 123] on div "Is Contains AI - Bot Exception (ERR) AI - Bot Running (PLA) AI - Failed QA (FQA…" at bounding box center [466, 98] width 277 height 137
click at [442, 144] on div "Cancel Apply" at bounding box center [467, 142] width 256 height 29
click at [441, 124] on div "Is Contains AI - Bot Exception (ERR) AI - Bot Running (PLA) AI - Failed QA (FQA…" at bounding box center [466, 98] width 277 height 137
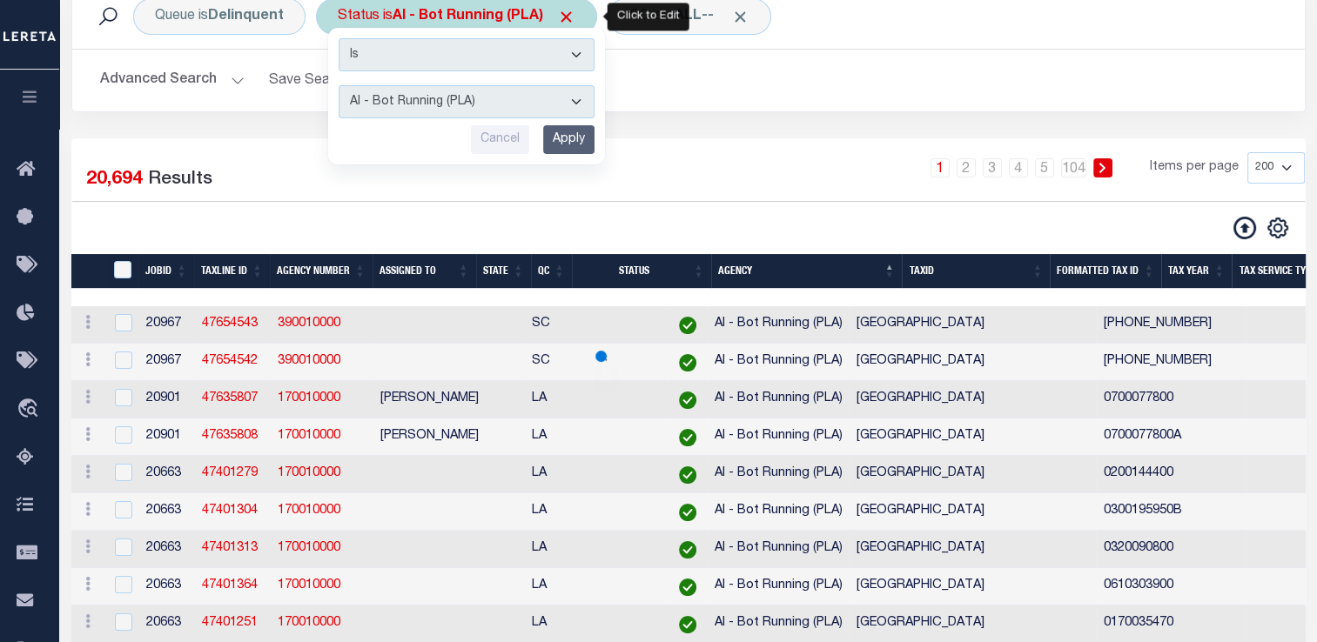
scroll to position [150, 0]
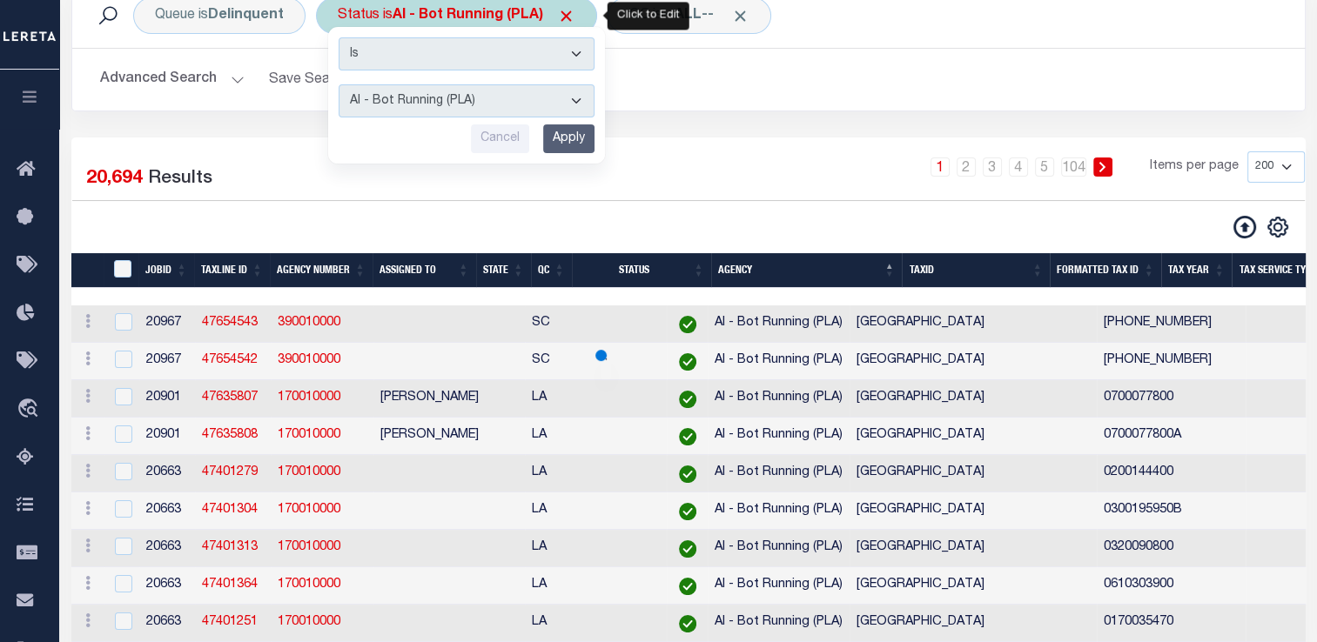
click at [421, 106] on select "AI - Bot Exception (ERR) AI - Bot Running (PLA) AI - Failed QA (FQA) AI - Prep …" at bounding box center [467, 100] width 256 height 33
click at [424, 113] on select "AI - Bot Exception (ERR) AI - Bot Running (PLA) AI - Failed QA (FQA) AI - Prep …" at bounding box center [467, 100] width 256 height 33
select select "DNU"
click at [339, 84] on select "AI - Bot Exception (ERR) AI - Bot Running (PLA) AI - Failed QA (FQA) AI - Prep …" at bounding box center [467, 100] width 256 height 33
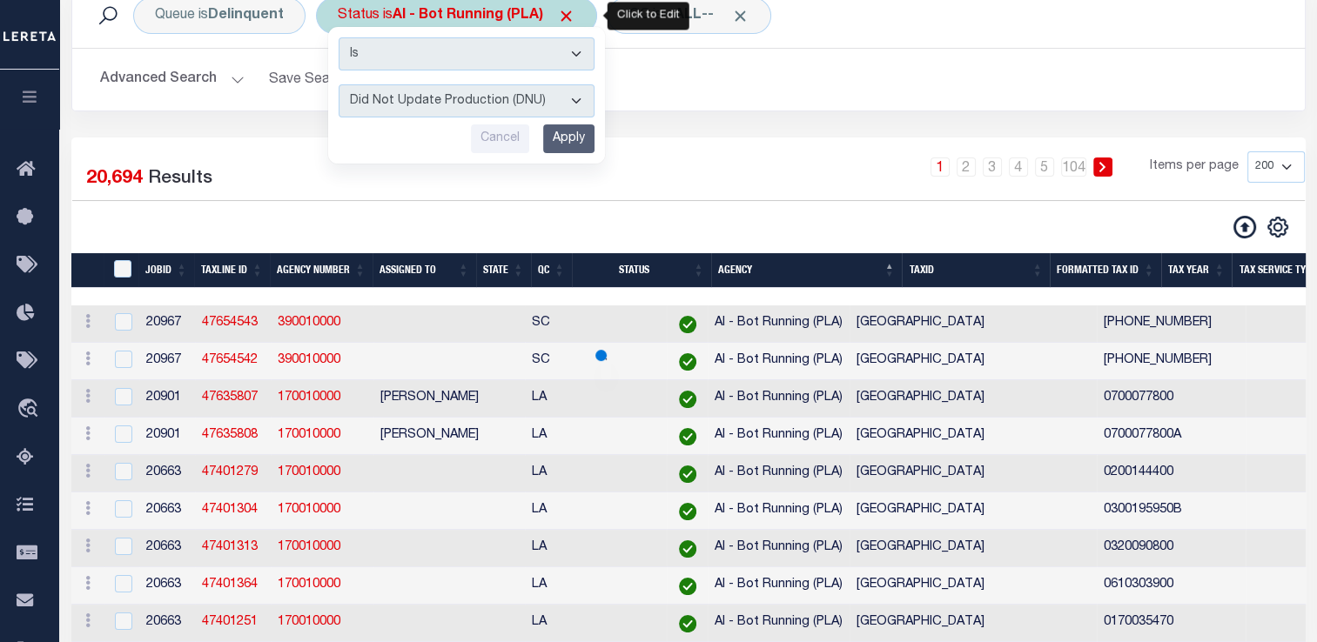
click at [566, 132] on input "Apply" at bounding box center [568, 138] width 51 height 29
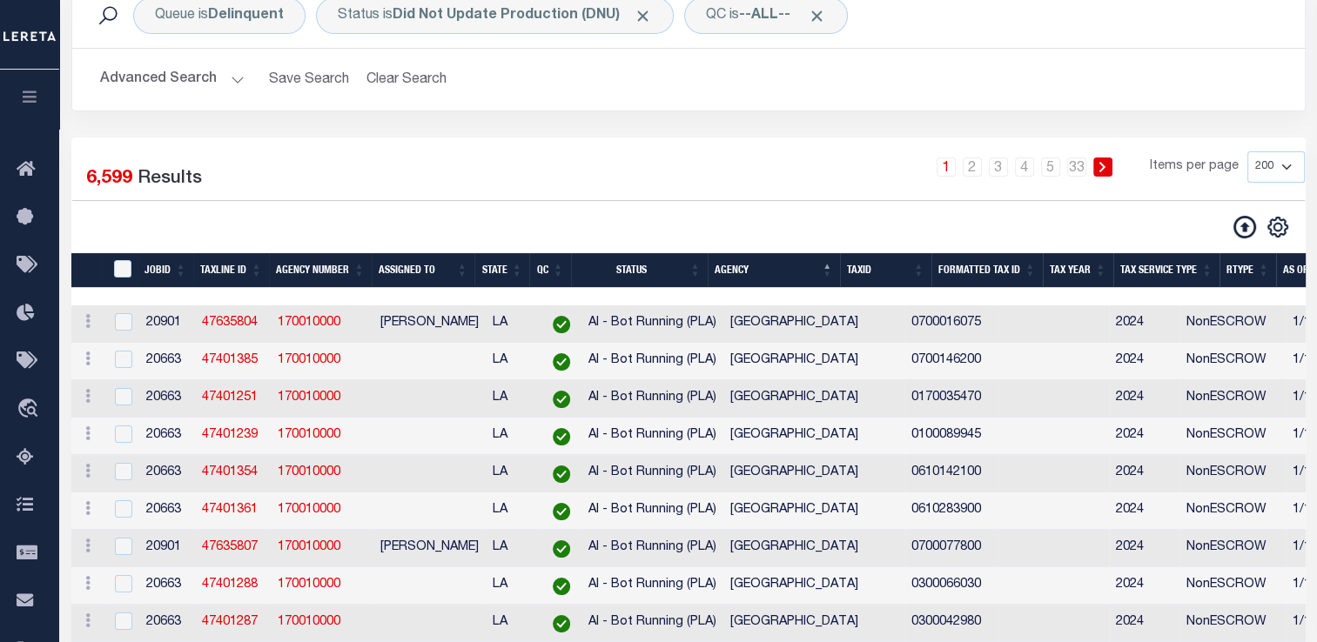
click at [227, 97] on button "Advanced Search" at bounding box center [172, 80] width 144 height 34
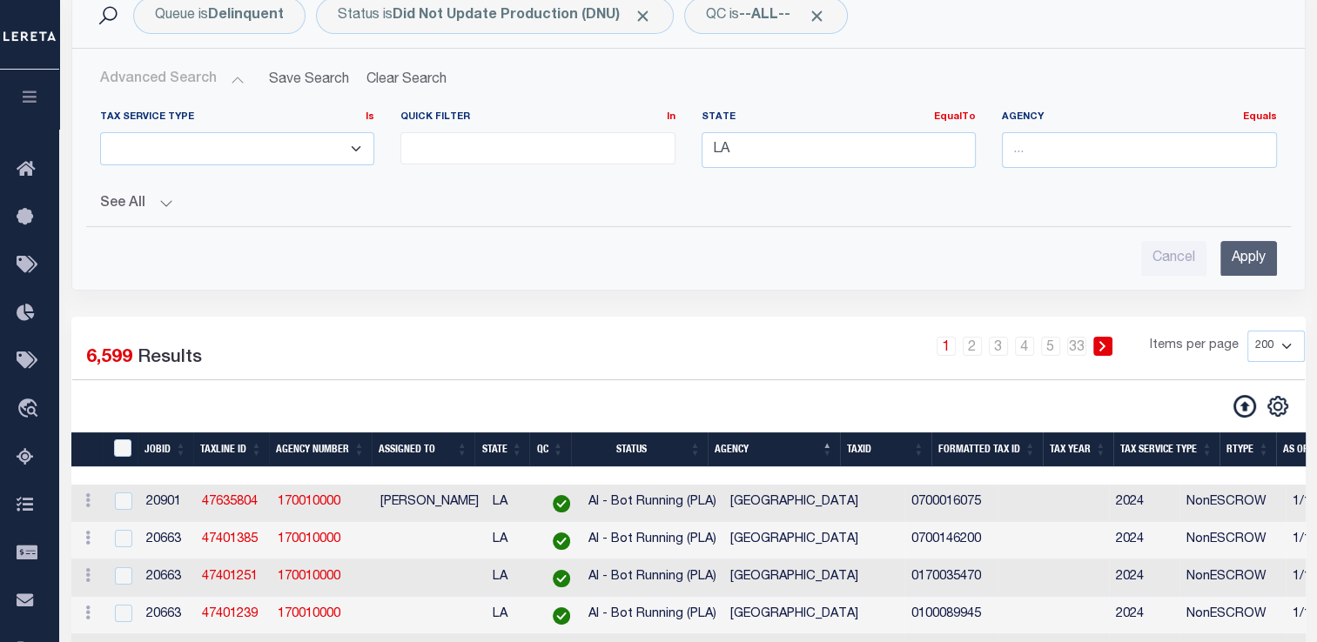
scroll to position [118, 0]
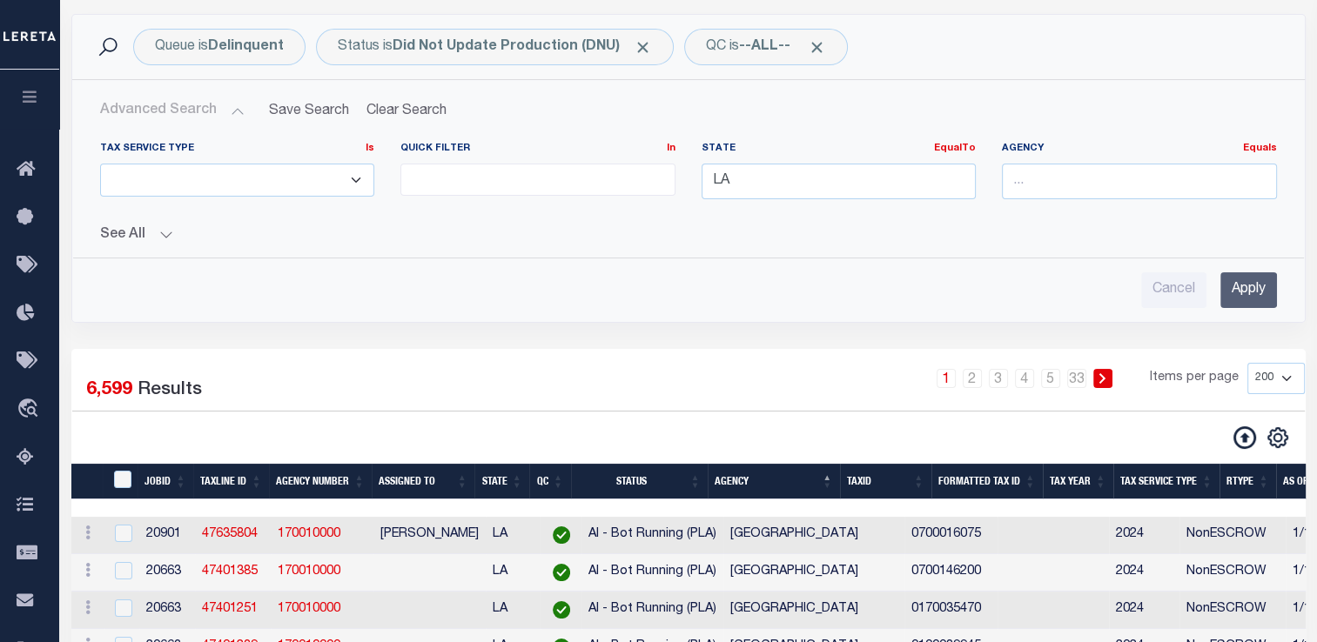
click at [227, 110] on button "Advanced Search" at bounding box center [172, 111] width 144 height 34
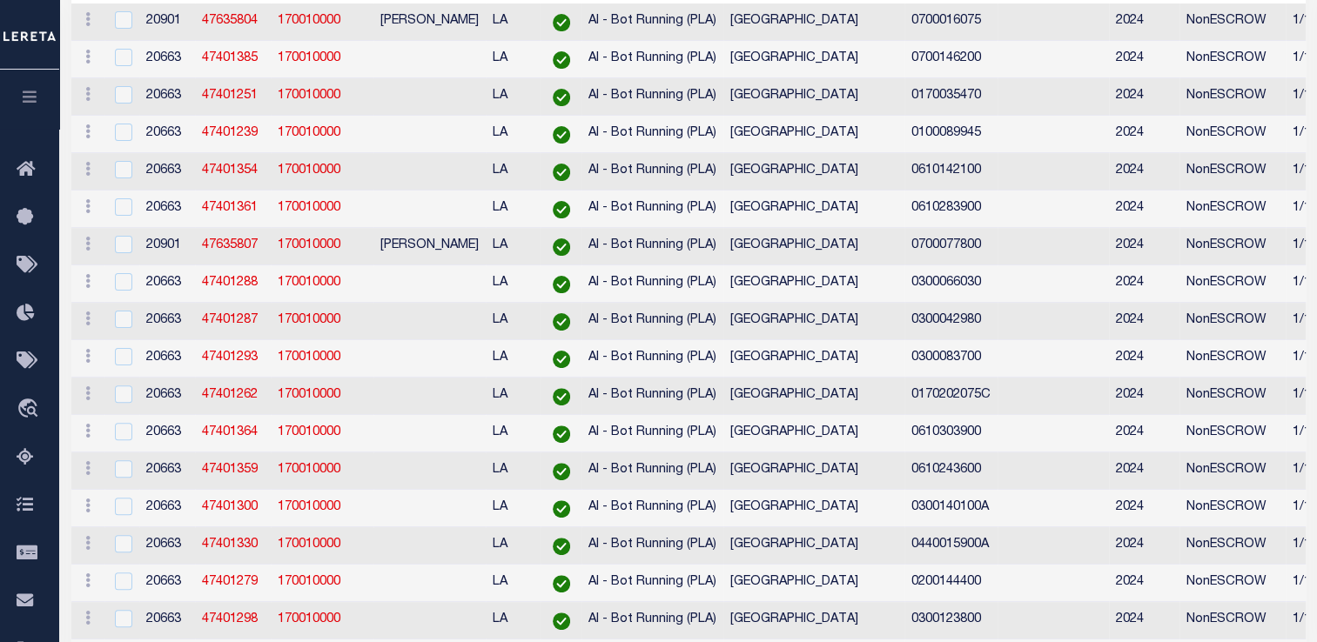
scroll to position [0, 0]
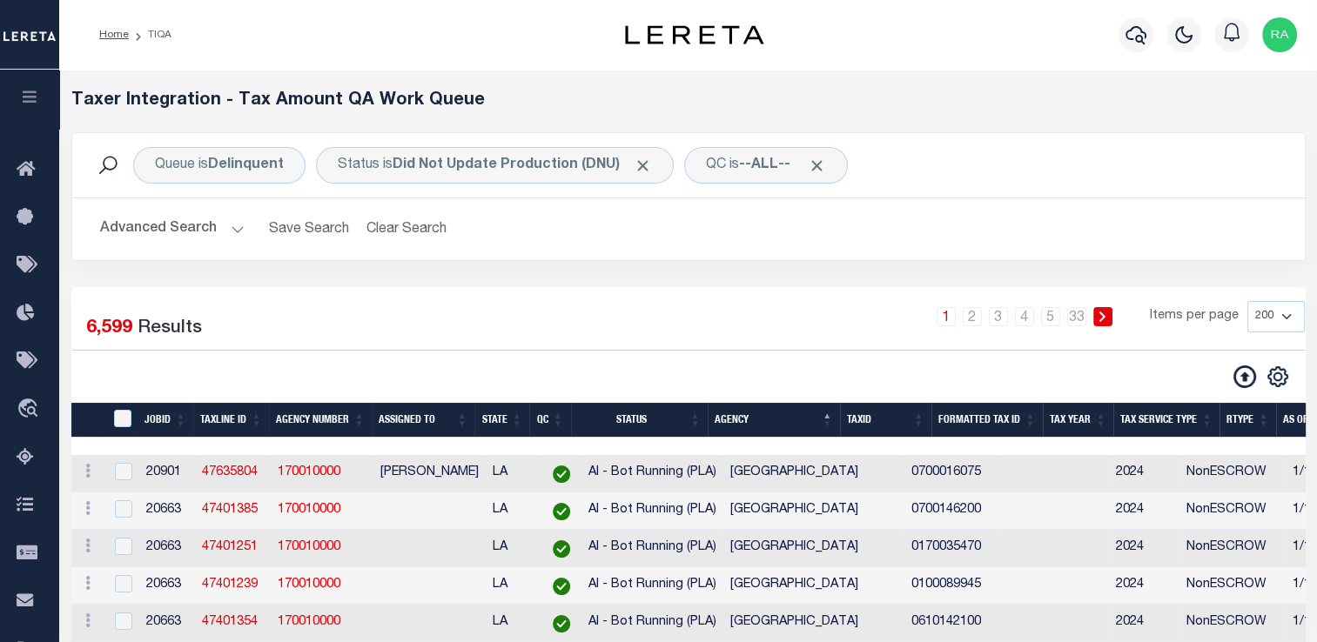
click at [220, 229] on button "Advanced Search" at bounding box center [172, 229] width 144 height 34
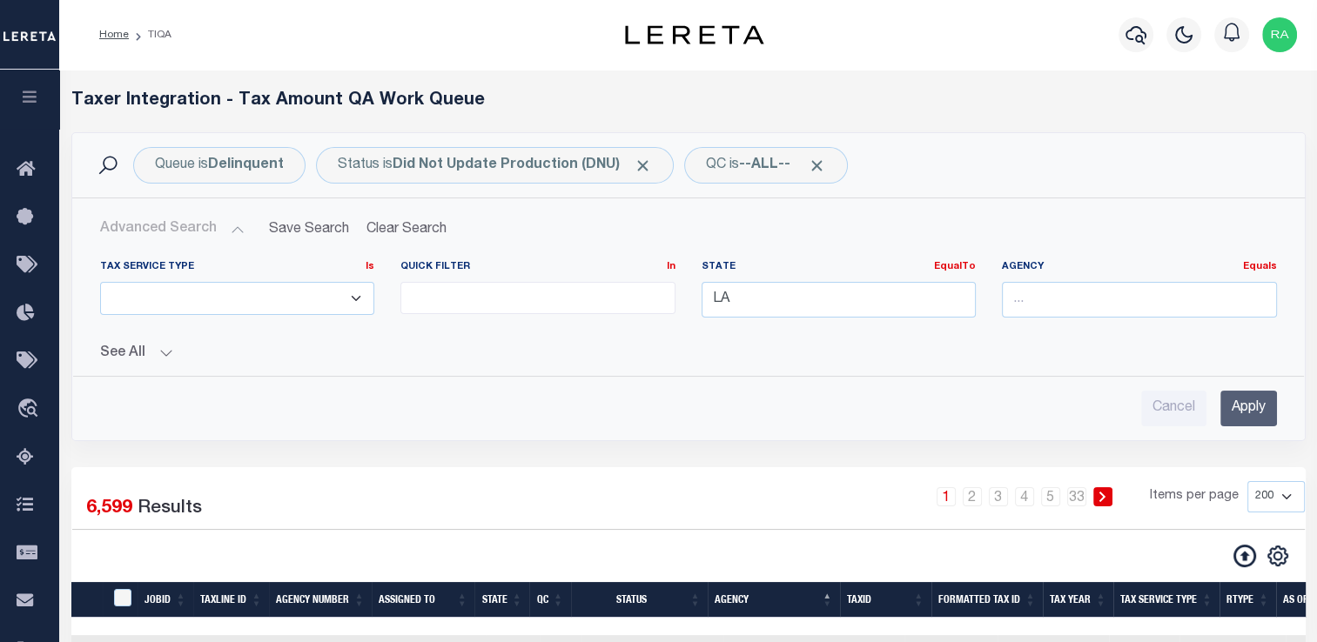
click at [1251, 412] on input "Apply" at bounding box center [1248, 409] width 57 height 36
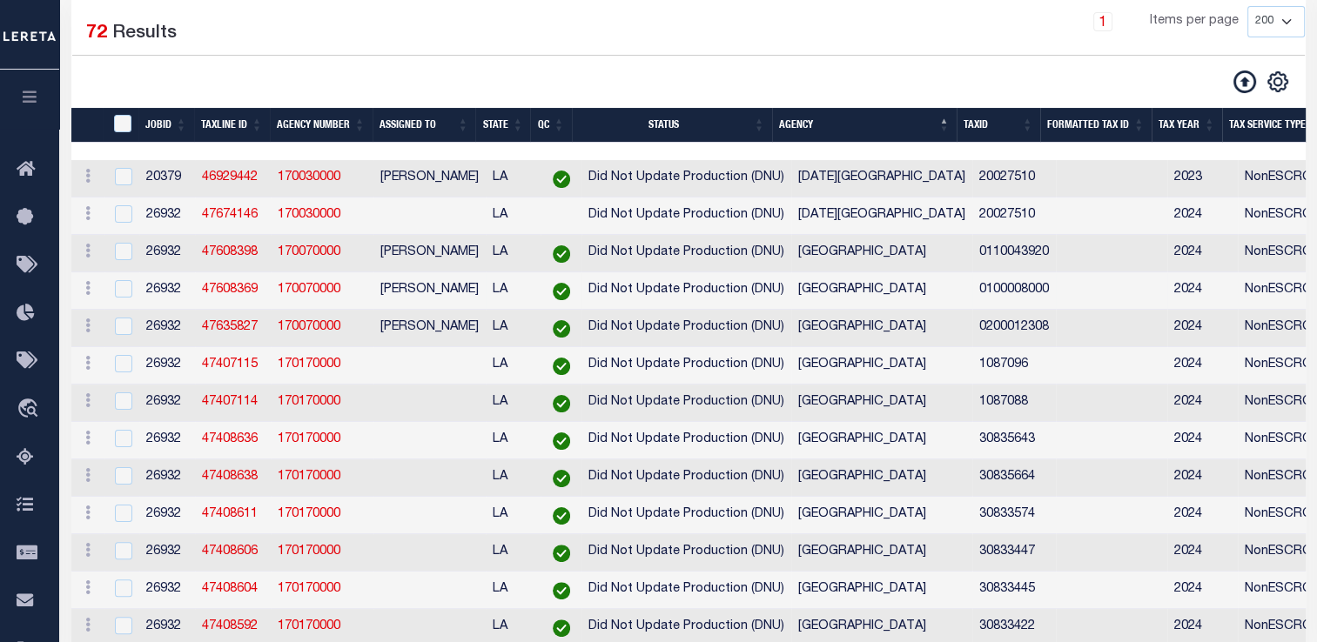
scroll to position [288, 0]
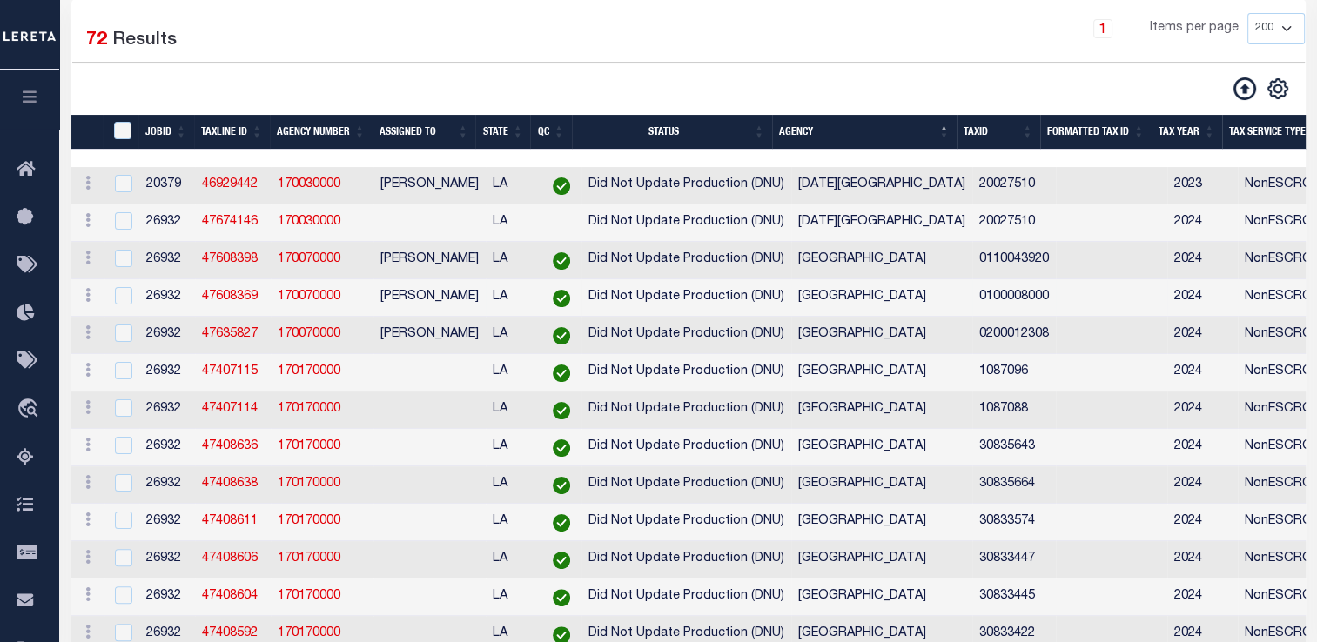
click at [645, 316] on td "Did Not Update Production (DNU)" at bounding box center [686, 297] width 210 height 37
checkbox input "false"
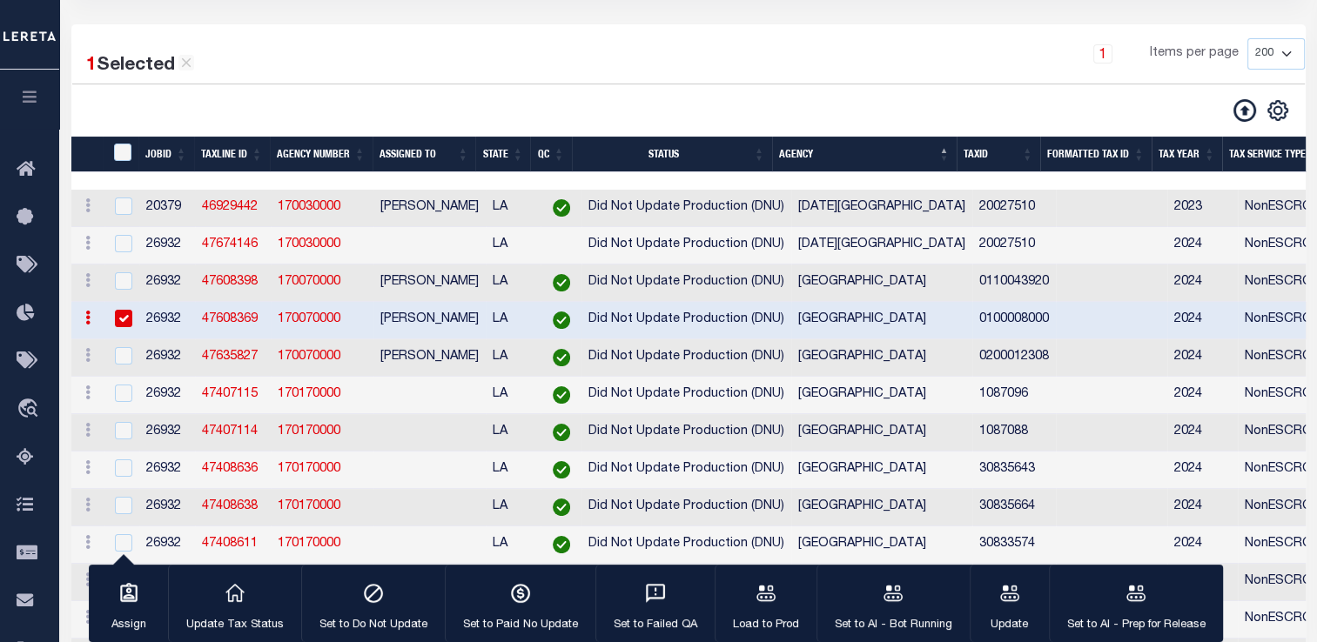
scroll to position [265, 0]
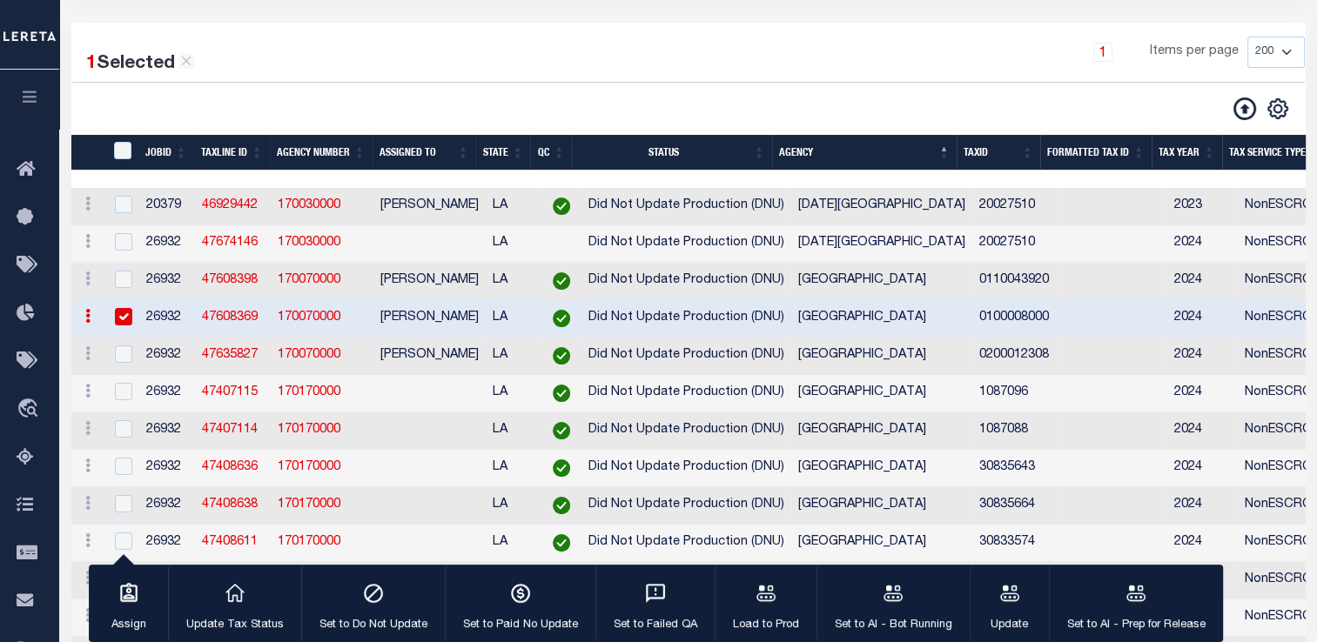
click at [136, 318] on td at bounding box center [122, 318] width 36 height 37
checkbox input "false"
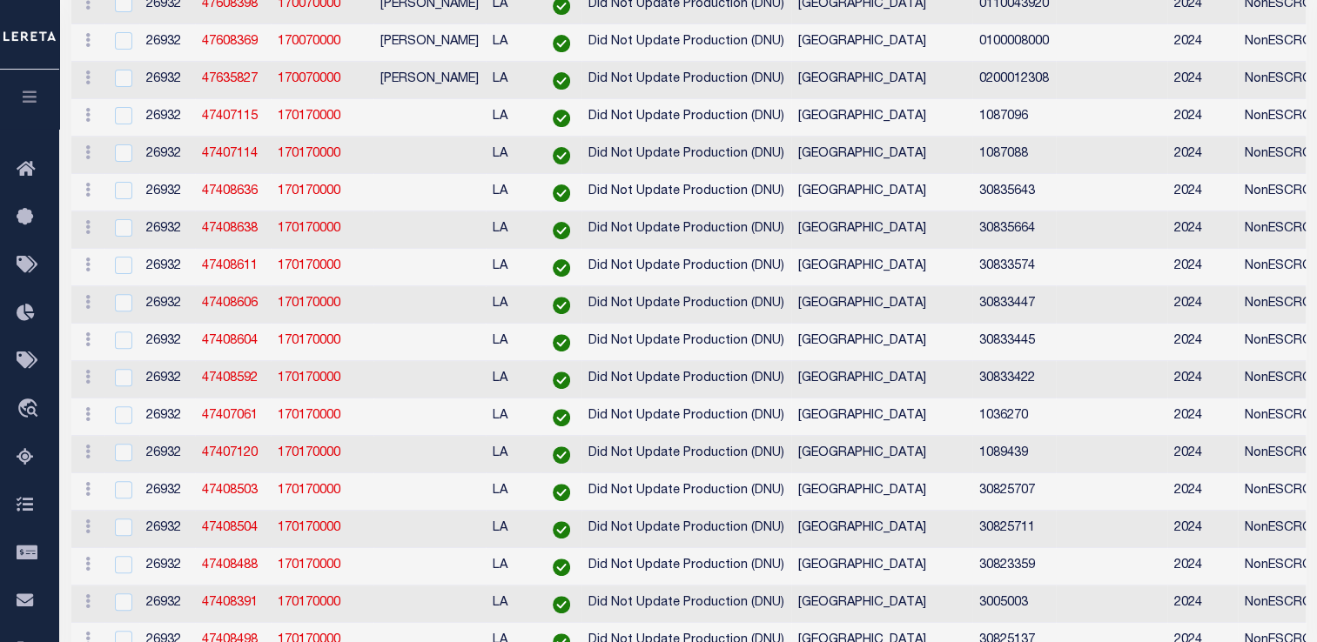
scroll to position [0, 0]
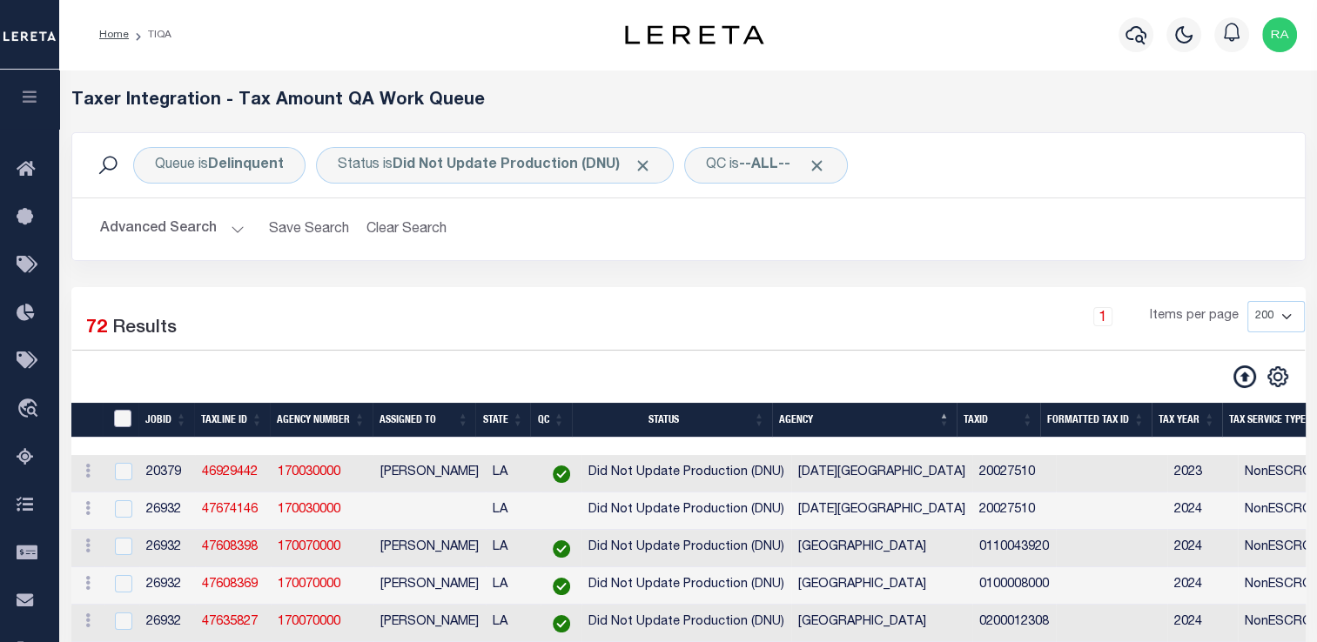
click at [125, 419] on input "TaxID" at bounding box center [122, 418] width 17 height 17
checkbox input "true"
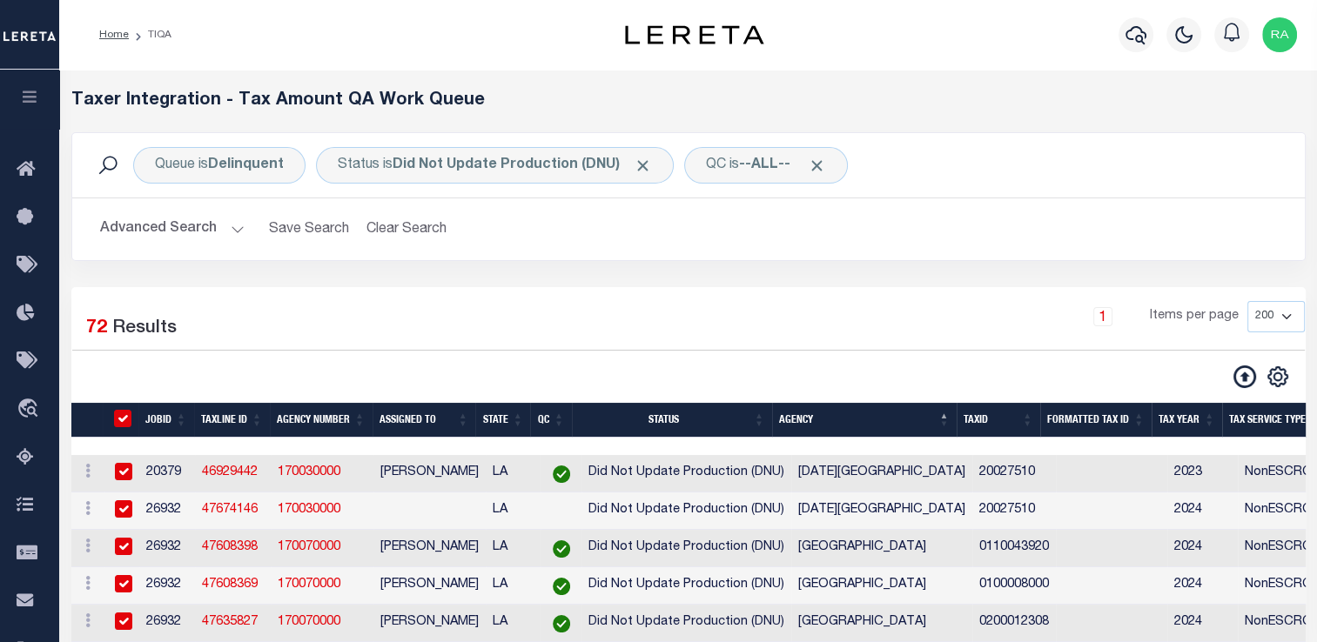
checkbox input "true"
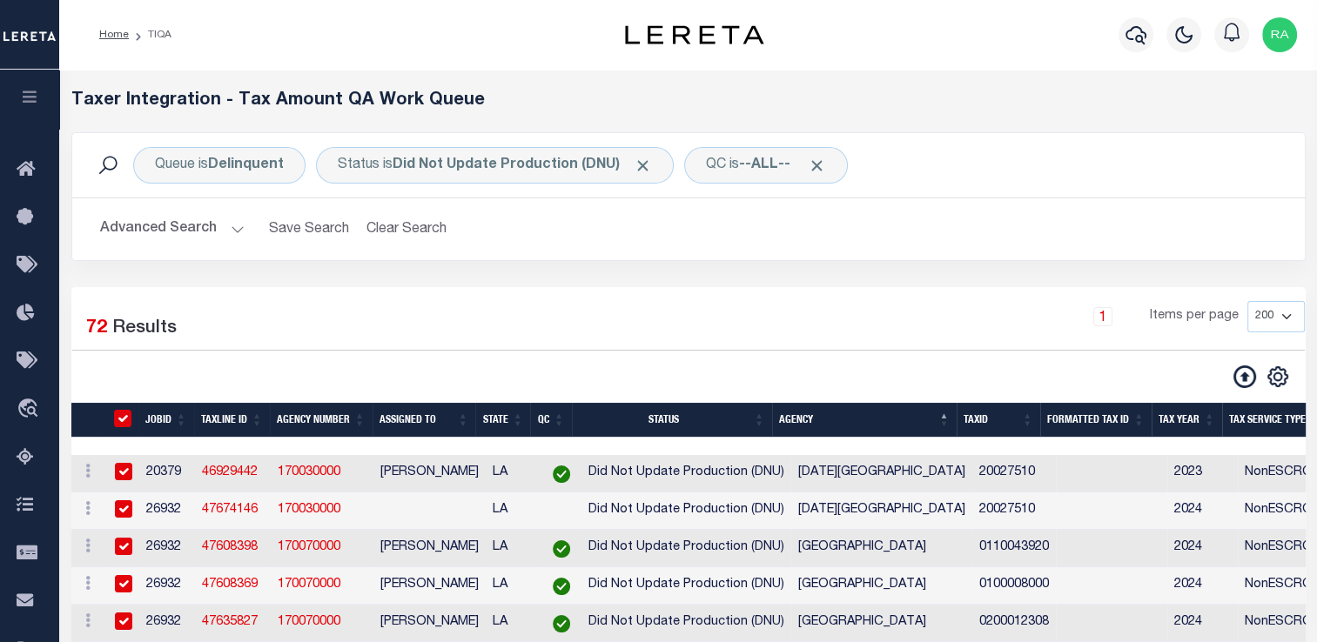
checkbox input "true"
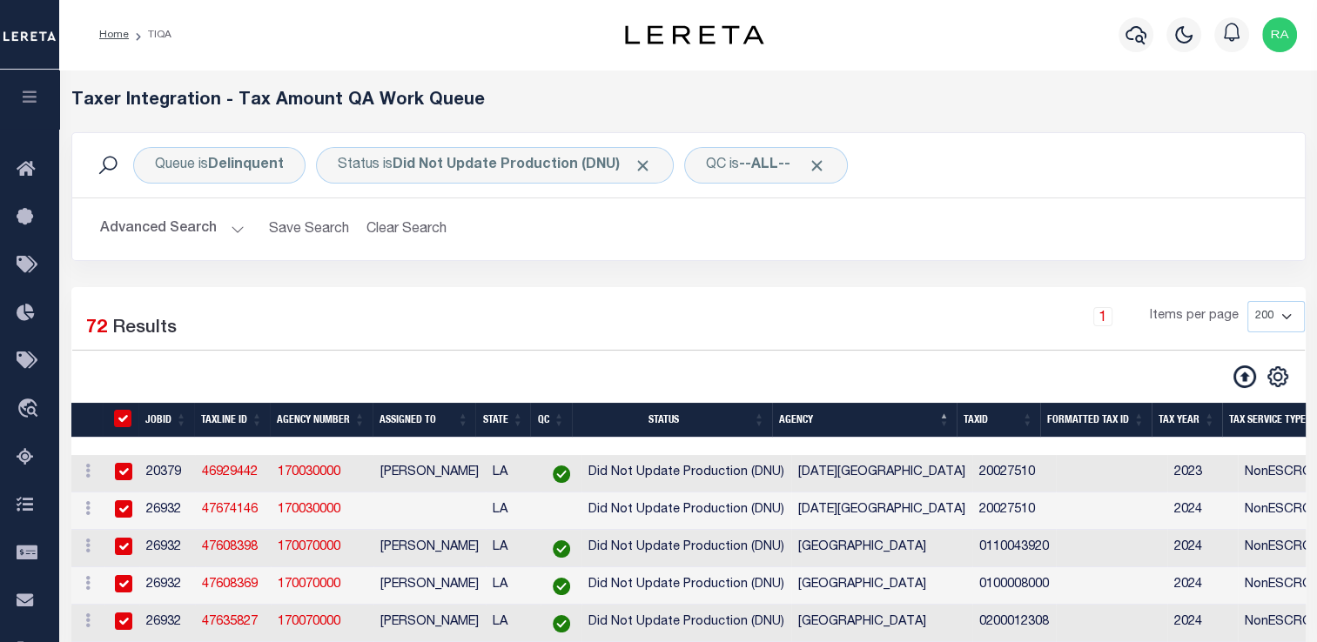
checkbox input "true"
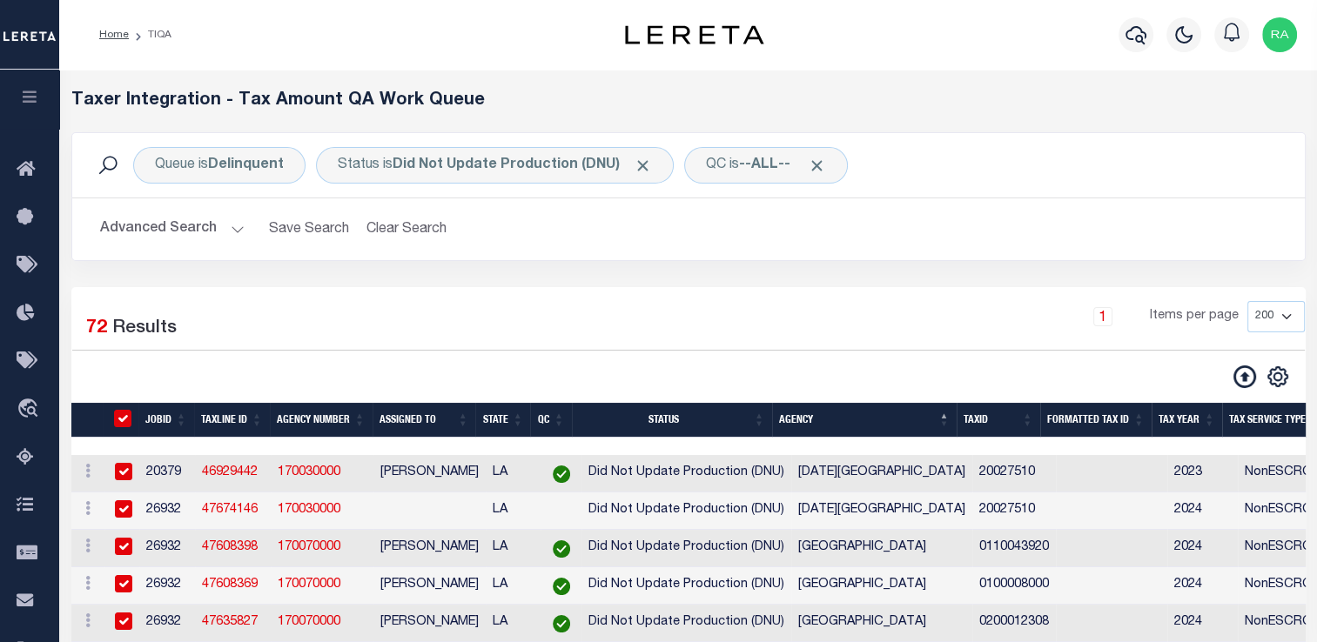
checkbox input "true"
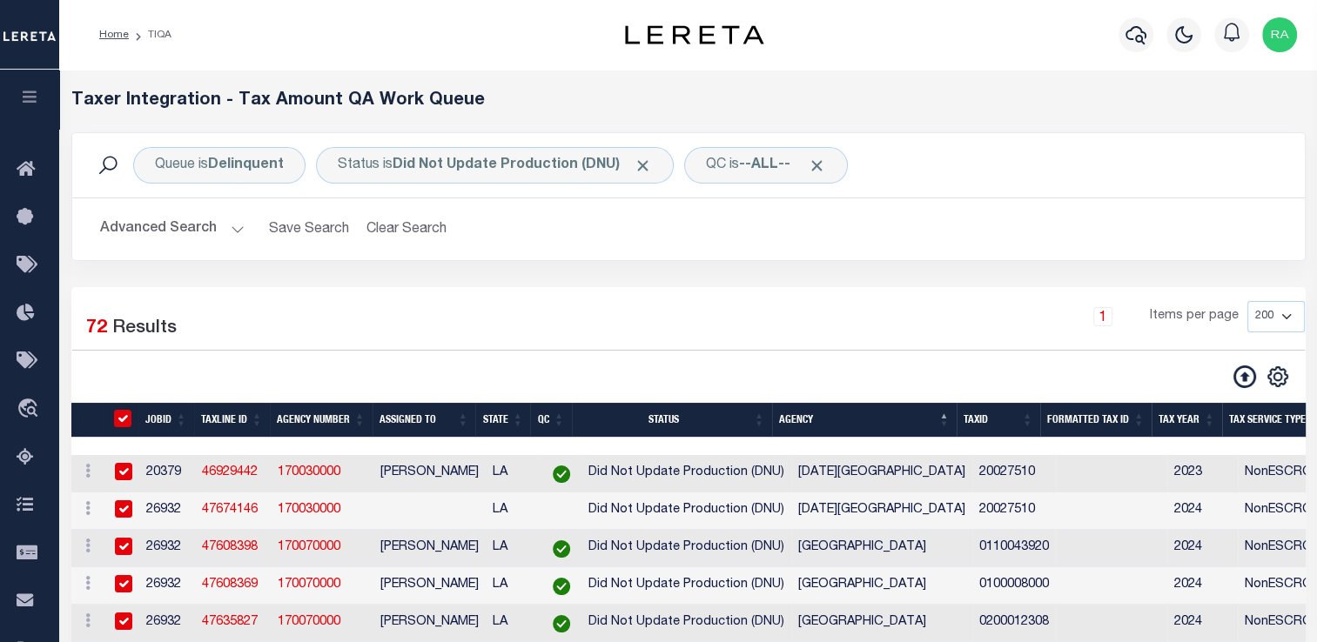
checkbox input "true"
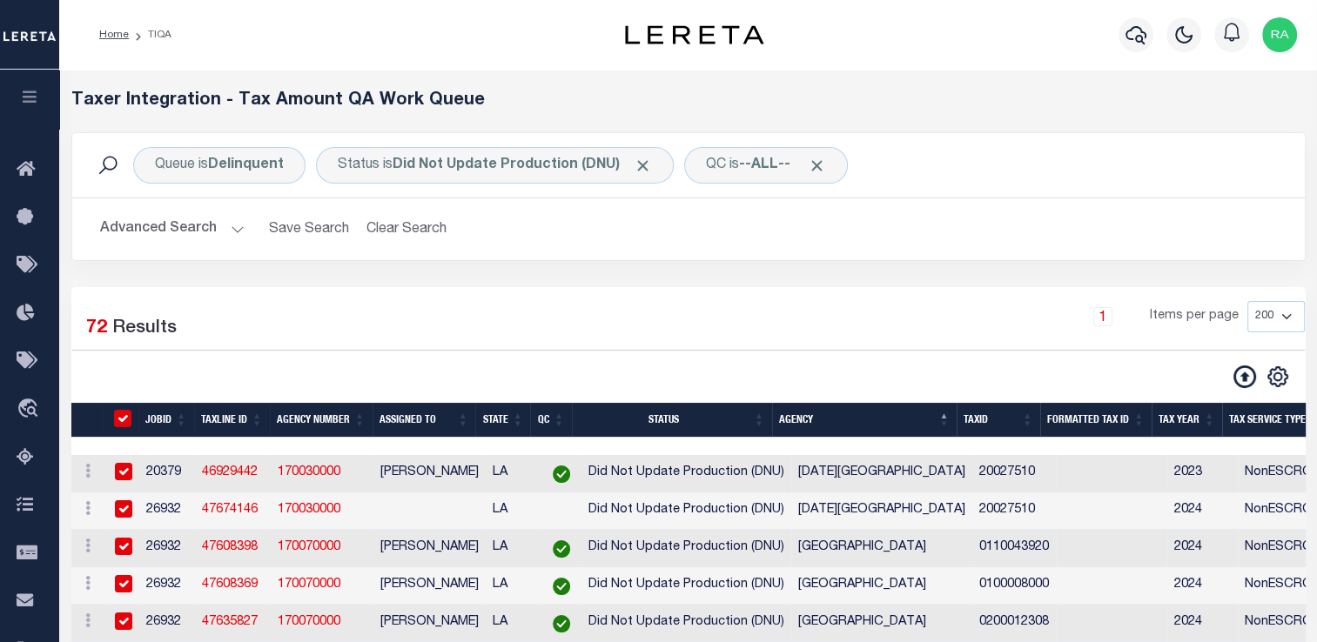
checkbox input "true"
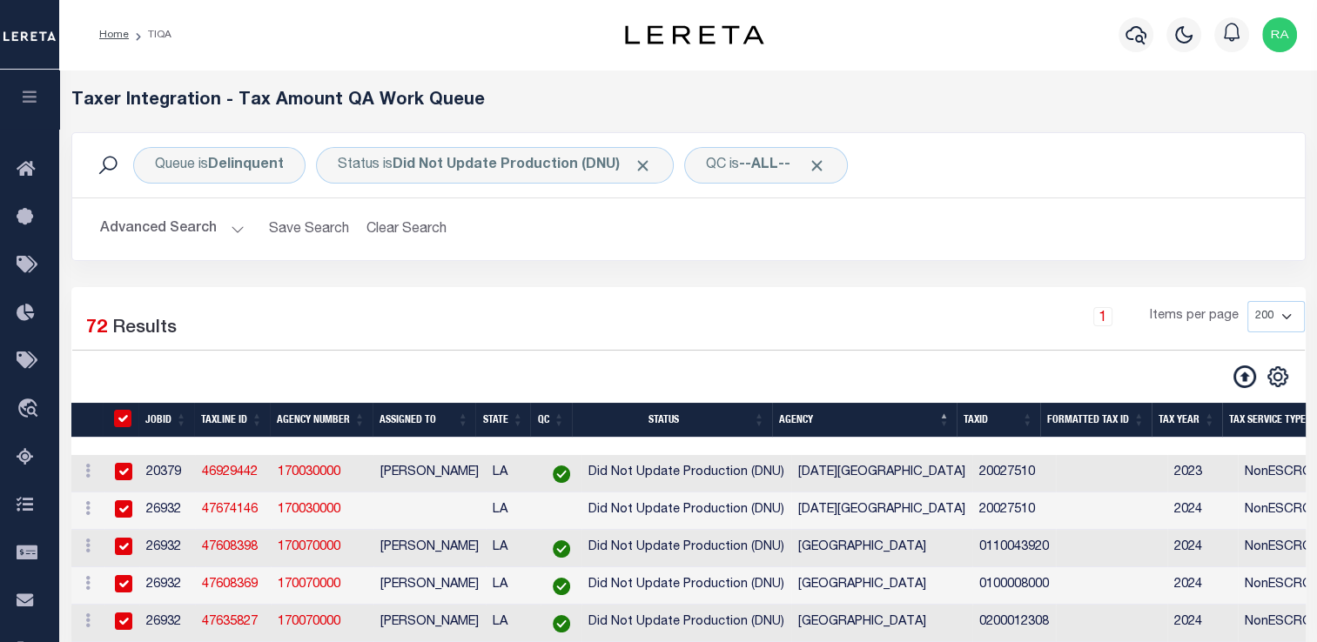
checkbox input "true"
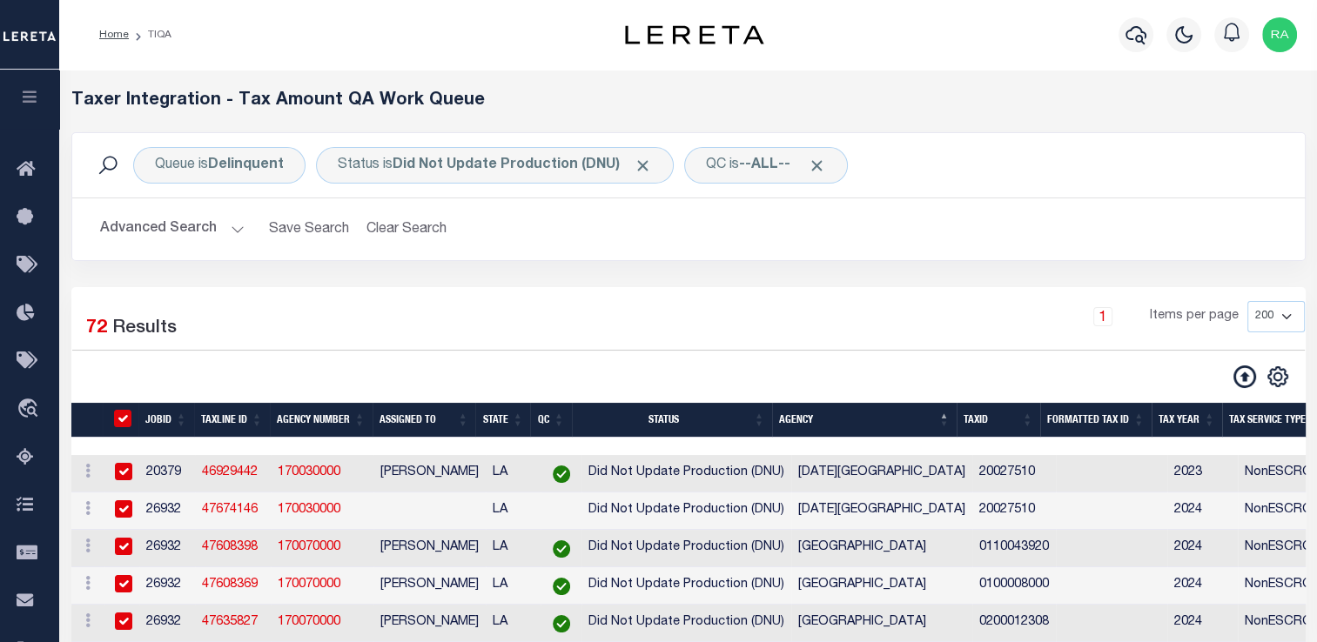
checkbox input "true"
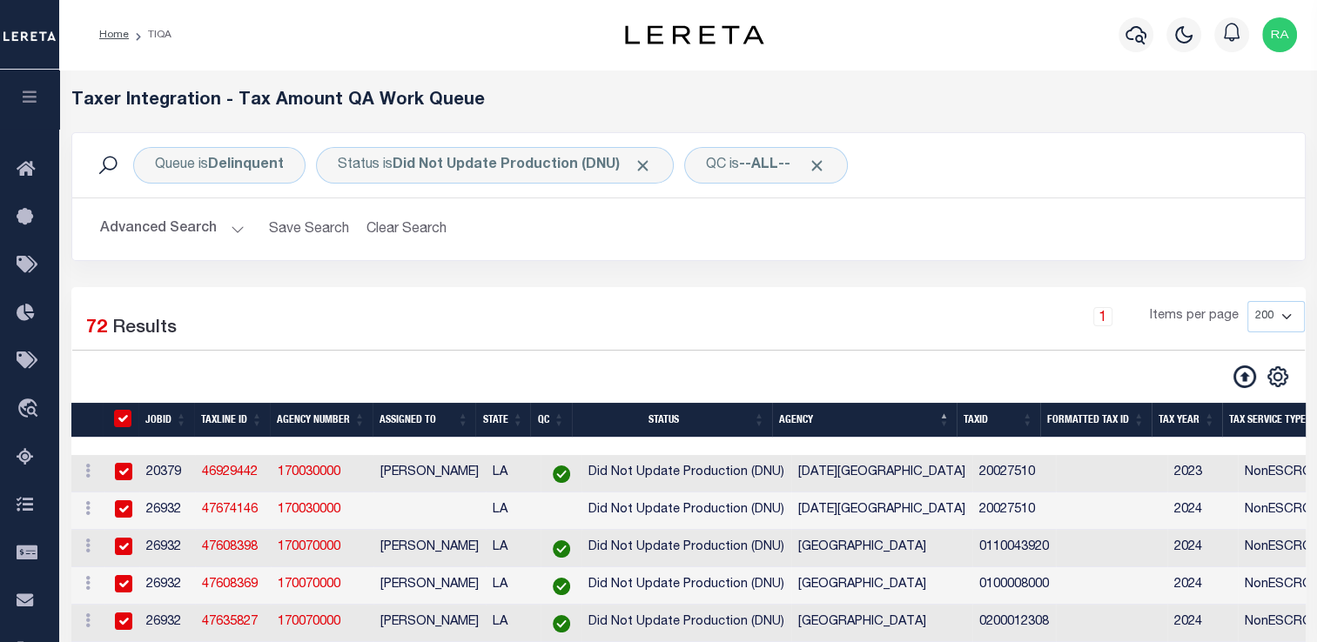
checkbox input "true"
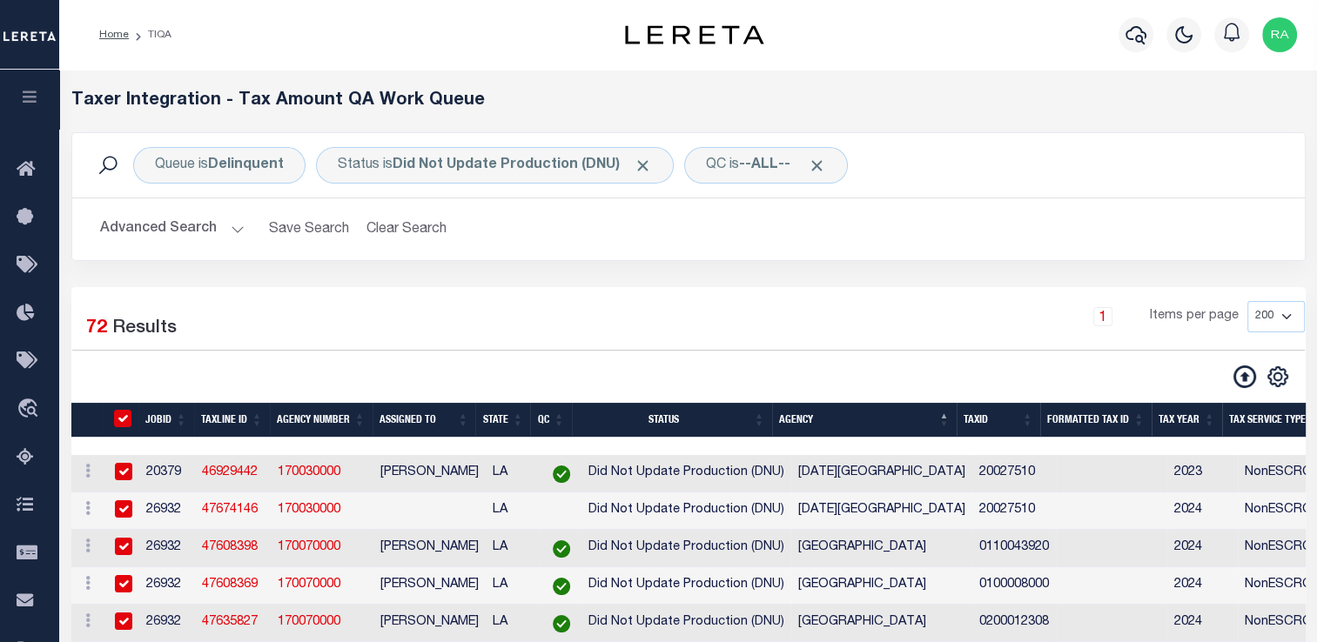
checkbox input "true"
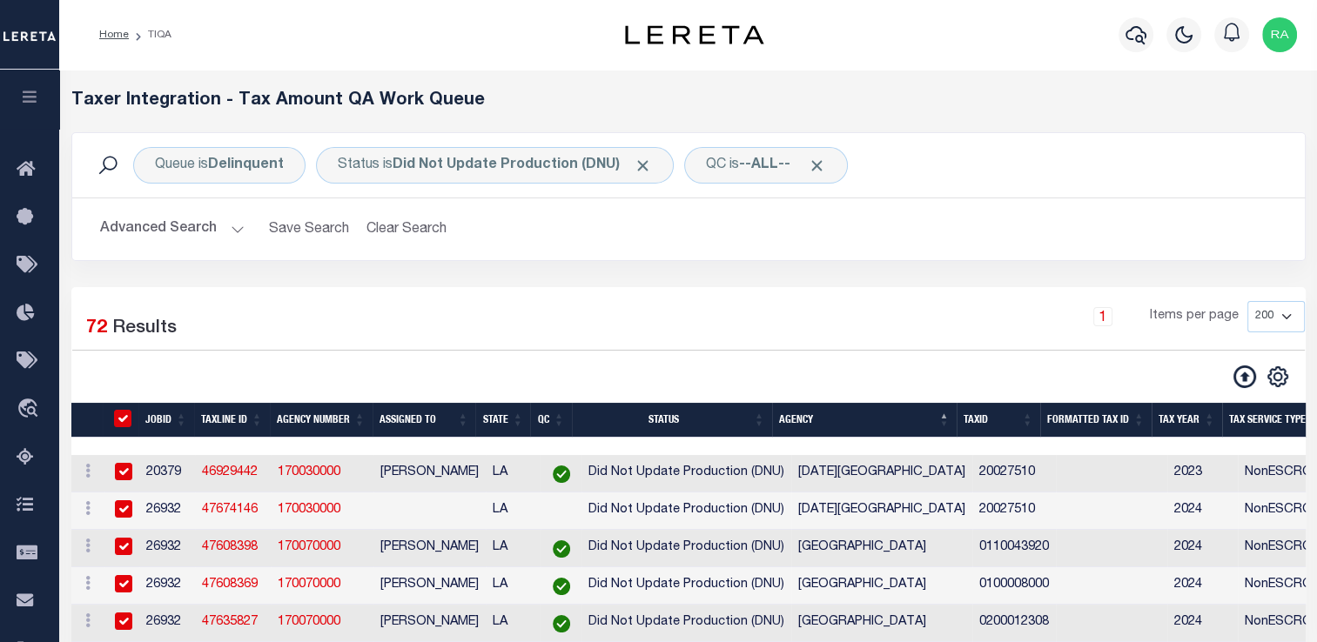
checkbox input "true"
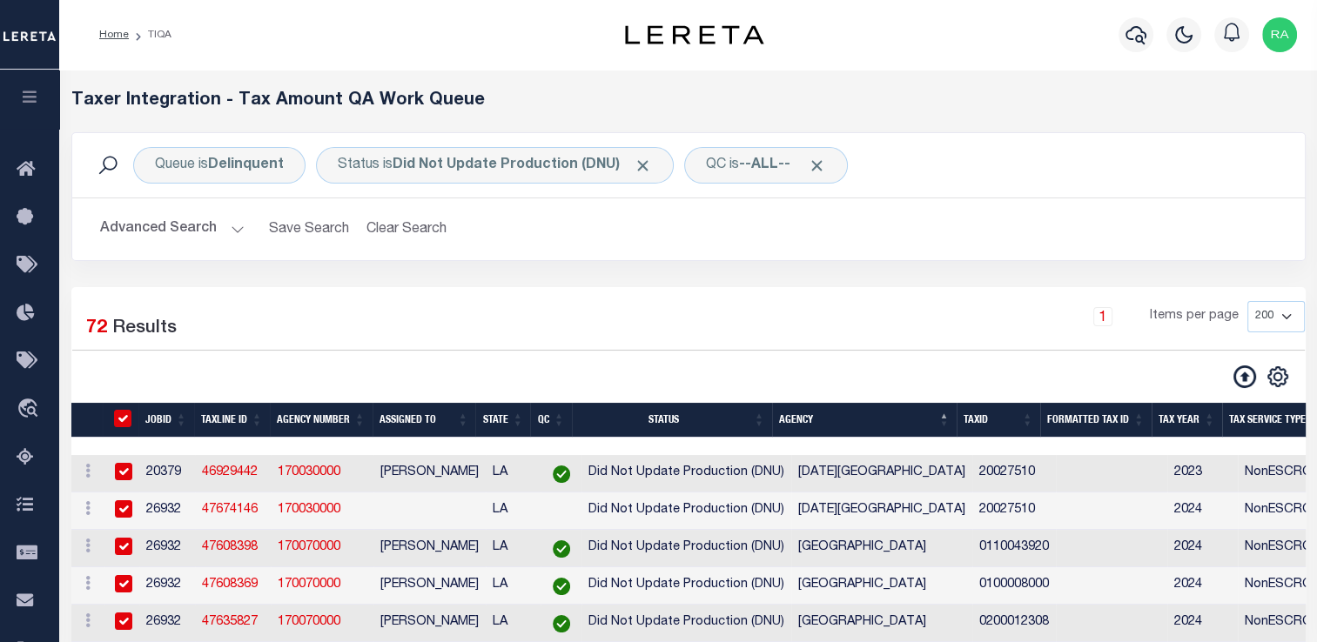
checkbox input "true"
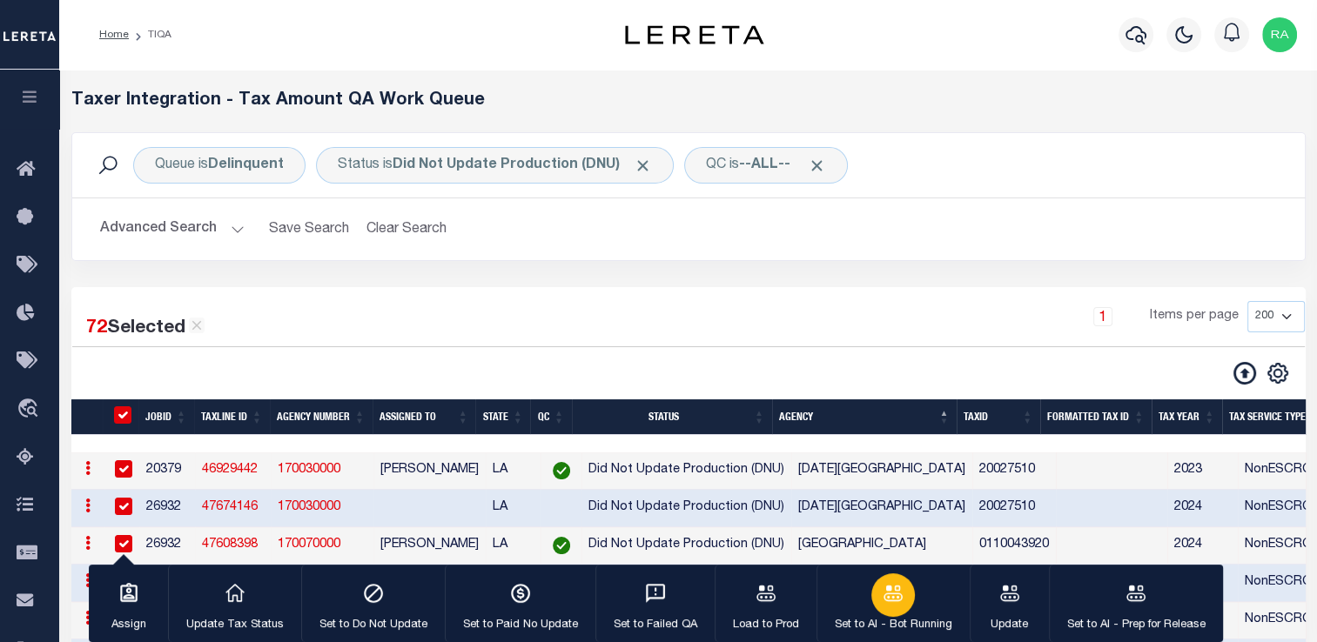
click at [863, 613] on button "Set to AI - Bot Running" at bounding box center [892, 604] width 153 height 78
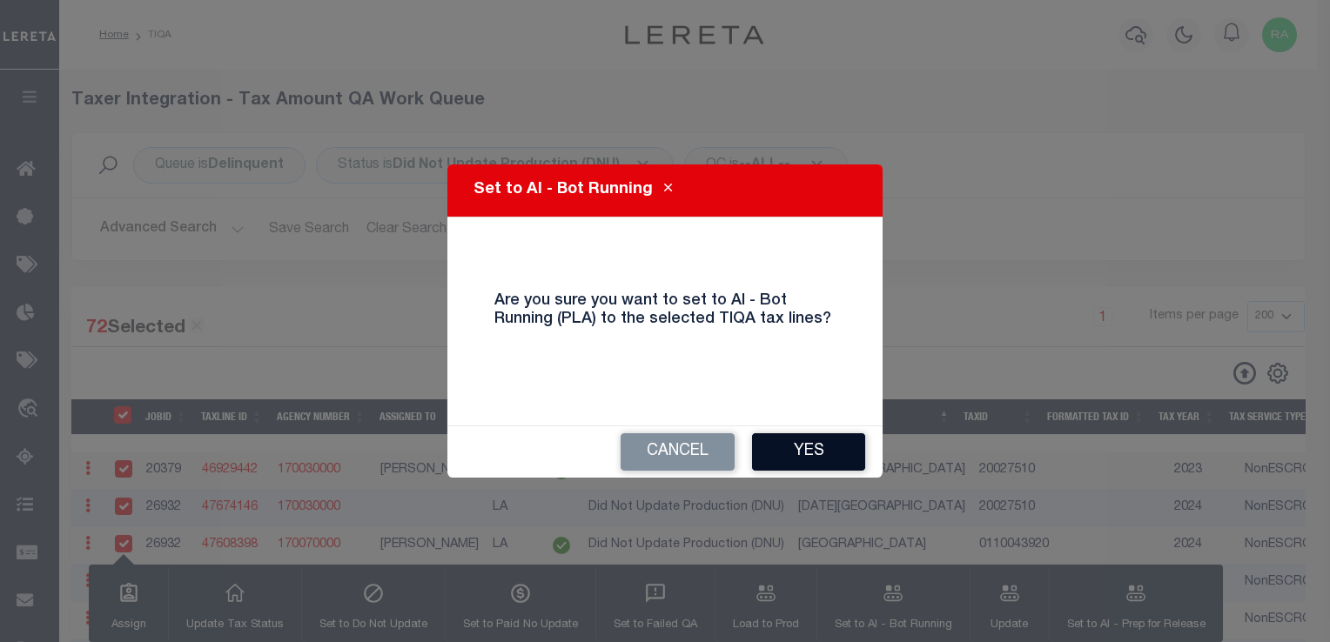
click at [818, 452] on button "Yes" at bounding box center [808, 451] width 113 height 37
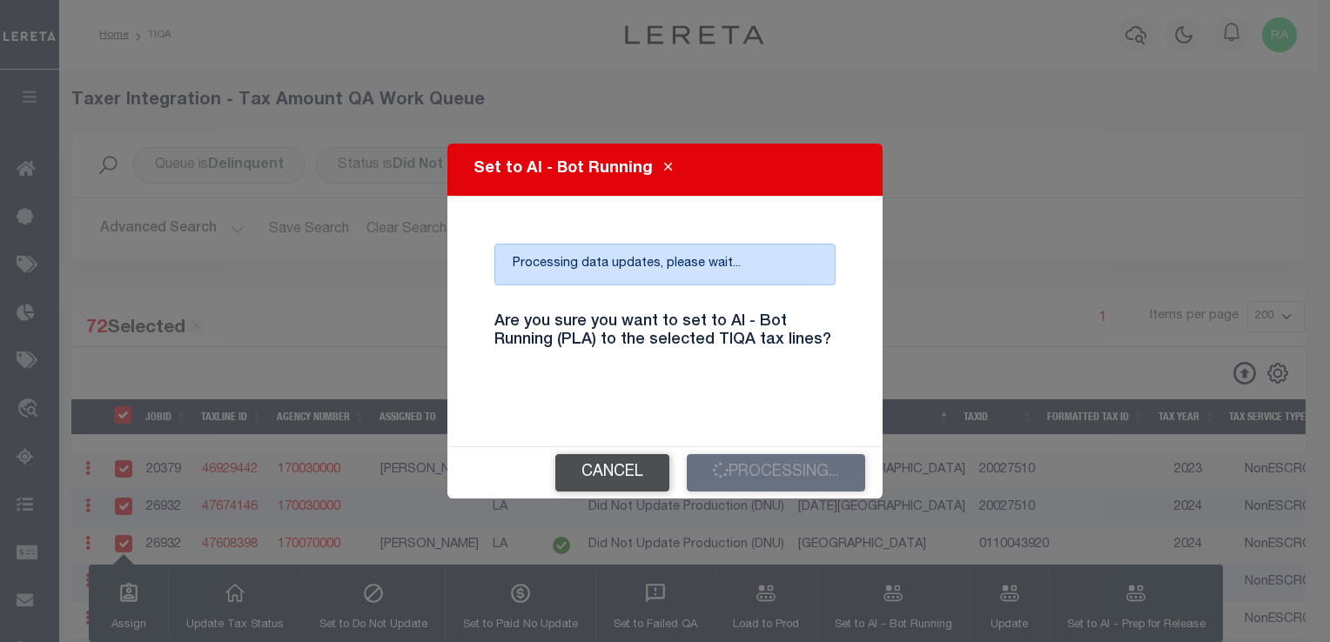
click at [604, 484] on button "Cancel" at bounding box center [612, 472] width 114 height 37
